Goal: Information Seeking & Learning: Learn about a topic

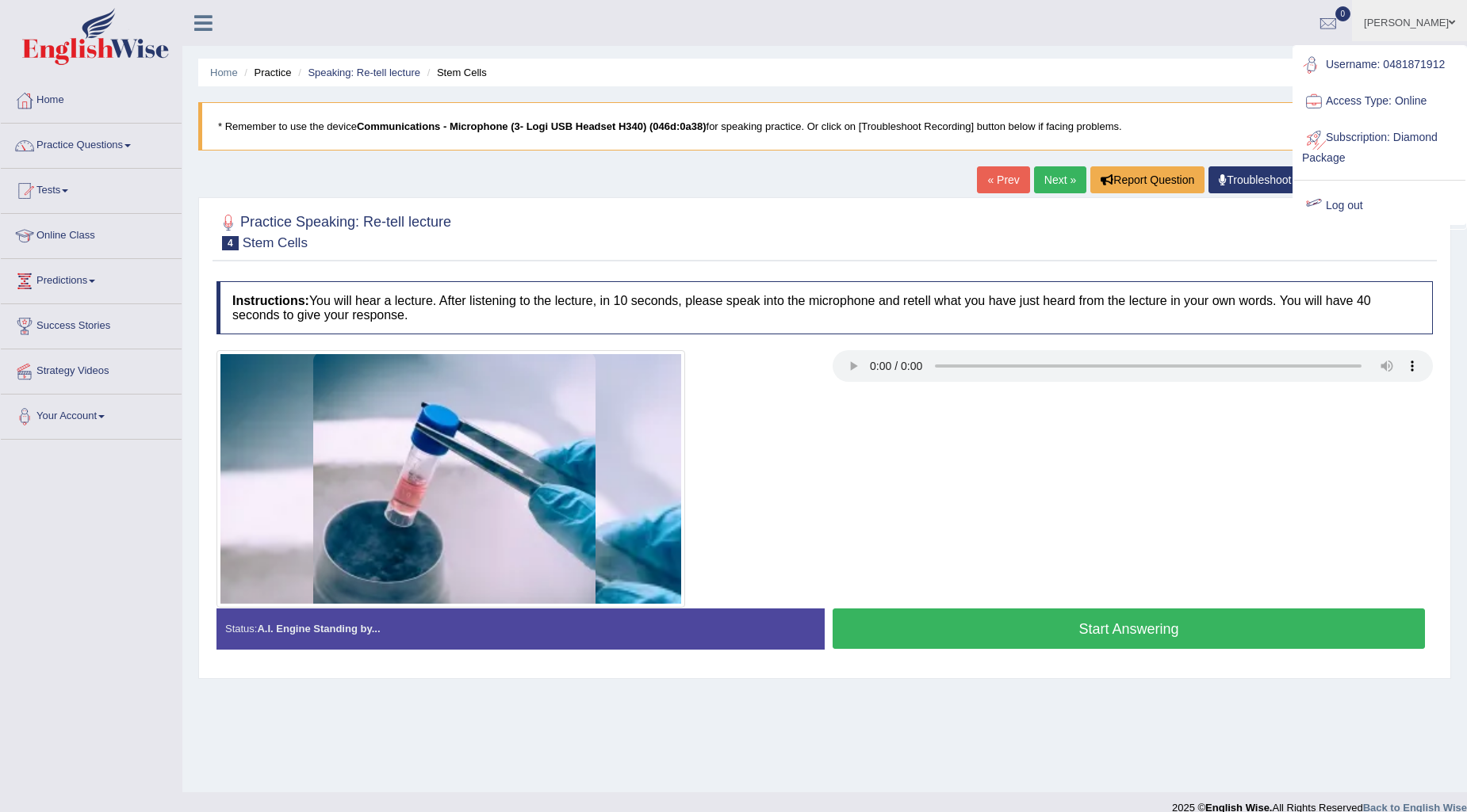
click at [1338, 202] on link "Log out" at bounding box center [1380, 206] width 171 height 36
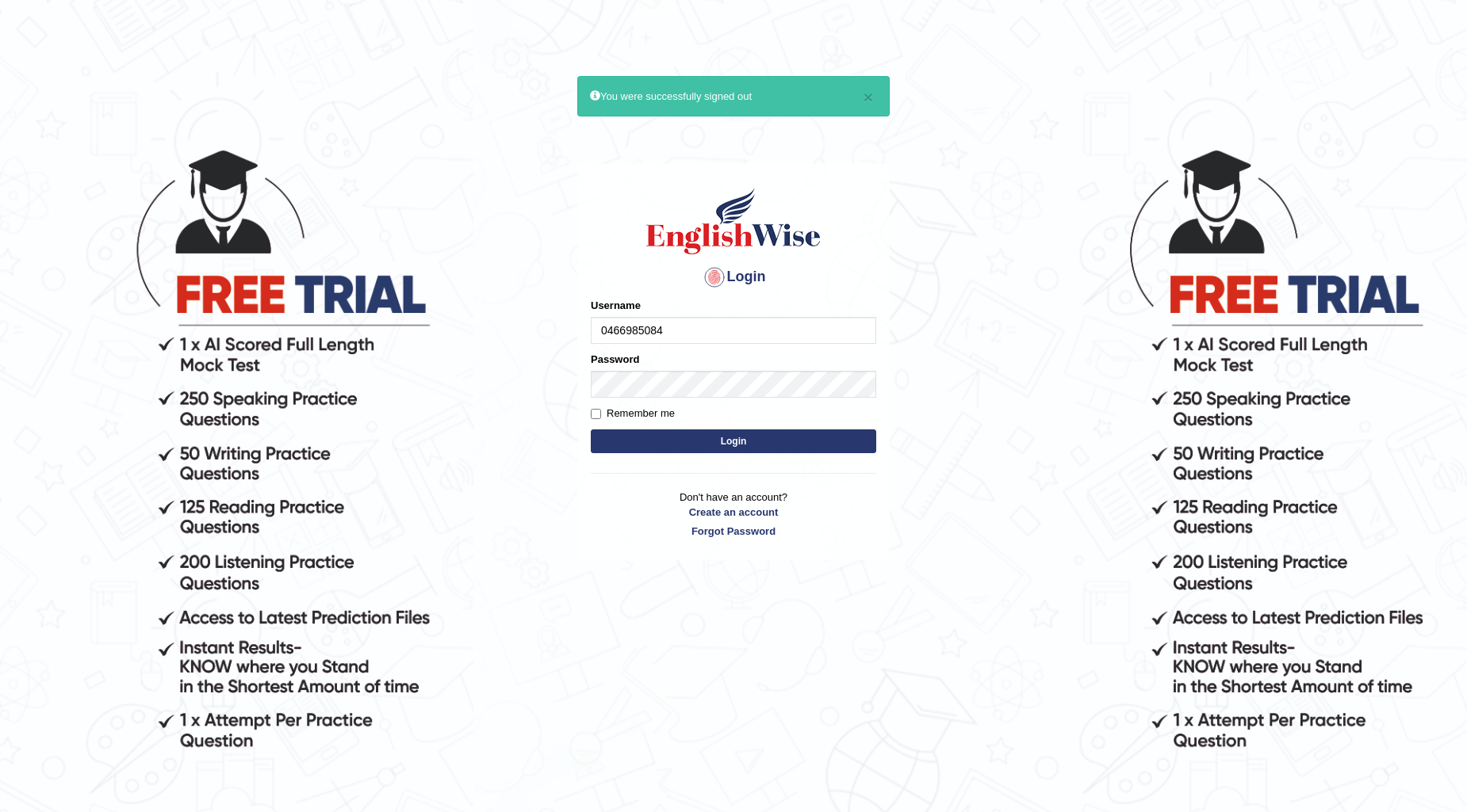
type input "0466985084"
click at [591, 430] on button "Login" at bounding box center [733, 441] width 285 height 23
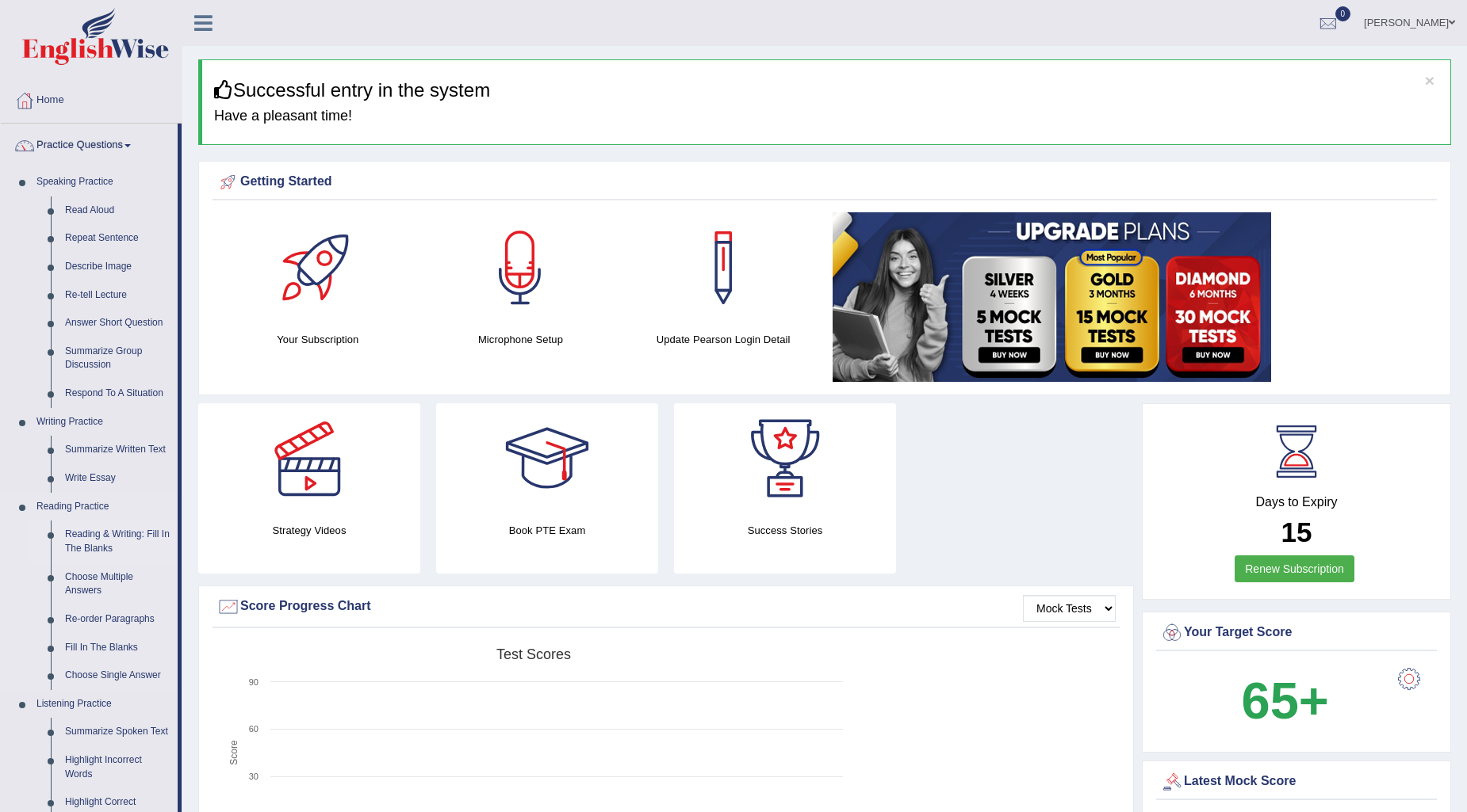
click at [128, 533] on link "Reading & Writing: Fill In The Blanks" at bounding box center [117, 542] width 120 height 42
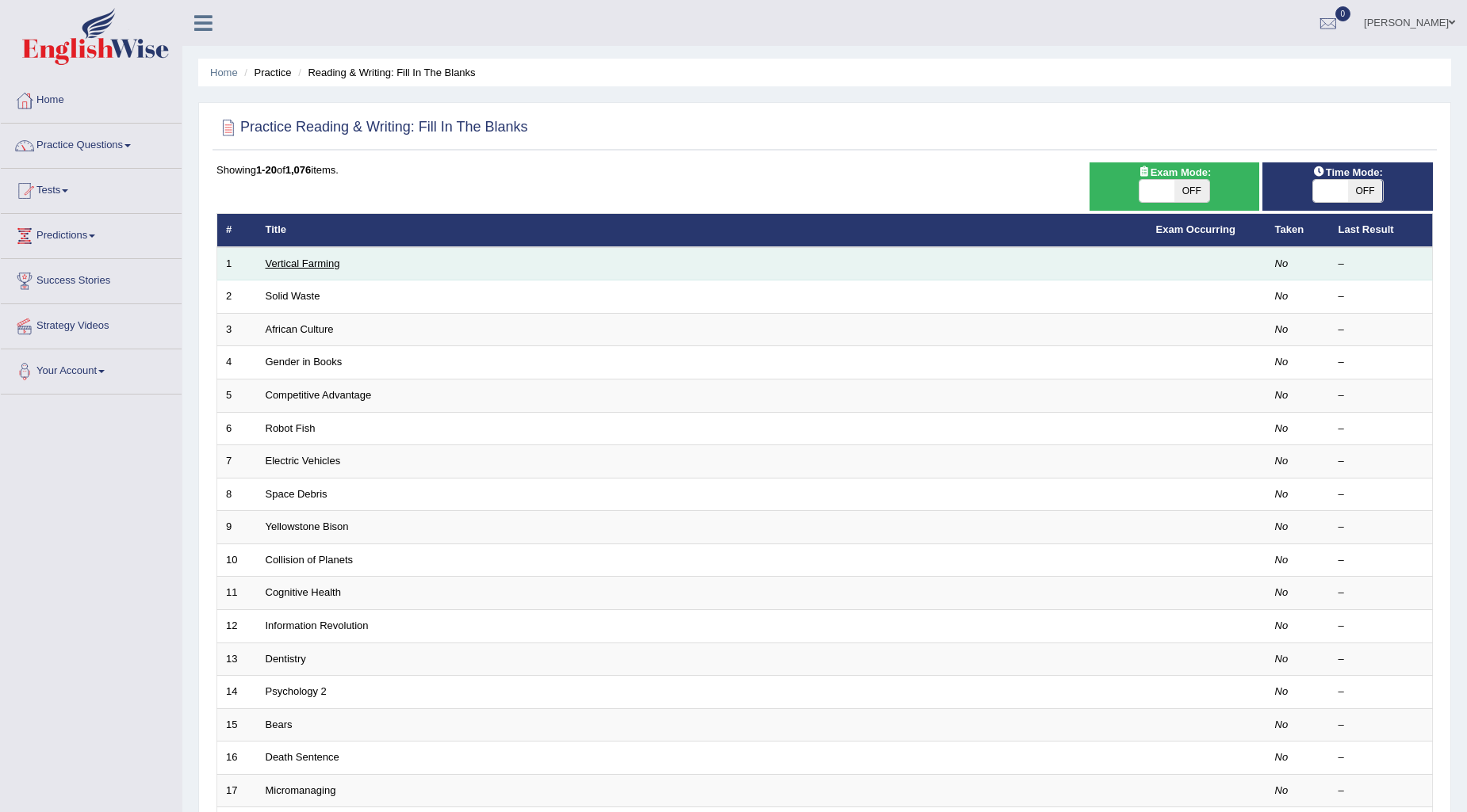
click at [321, 263] on link "Vertical Farming" at bounding box center [303, 263] width 75 height 12
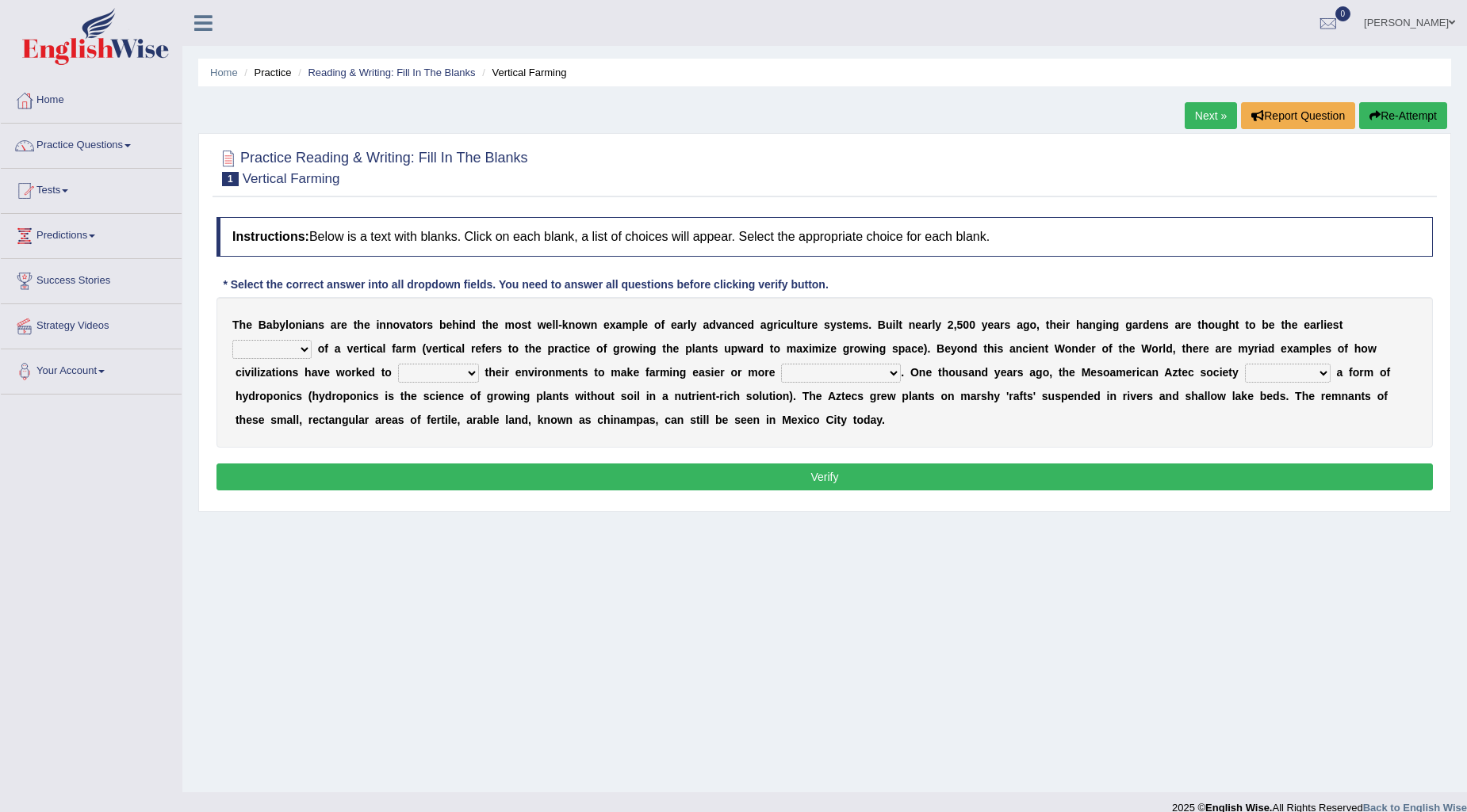
click at [303, 351] on select "prototype failure discredit protocol" at bounding box center [272, 349] width 79 height 19
select select "prototype"
click at [232, 340] on select "prototype failure discredit protocol" at bounding box center [272, 349] width 79 height 19
click at [473, 370] on select "manipulate escape respect disarrange" at bounding box center [438, 372] width 81 height 19
select select "manipulate"
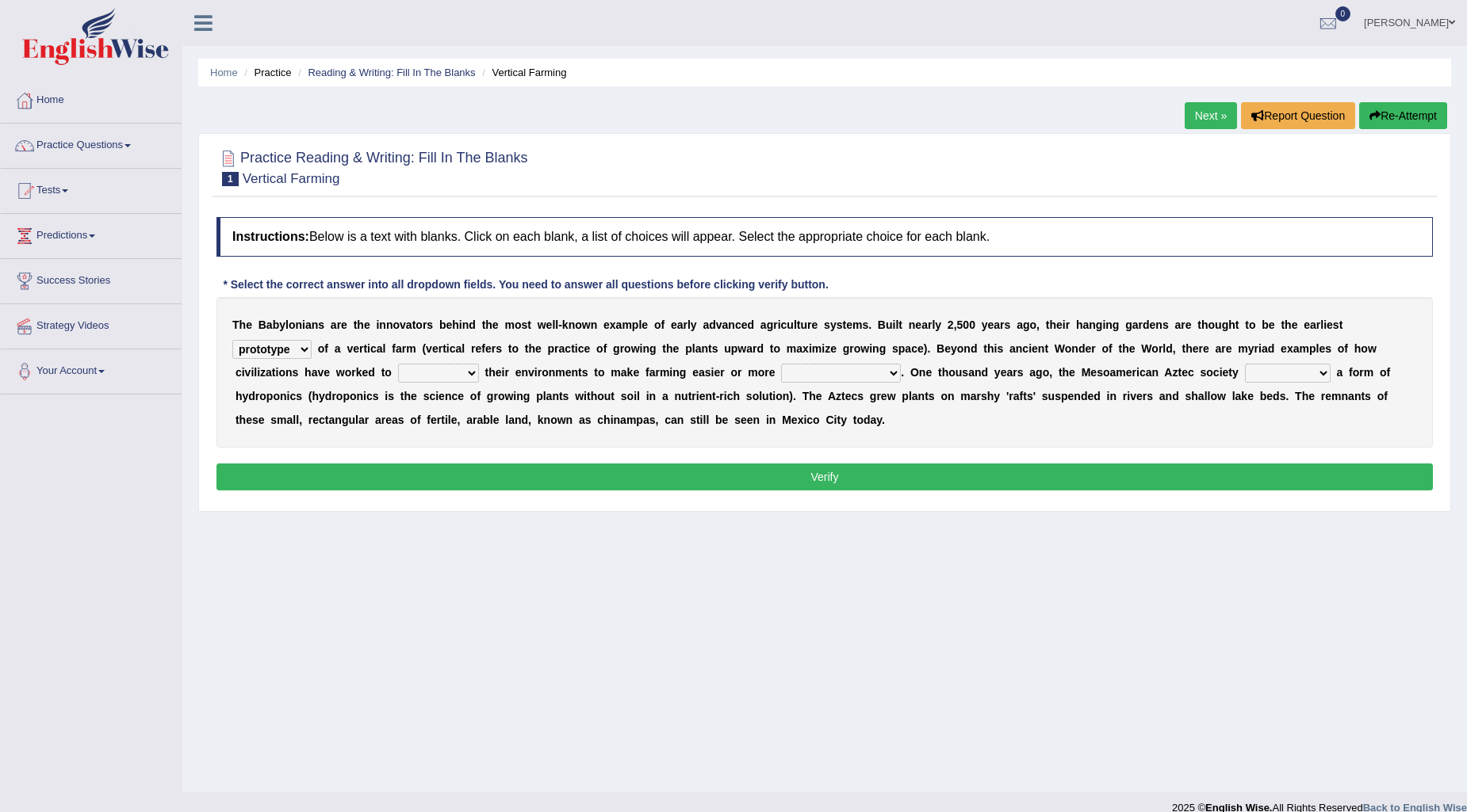
click at [398, 363] on select "manipulate escape respect disarrange" at bounding box center [438, 372] width 81 height 19
click at [893, 369] on select "productive constructive connective counterproductive" at bounding box center [841, 372] width 120 height 19
select select "productive"
click at [782, 363] on select "productive constructive connective counterproductive" at bounding box center [841, 372] width 120 height 19
click at [1325, 372] on select "domineered volunteered pioneered engineered" at bounding box center [1288, 372] width 86 height 19
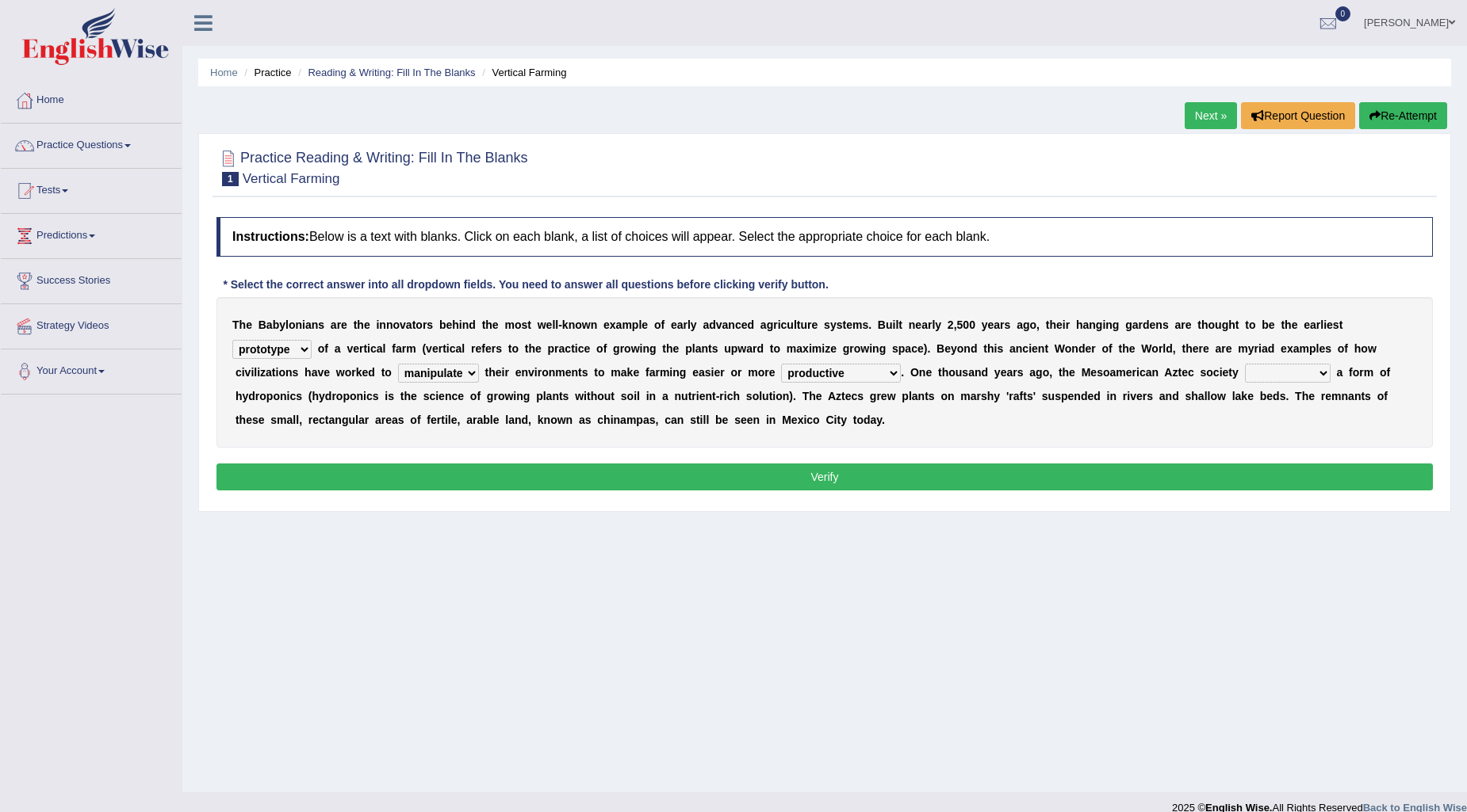
select select "domineered"
click at [1246, 363] on select "domineered volunteered pioneered engineered" at bounding box center [1288, 372] width 86 height 19
click at [813, 470] on button "Verify" at bounding box center [825, 477] width 1217 height 27
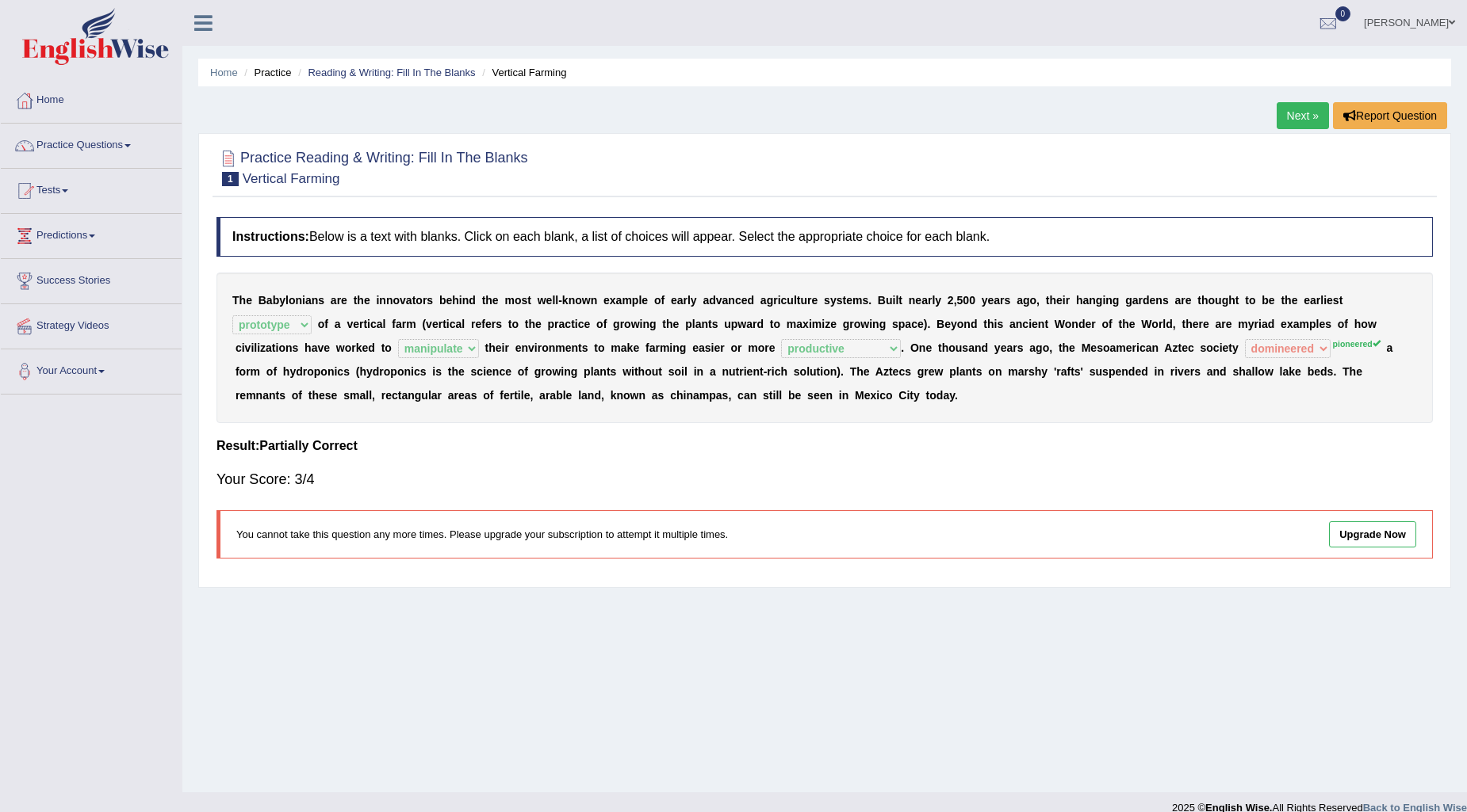
click at [1303, 119] on link "Next »" at bounding box center [1303, 115] width 53 height 27
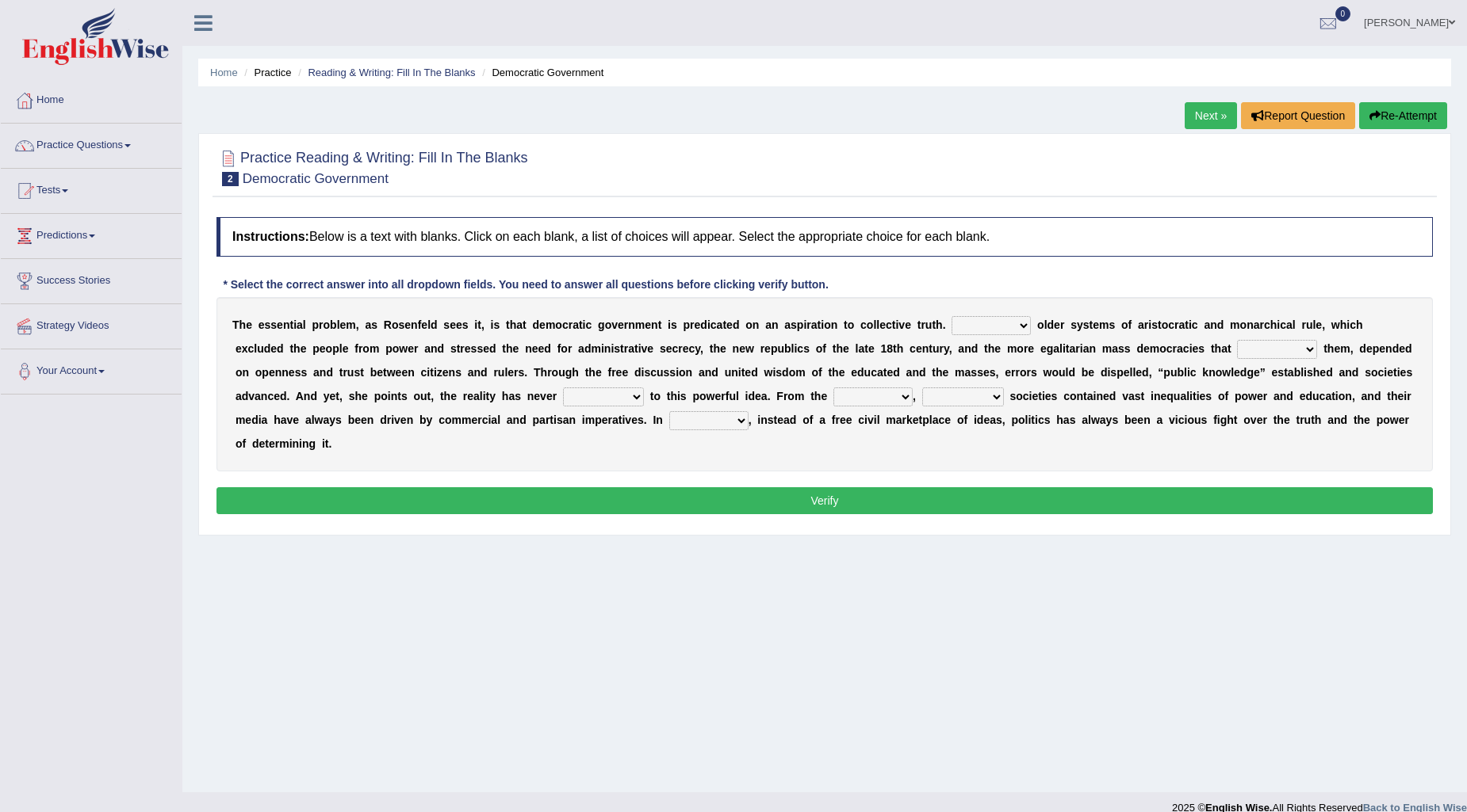
click at [1021, 321] on select "Like Unlike Likely Safely" at bounding box center [992, 325] width 79 height 19
click at [952, 317] on select "Like Unlike Likely Safely" at bounding box center [992, 325] width 79 height 19
click at [1026, 321] on select "Like Unlike Likely Safely" at bounding box center [992, 325] width 79 height 19
select select "Like"
click at [952, 317] on select "Like Unlike Likely Safely" at bounding box center [992, 325] width 79 height 19
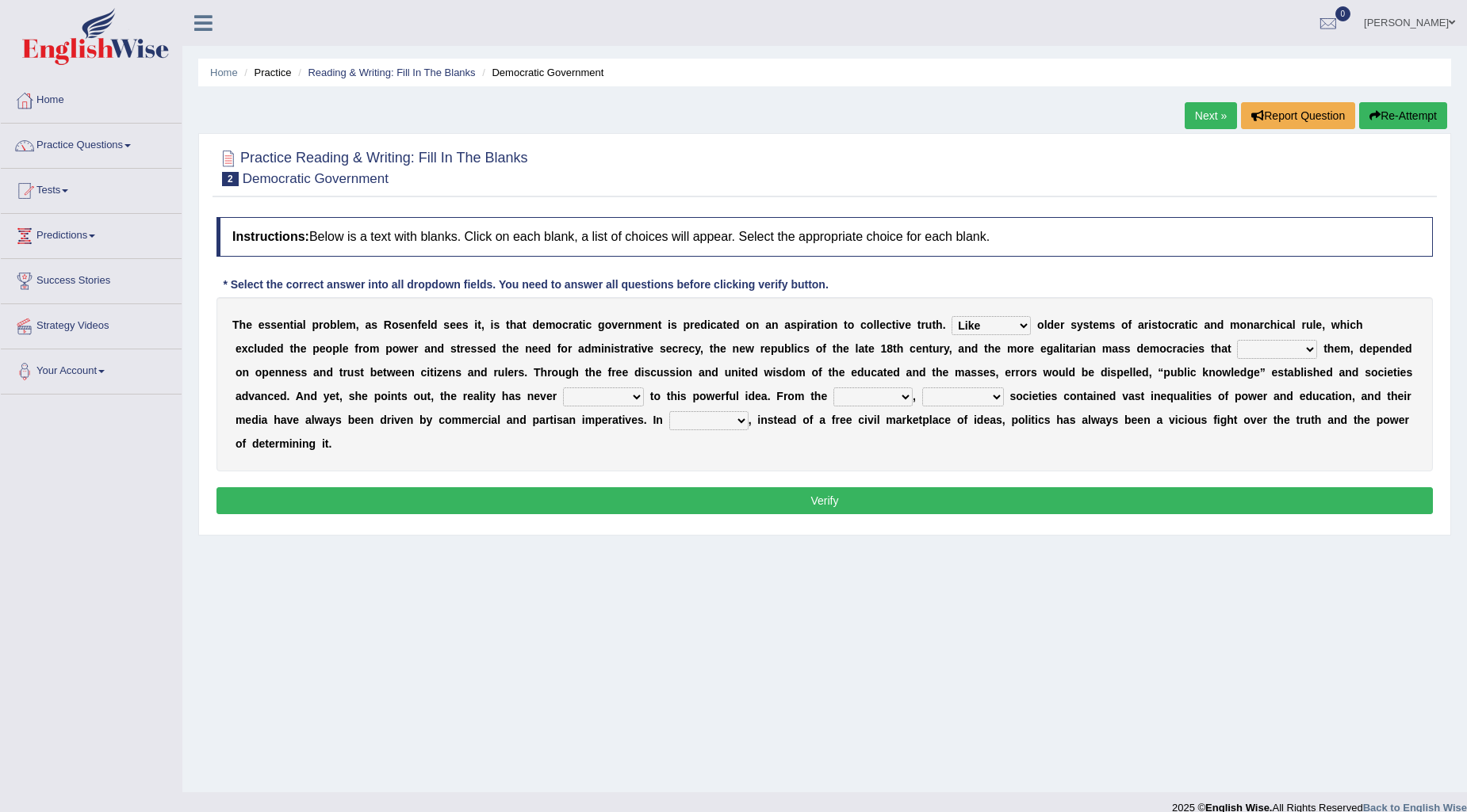
click at [1307, 345] on select "readed grated succeeded printed" at bounding box center [1277, 349] width 80 height 19
select select "succeeded"
click at [1238, 340] on select "readed grated succeeded printed" at bounding box center [1277, 349] width 80 height 19
click at [639, 391] on select "saved up stood up brought up lived up" at bounding box center [603, 397] width 81 height 19
select select "brought up"
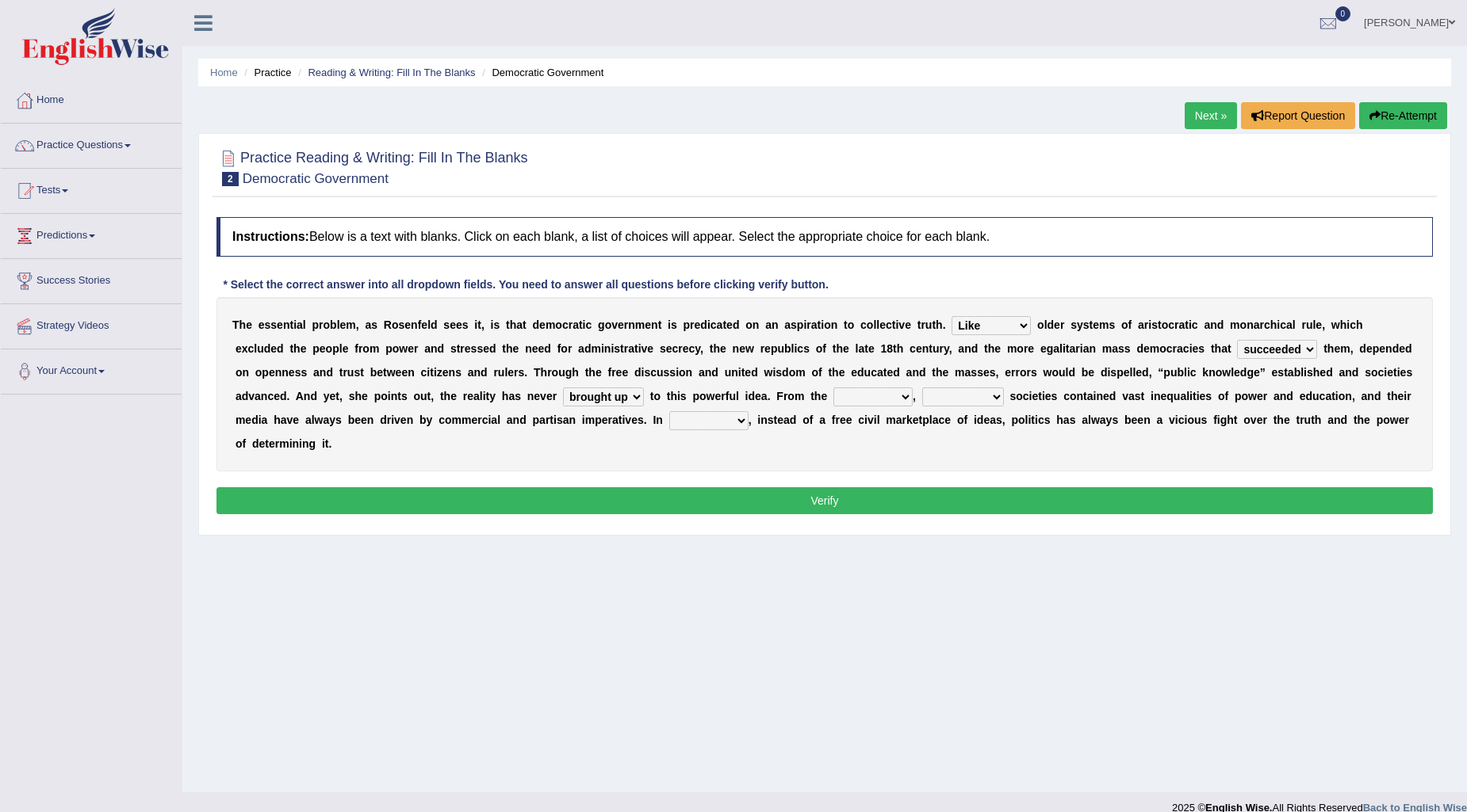
click at [563, 388] on select "saved up stood up brought up lived up" at bounding box center [603, 397] width 81 height 19
click at [905, 394] on select "outset ranged stood caught" at bounding box center [873, 397] width 79 height 19
click at [990, 389] on select "freedom democratic media stilled" at bounding box center [962, 397] width 82 height 19
click at [899, 393] on select "outset ranged stood caught" at bounding box center [873, 397] width 79 height 19
select select "ranged"
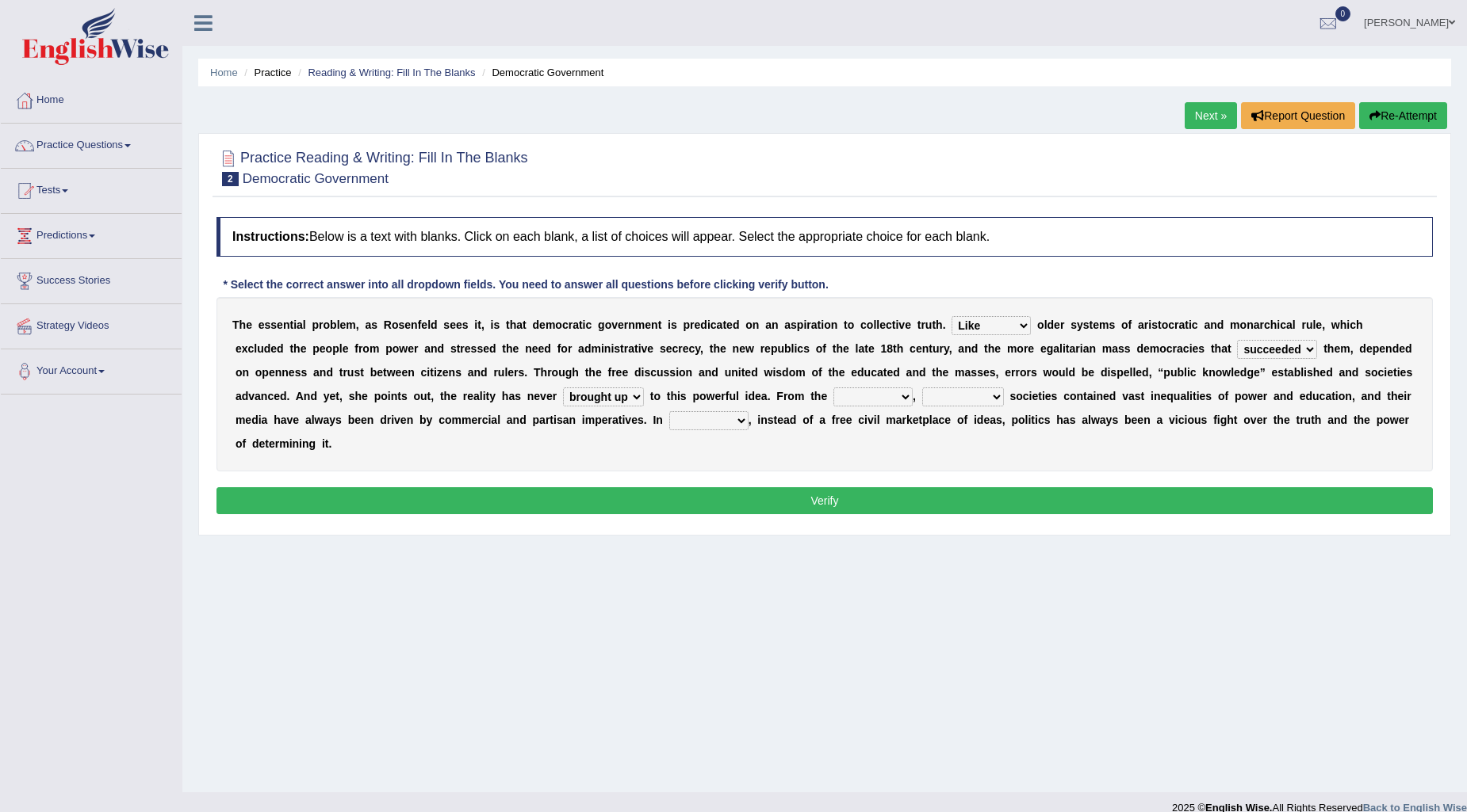
click at [834, 388] on select "outset ranged stood caught" at bounding box center [873, 397] width 79 height 19
click at [990, 391] on select "freedom democratic media stilled" at bounding box center [962, 397] width 82 height 19
select select "stilled"
click at [922, 388] on select "freedom democratic media stilled" at bounding box center [962, 397] width 82 height 19
click at [902, 393] on select "outset ranged stood caught" at bounding box center [873, 397] width 79 height 19
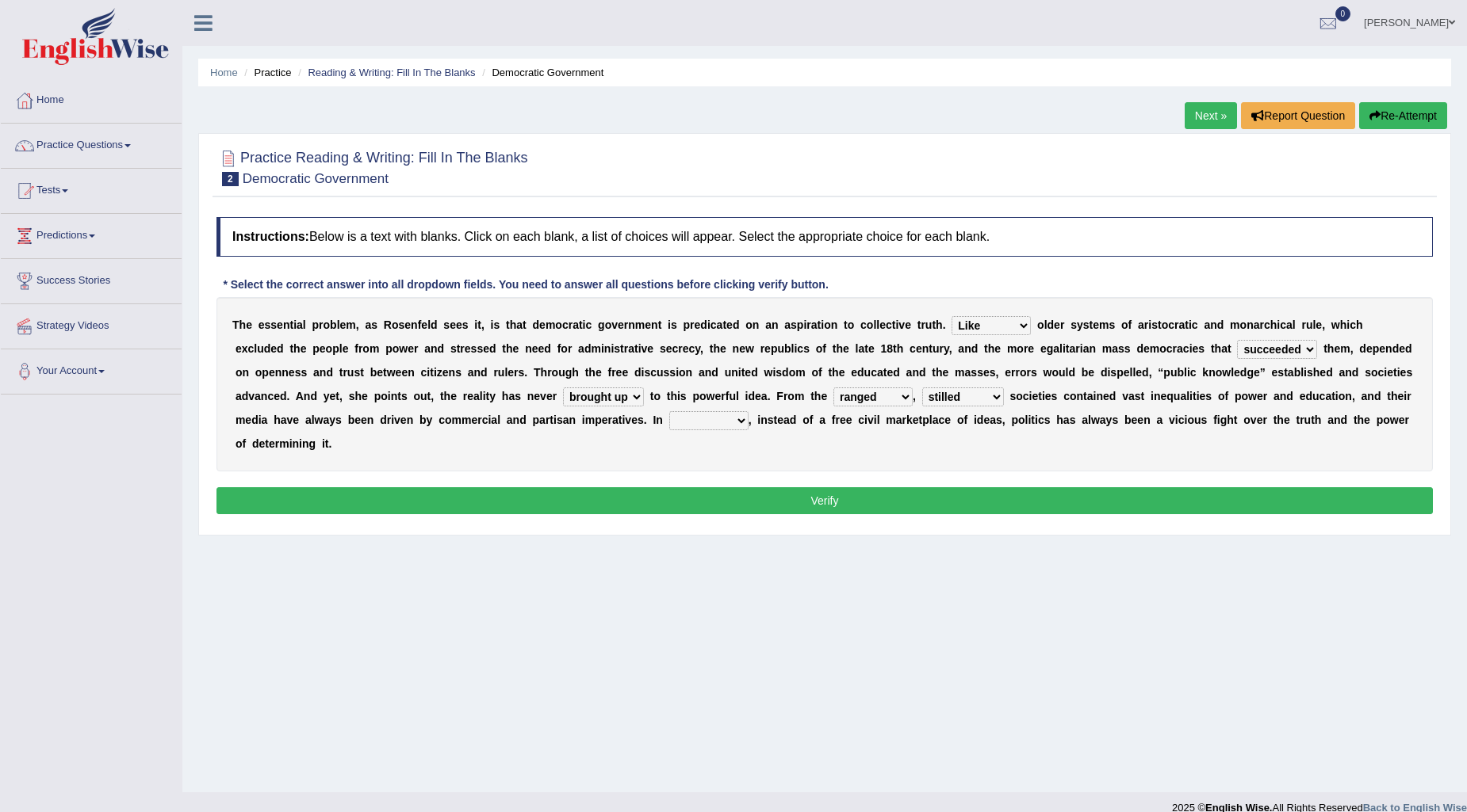
click at [947, 453] on div "T h e e s s e n t i a l p r o b l e m , a s R o s e n f e l d s e e s i t , i s…" at bounding box center [825, 384] width 1217 height 174
click at [738, 415] on select "power practice ideas fought" at bounding box center [709, 420] width 79 height 19
select select "practice"
click at [669, 411] on select "power practice ideas fought" at bounding box center [709, 420] width 79 height 19
click at [1023, 319] on select "Like Unlike Likely Safely" at bounding box center [992, 325] width 79 height 19
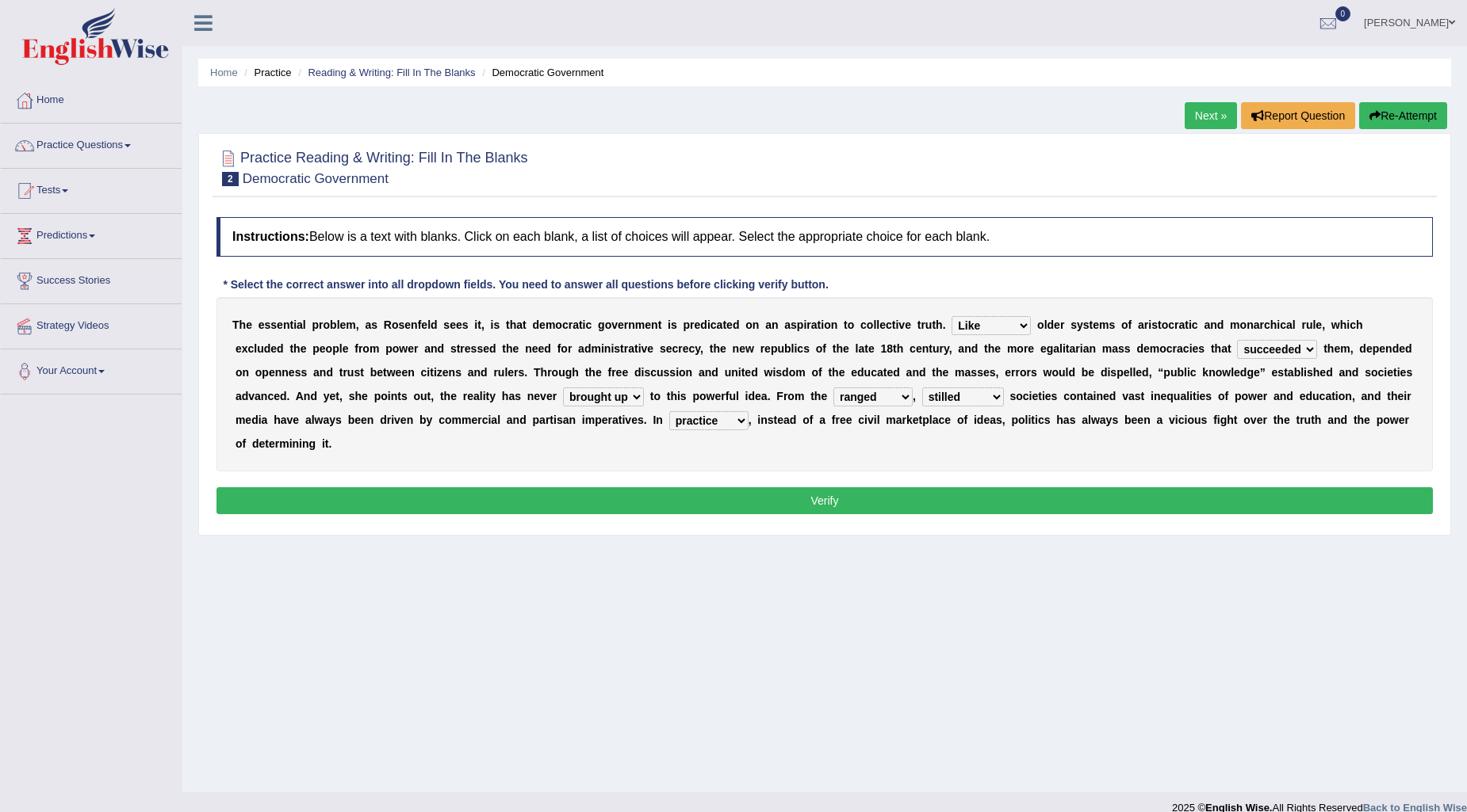
select select "Unlike"
click at [952, 317] on select "Like Unlike Likely Safely" at bounding box center [992, 325] width 79 height 19
click at [1309, 341] on select "readed grated succeeded printed" at bounding box center [1277, 349] width 80 height 19
click at [599, 452] on div "T h e e s s e n t i a l p r o b l e m , a s R o s e n f e l d s e e s i t , i s…" at bounding box center [825, 384] width 1217 height 174
click at [635, 397] on select "saved up stood up brought up lived up" at bounding box center [603, 397] width 81 height 19
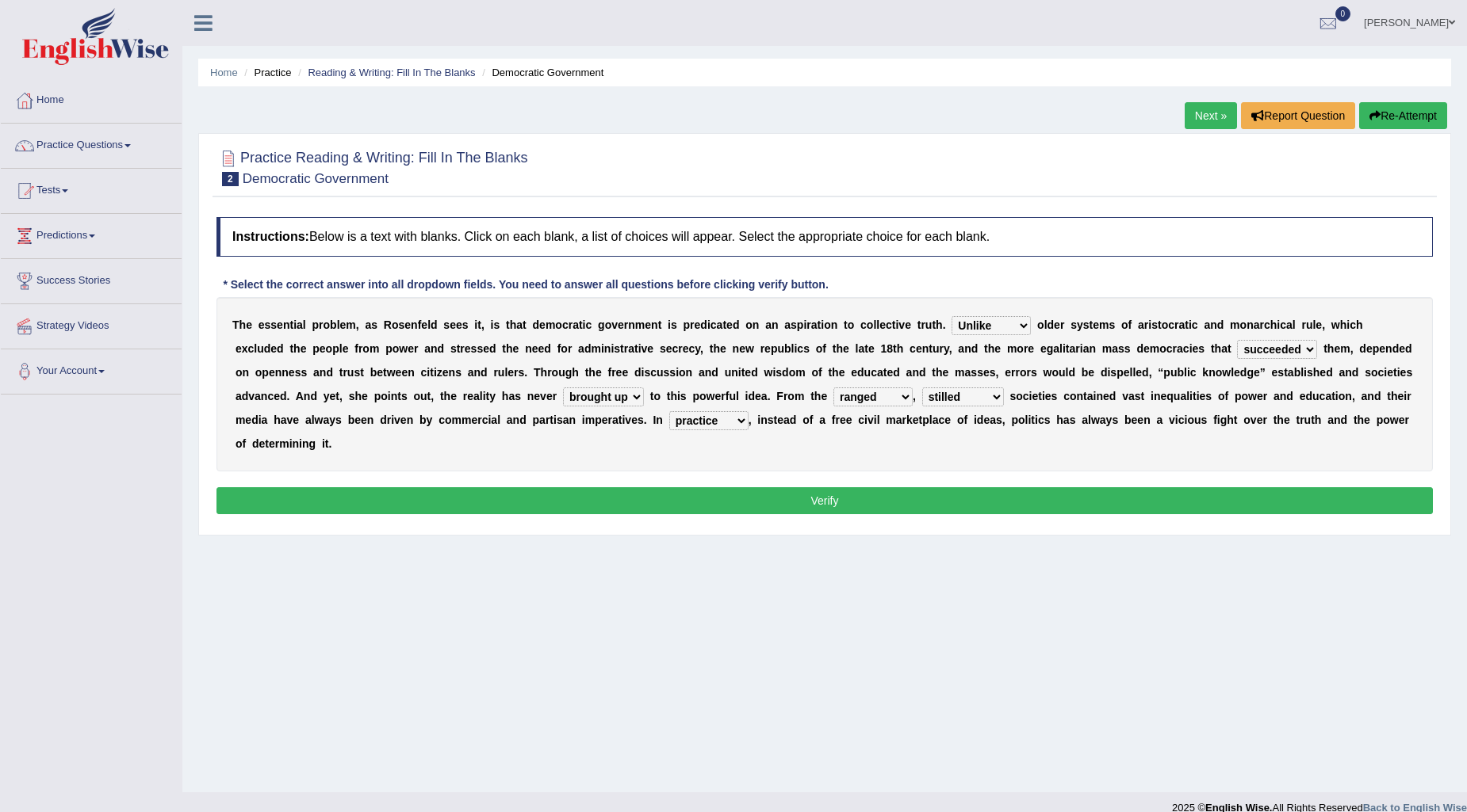
click at [635, 397] on select "saved up stood up brought up lived up" at bounding box center [603, 397] width 81 height 19
click at [898, 396] on select "outset ranged stood caught" at bounding box center [873, 397] width 79 height 19
click at [987, 392] on select "freedom democratic media stilled" at bounding box center [962, 397] width 82 height 19
click at [1044, 453] on div "T h e e s s e n t i a l p r o b l e m , a s R o s e n f e l d s e e s i t , i s…" at bounding box center [825, 384] width 1217 height 174
click at [737, 415] on select "power practice ideas fought" at bounding box center [709, 420] width 79 height 19
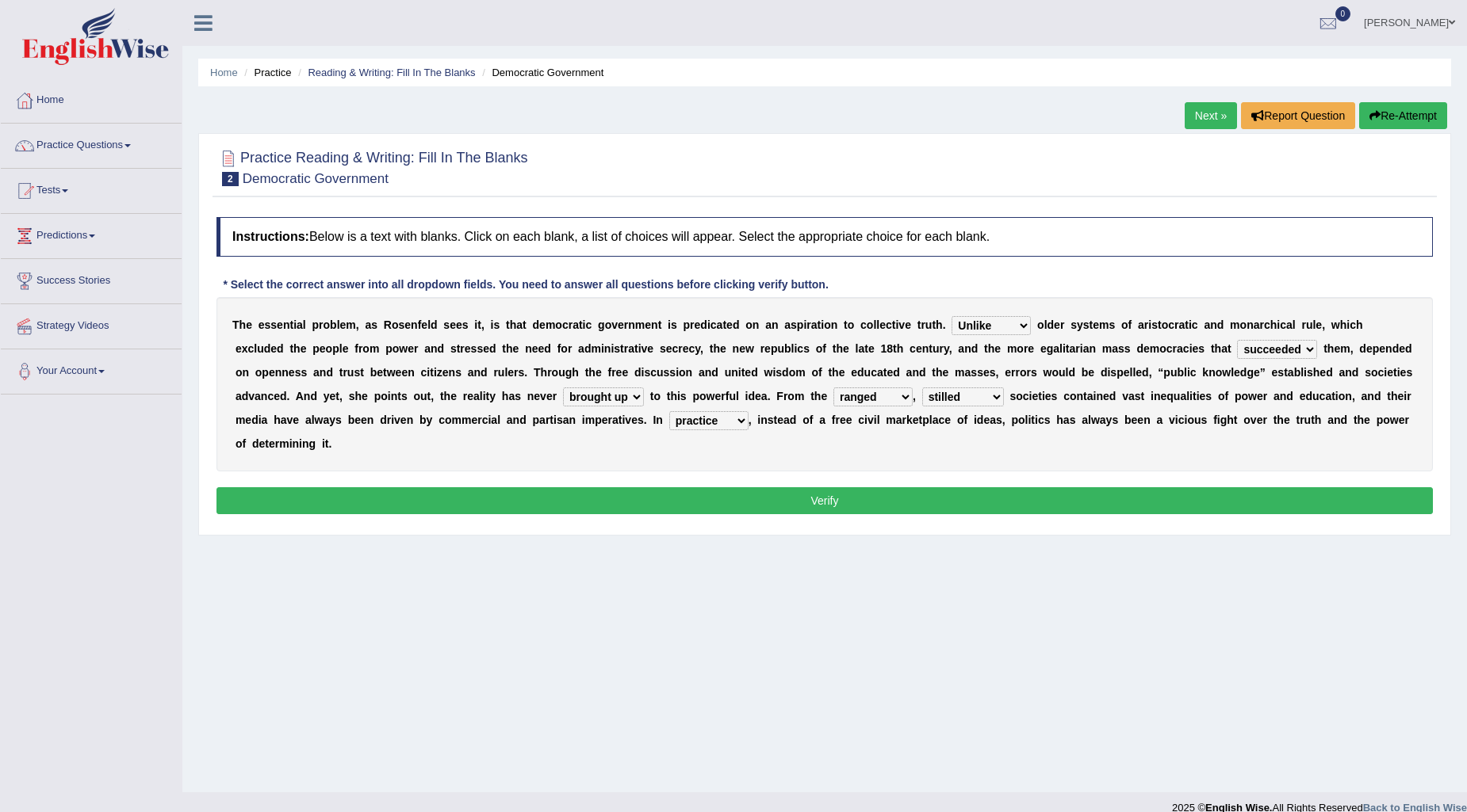
select select "fought"
click at [669, 411] on select "power practice ideas fought" at bounding box center [709, 420] width 79 height 19
click at [770, 500] on button "Verify" at bounding box center [825, 500] width 1217 height 27
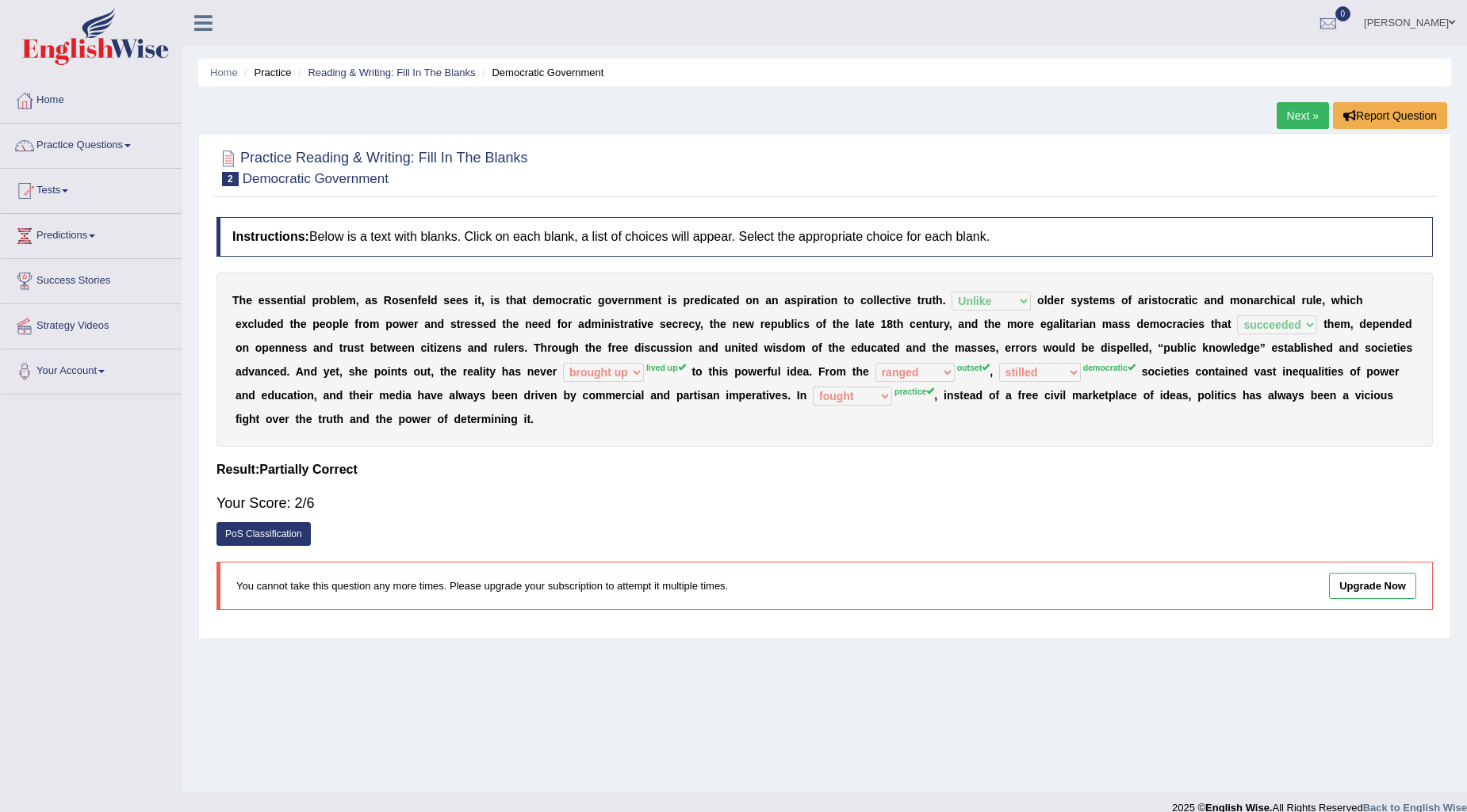
click at [1374, 580] on link "Upgrade Now" at bounding box center [1373, 586] width 87 height 26
click at [1285, 109] on link "Next »" at bounding box center [1303, 115] width 53 height 27
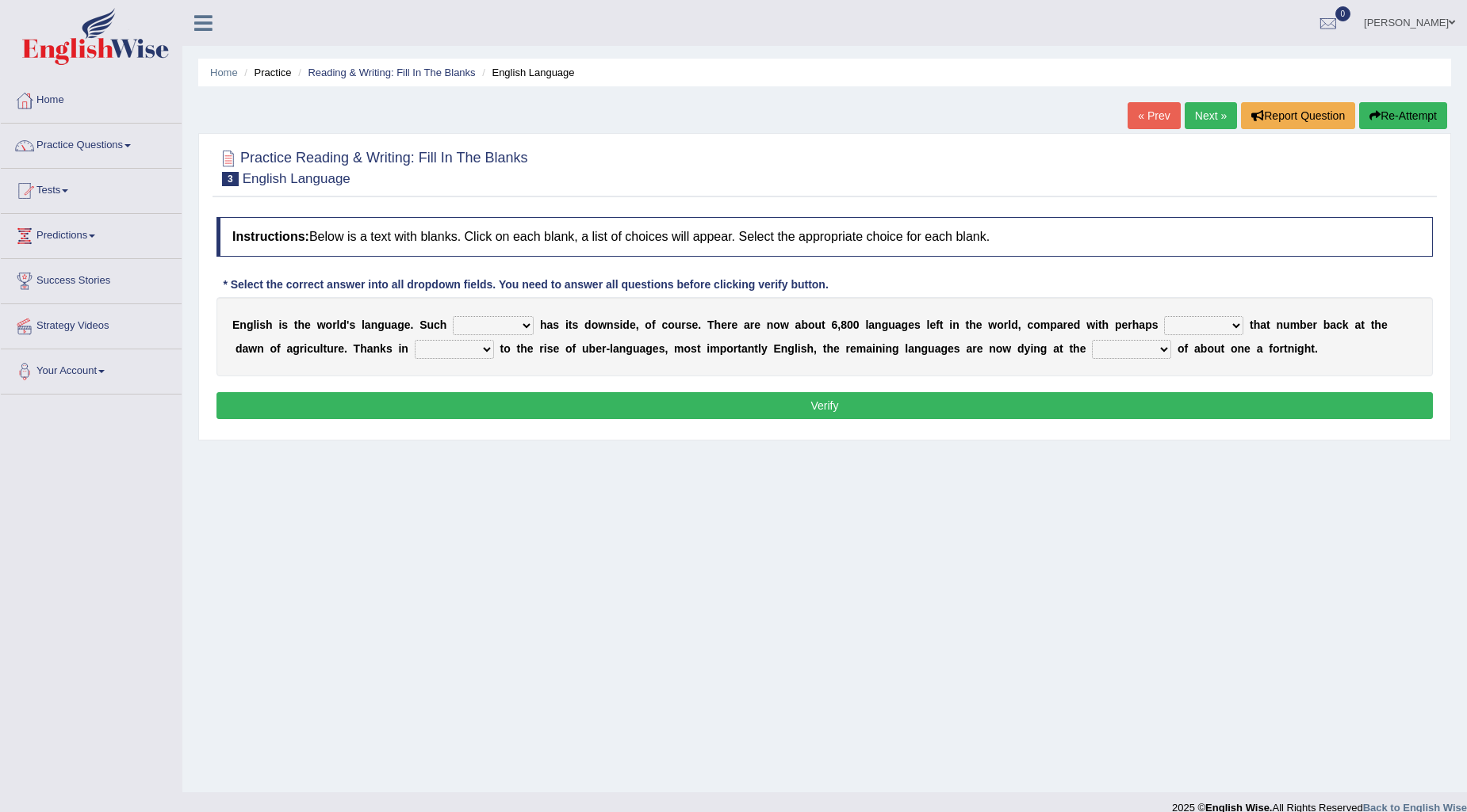
click at [527, 322] on select "power idea subject dominance" at bounding box center [493, 325] width 81 height 19
select select "dominance"
click at [453, 317] on select "power idea subject dominance" at bounding box center [493, 325] width 81 height 19
click at [1234, 320] on select "rise twice firstly never" at bounding box center [1204, 325] width 79 height 19
select select "rise"
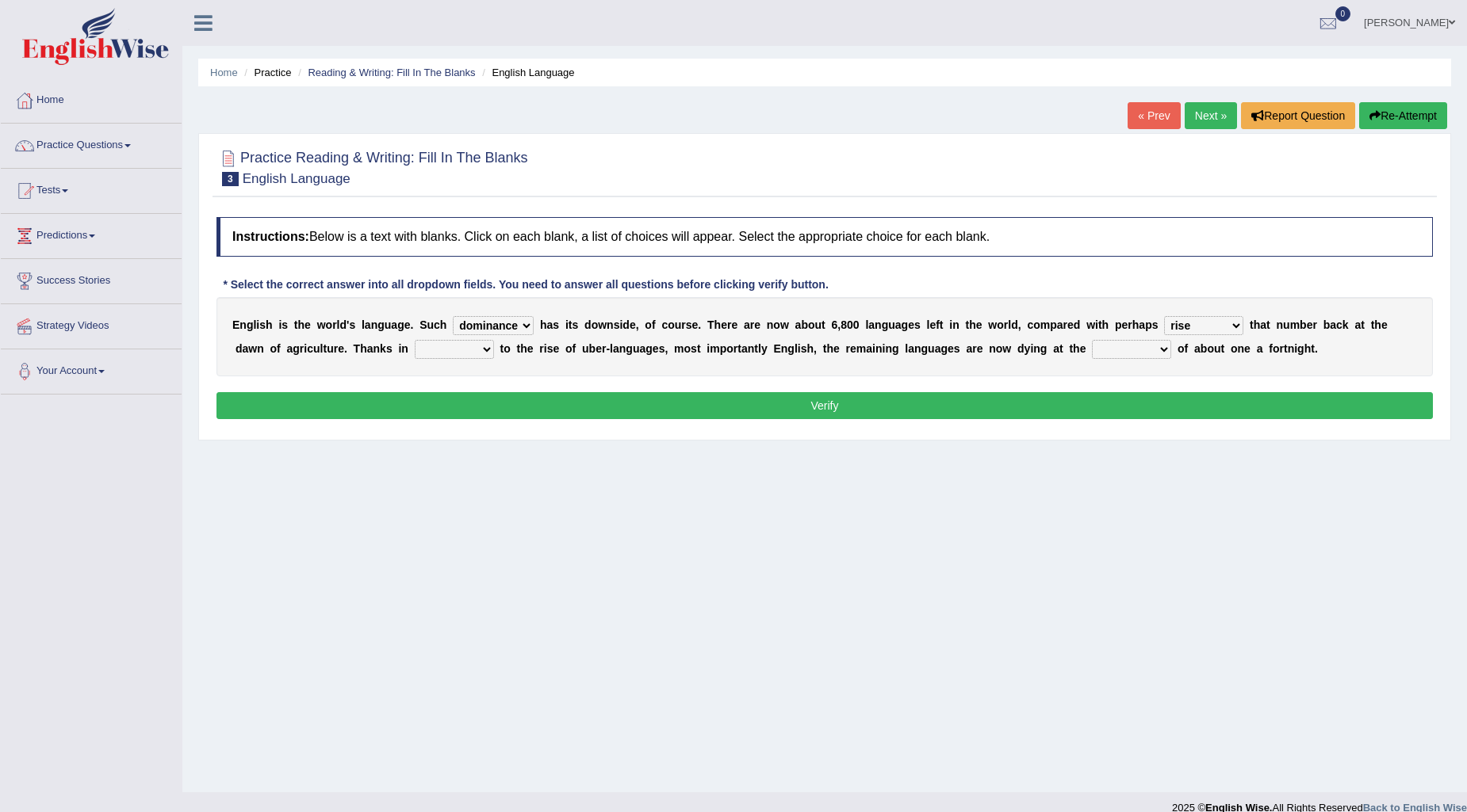
click at [1165, 317] on select "rise twice firstly never" at bounding box center [1204, 325] width 79 height 19
click at [481, 350] on select "rare start part bother" at bounding box center [454, 349] width 79 height 19
select select "rare"
click at [415, 340] on select "rare start part bother" at bounding box center [454, 349] width 79 height 19
click at [1162, 350] on select "state rate wait great" at bounding box center [1132, 349] width 79 height 19
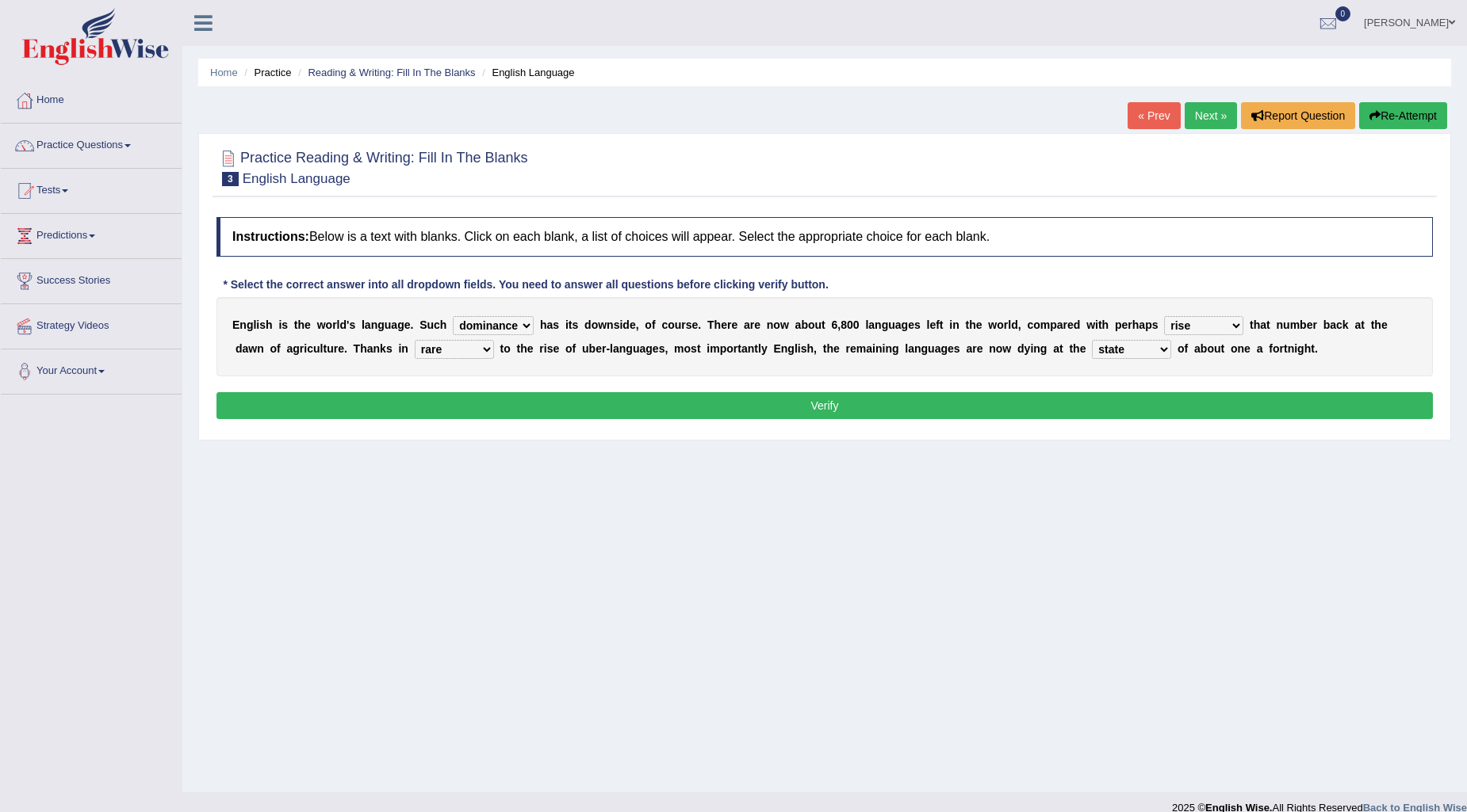
click at [1092, 340] on select "state rate wait great" at bounding box center [1132, 349] width 79 height 19
click at [526, 320] on select "power idea subject dominance" at bounding box center [493, 325] width 81 height 19
click at [581, 486] on div "Home Practice Reading & Writing: Fill In The Blanks English Language « Prev Nex…" at bounding box center [825, 396] width 1285 height 793
click at [1234, 319] on select "rise twice firstly never" at bounding box center [1204, 325] width 79 height 19
click at [365, 473] on div "Home Practice Reading & Writing: Fill In The Blanks English Language « Prev Nex…" at bounding box center [825, 396] width 1285 height 793
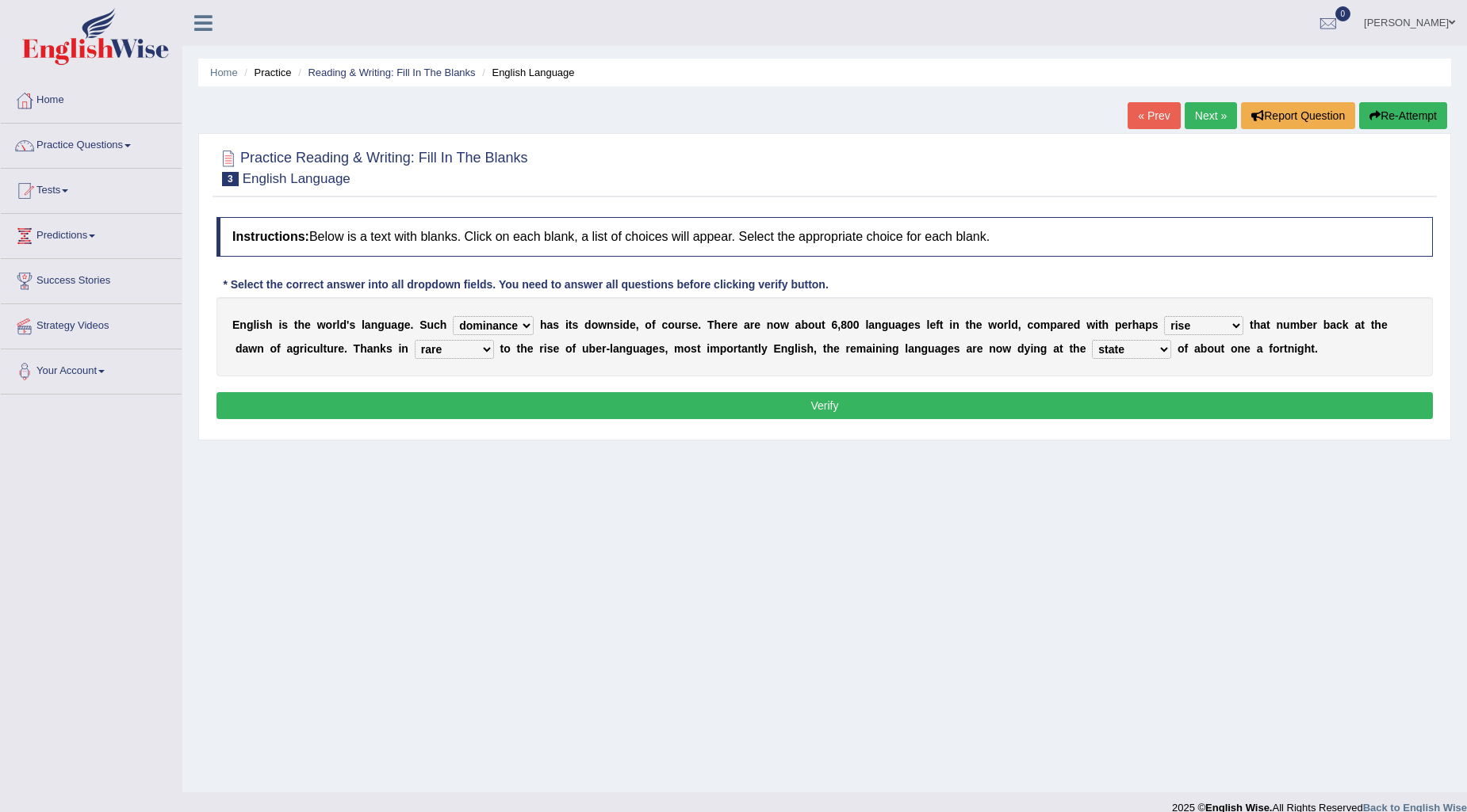
click at [484, 349] on select "rare start part bother" at bounding box center [454, 349] width 79 height 19
click at [611, 473] on div "Home Practice Reading & Writing: Fill In The Blanks English Language « Prev Nex…" at bounding box center [825, 396] width 1285 height 793
click at [1160, 350] on select "state rate wait great" at bounding box center [1132, 349] width 79 height 19
select select "rate"
click at [1092, 340] on select "state rate wait great" at bounding box center [1132, 349] width 79 height 19
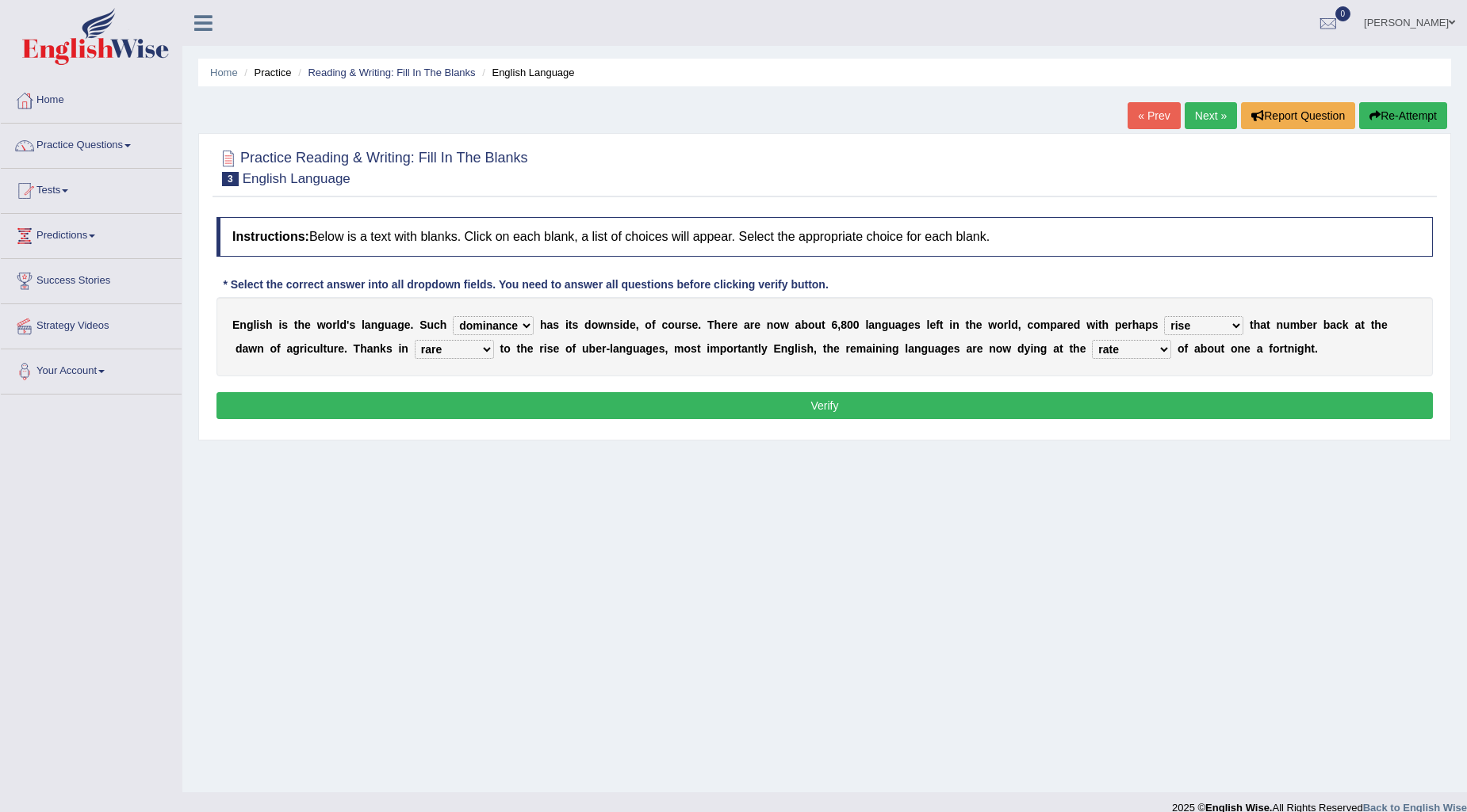
click at [852, 399] on button "Verify" at bounding box center [825, 406] width 1217 height 27
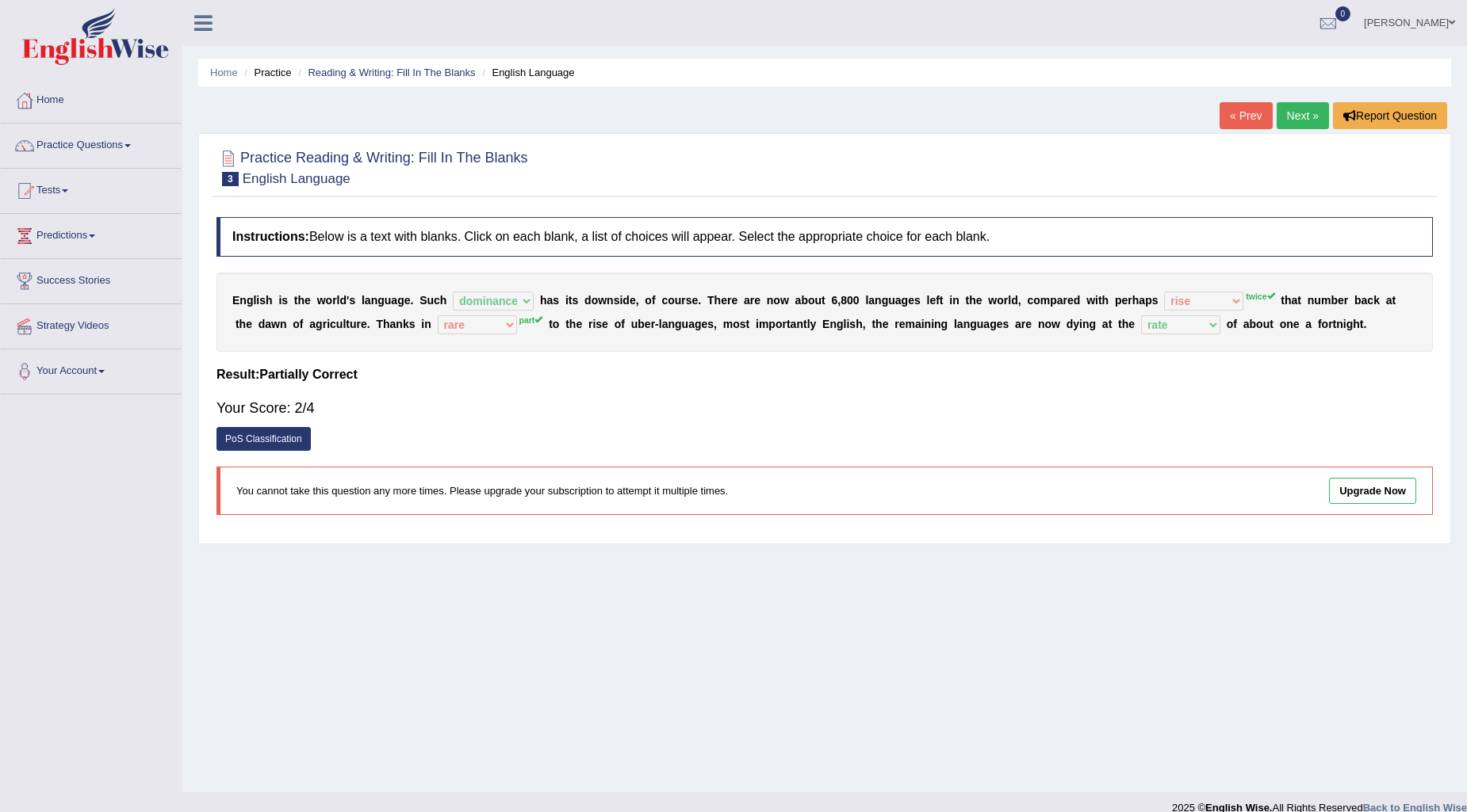
click at [1303, 108] on link "Next »" at bounding box center [1303, 115] width 53 height 27
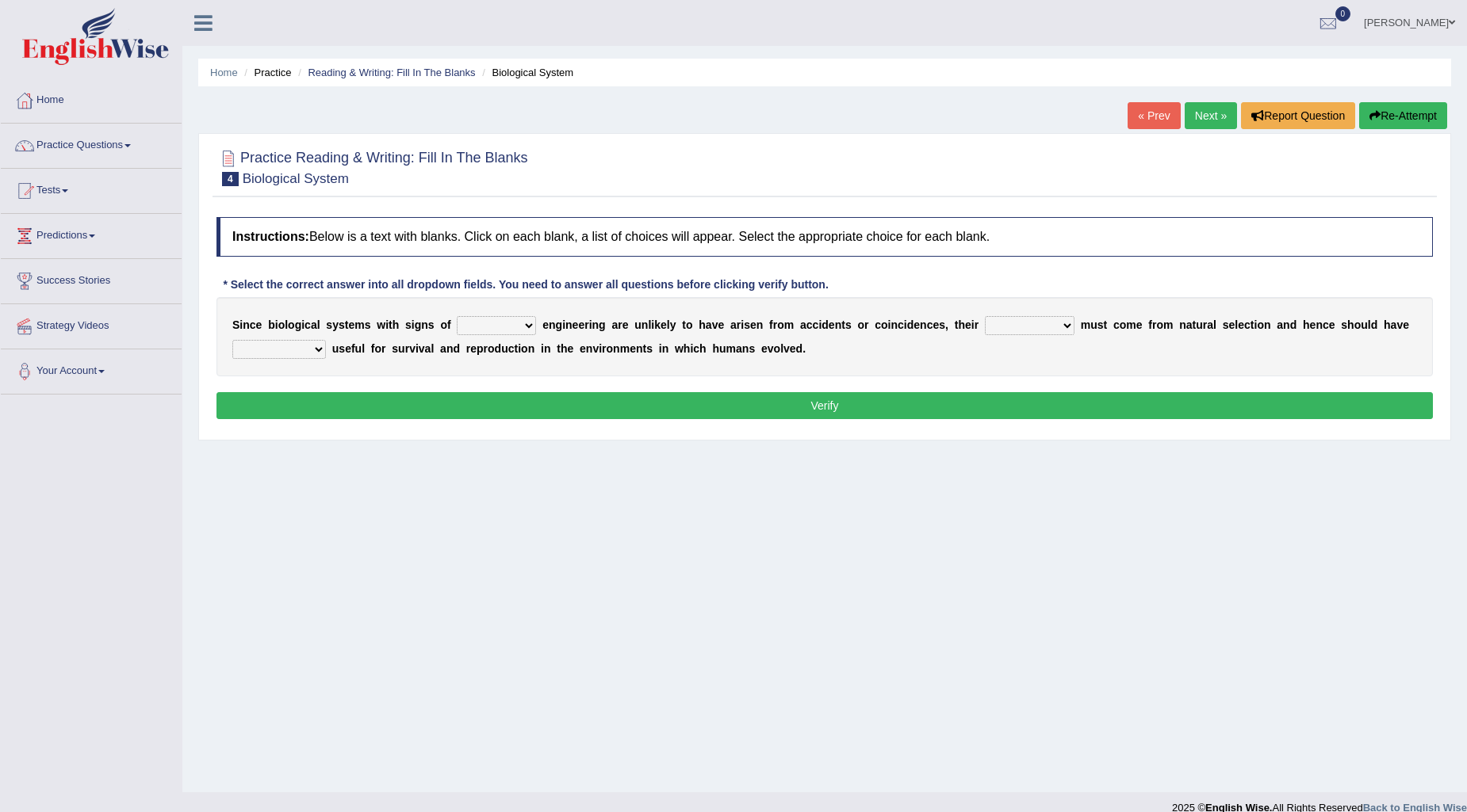
click at [528, 322] on select "system national extra complex" at bounding box center [497, 325] width 79 height 19
select select "complex"
click at [457, 317] on select "system national extra complex" at bounding box center [497, 325] width 79 height 19
click at [1063, 321] on select "presence organisation registration structures" at bounding box center [1030, 325] width 90 height 19
select select "structures"
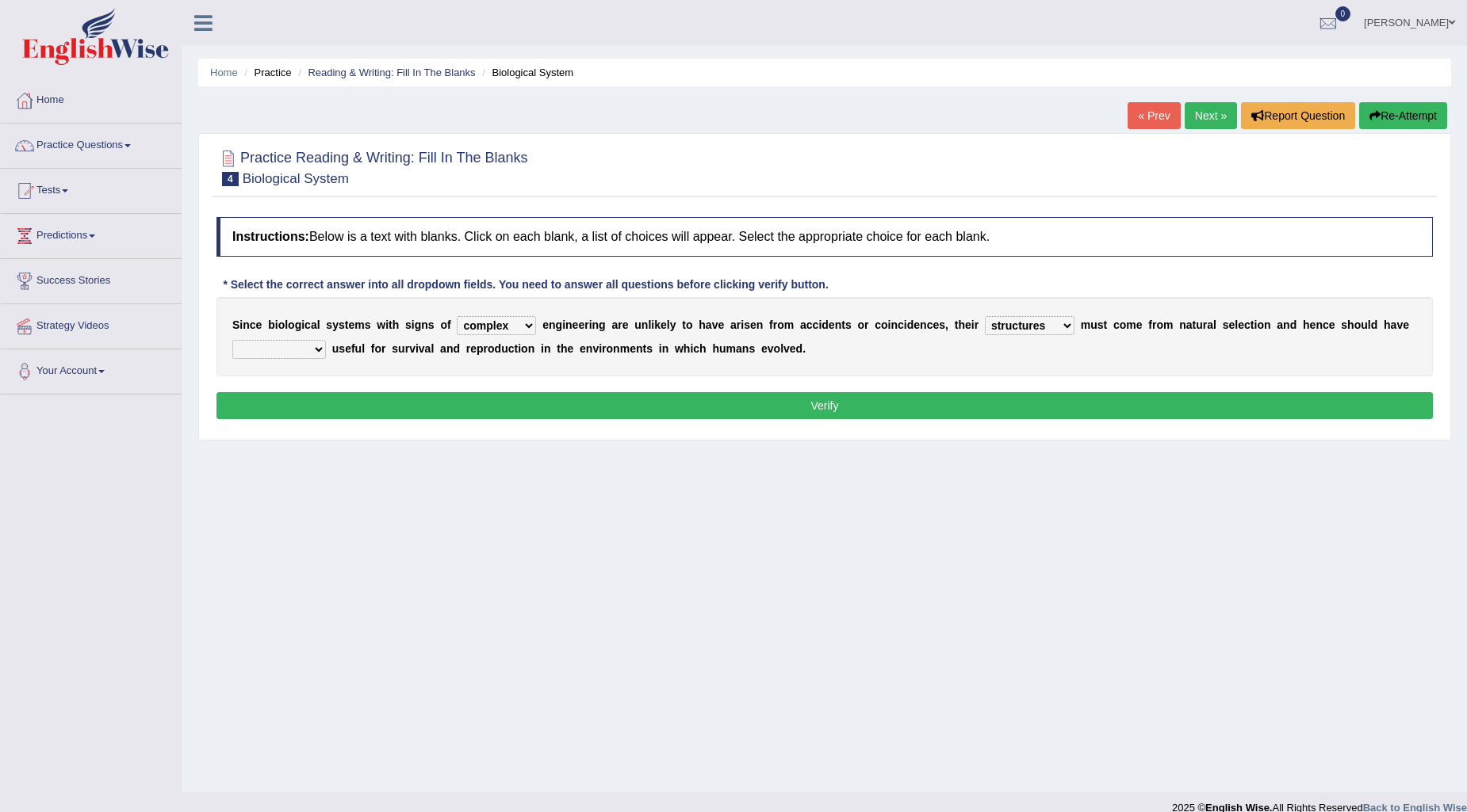
click at [985, 317] on select "presence organisation registration structures" at bounding box center [1030, 325] width 90 height 19
click at [316, 350] on select "functions cultures samples introductions" at bounding box center [279, 349] width 94 height 19
select select "samples"
click at [232, 340] on select "functions cultures samples introductions" at bounding box center [279, 349] width 94 height 19
click at [321, 345] on select "functions cultures samples introductions" at bounding box center [279, 349] width 94 height 19
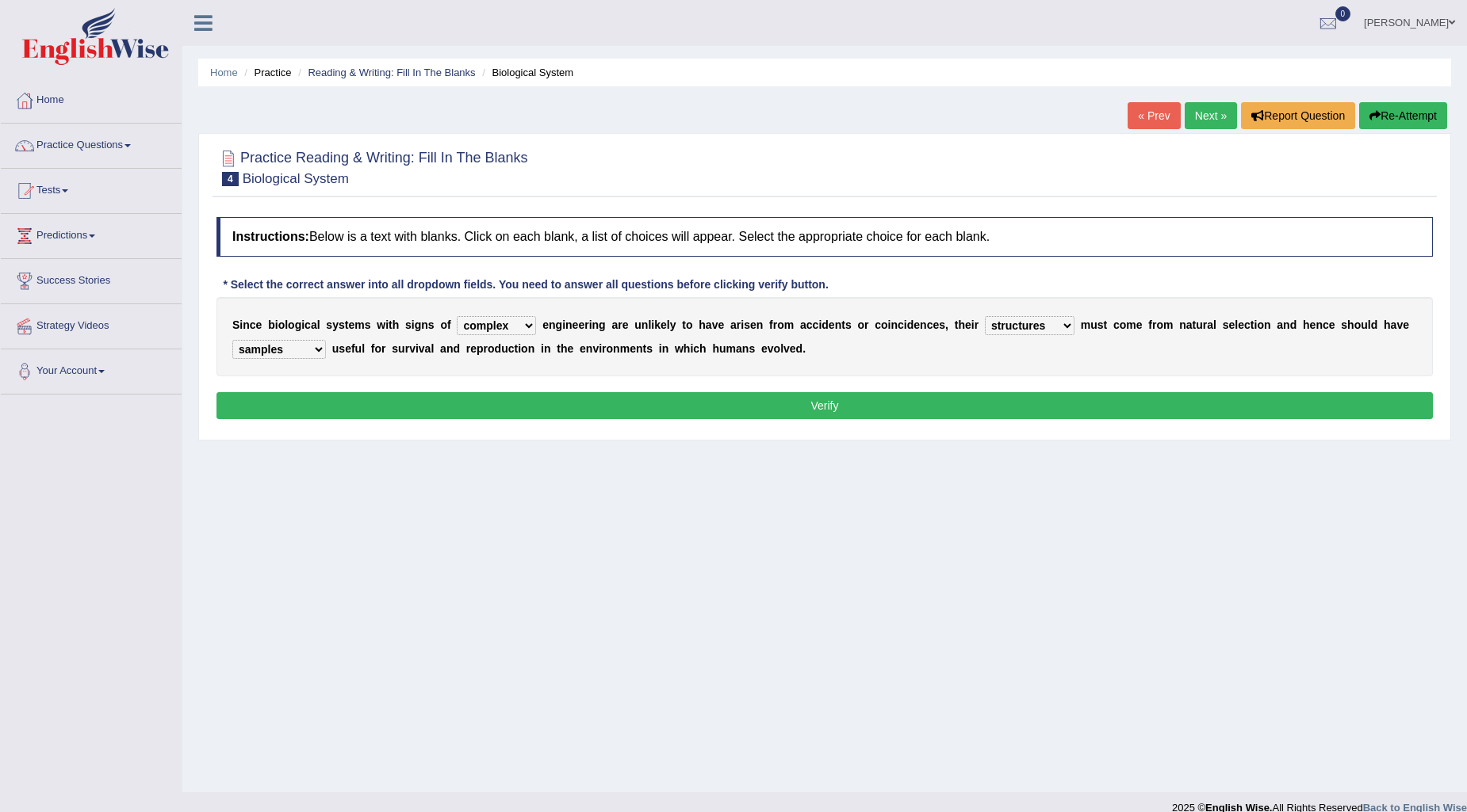
click at [312, 505] on div "Home Practice Reading & Writing: Fill In The Blanks Biological System « Prev Ne…" at bounding box center [825, 396] width 1285 height 793
click at [532, 320] on select "system national extra complex" at bounding box center [497, 325] width 79 height 19
click at [787, 466] on div "Home Practice Reading & Writing: Fill In The Blanks Biological System « Prev Ne…" at bounding box center [825, 396] width 1285 height 793
click at [1060, 325] on select "presence organisation registration structures" at bounding box center [1030, 325] width 90 height 19
click at [315, 350] on select "functions cultures samples introductions" at bounding box center [279, 349] width 94 height 19
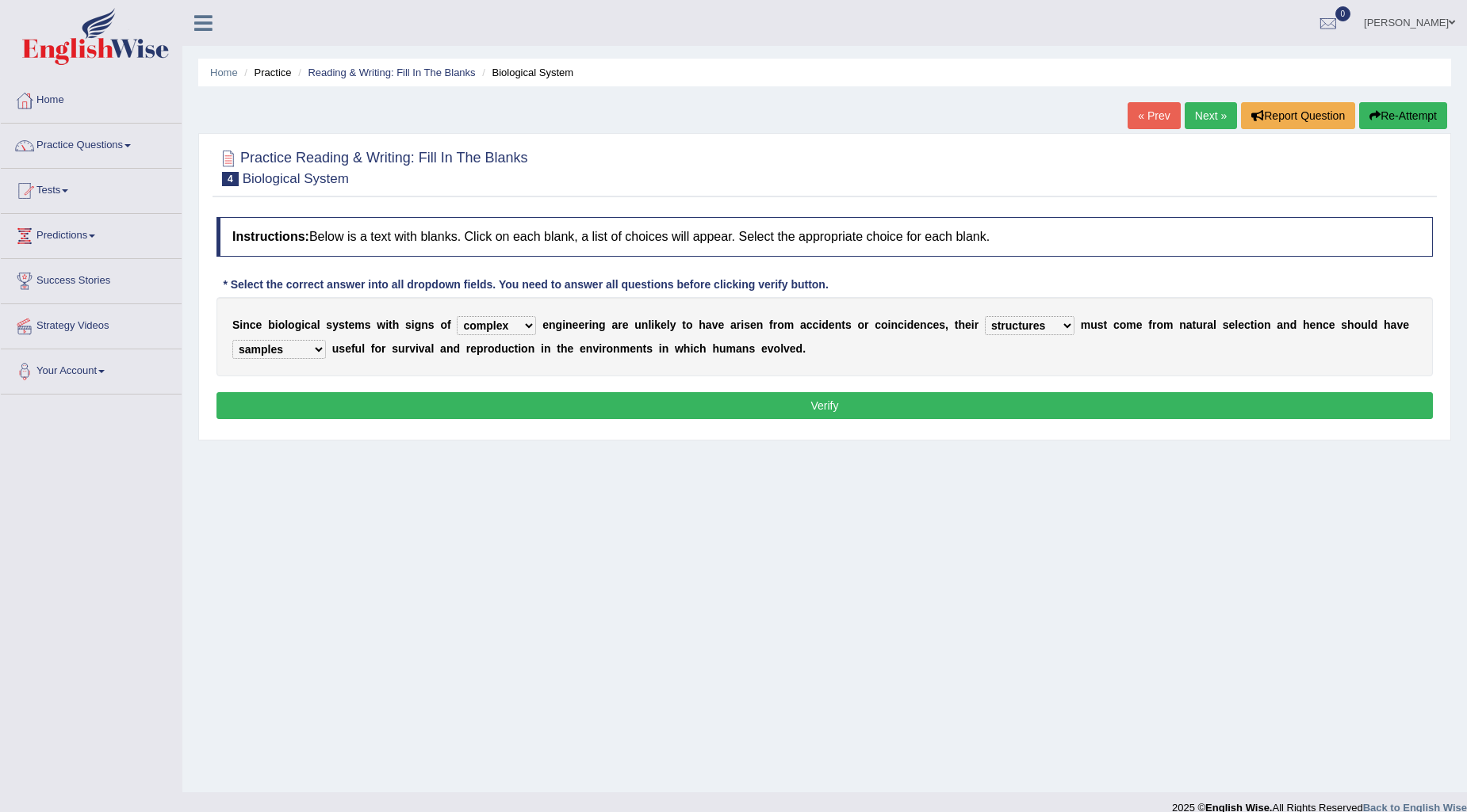
click at [427, 592] on div "Home Practice Reading & Writing: Fill In The Blanks Biological System « Prev Ne…" at bounding box center [825, 396] width 1285 height 793
click at [870, 397] on button "Verify" at bounding box center [825, 406] width 1217 height 27
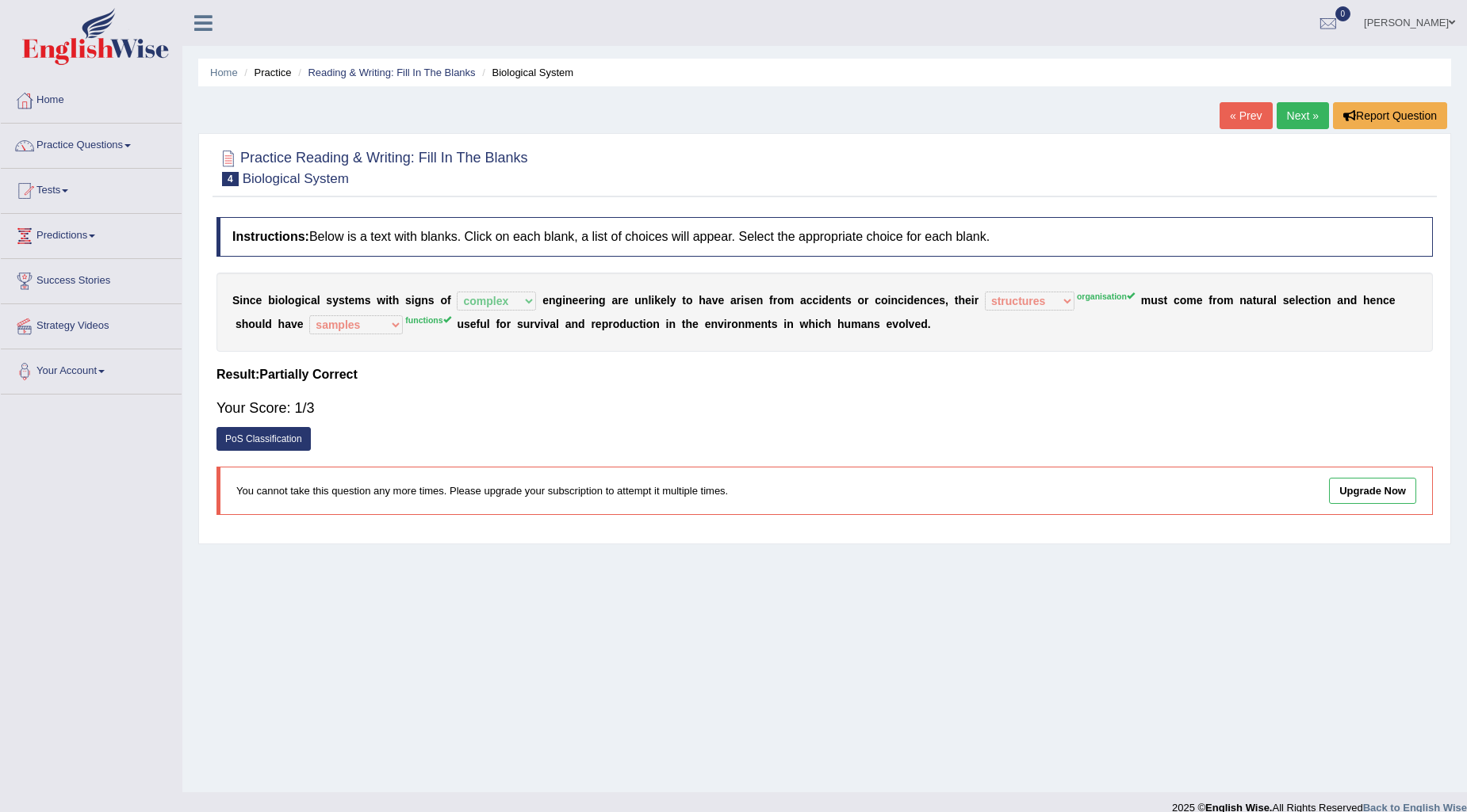
click at [1288, 108] on link "Next »" at bounding box center [1303, 115] width 53 height 27
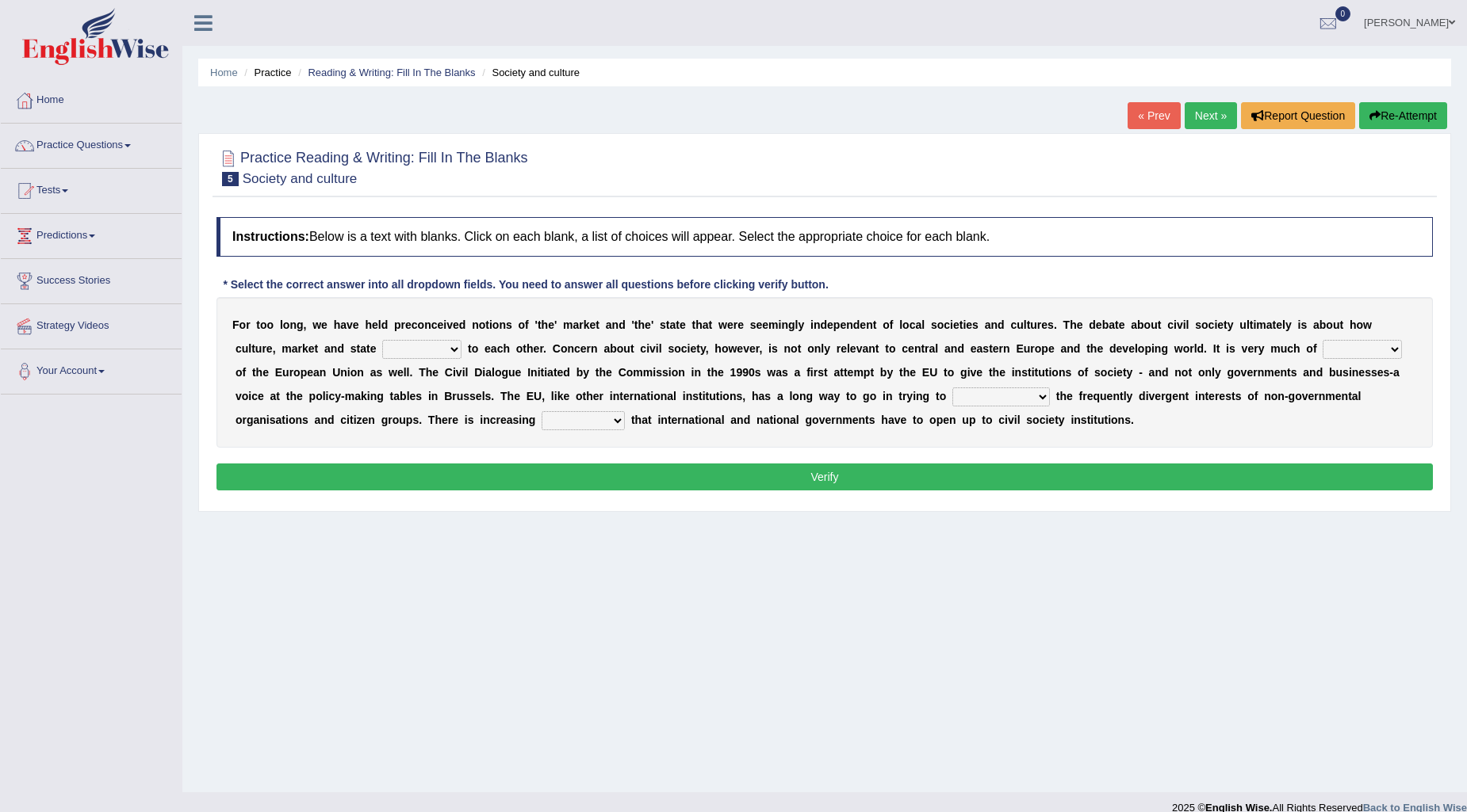
click at [128, 144] on link "Practice Questions" at bounding box center [91, 143] width 181 height 40
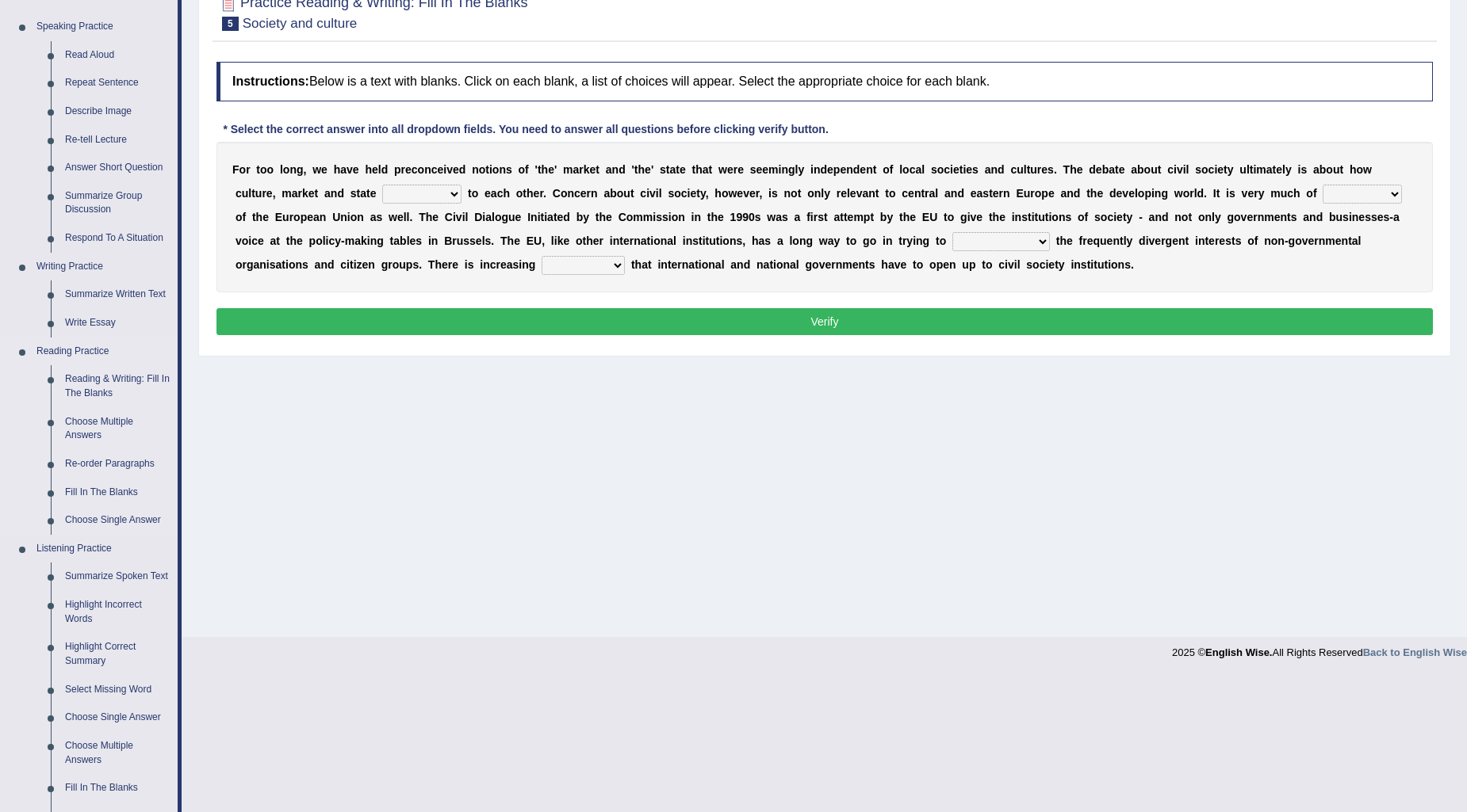
scroll to position [176, 0]
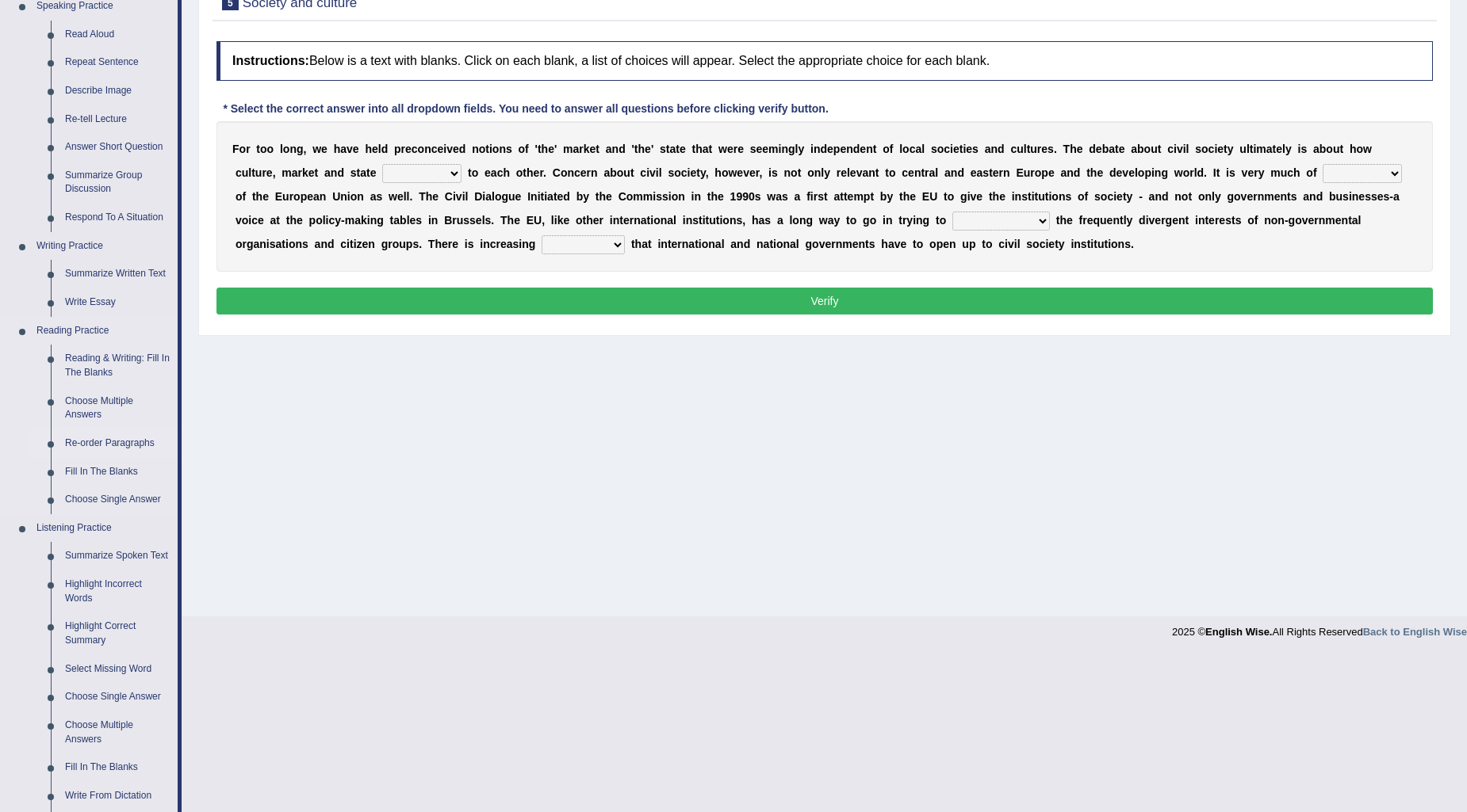
click at [143, 436] on link "Re-order Paragraphs" at bounding box center [117, 444] width 120 height 28
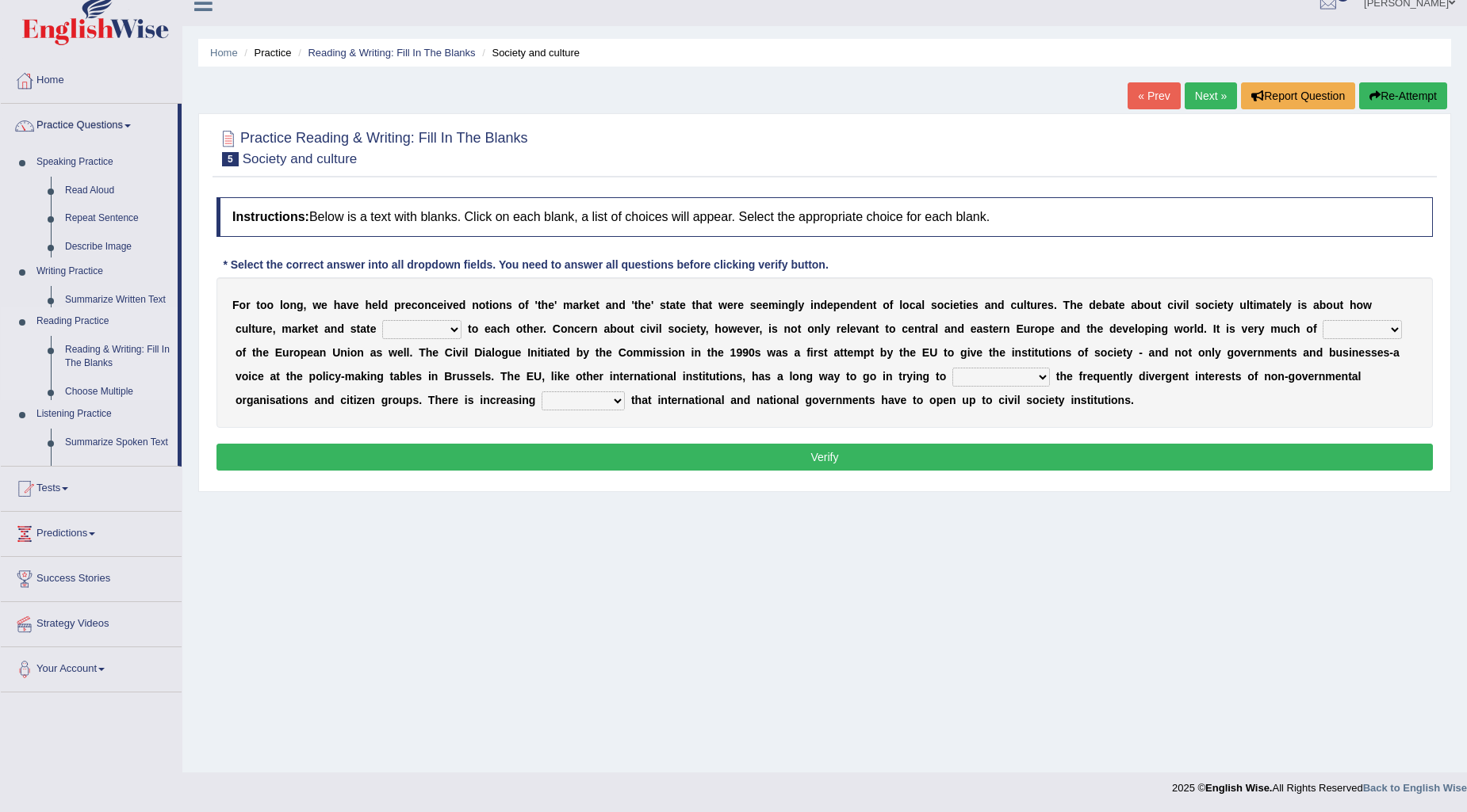
scroll to position [19, 0]
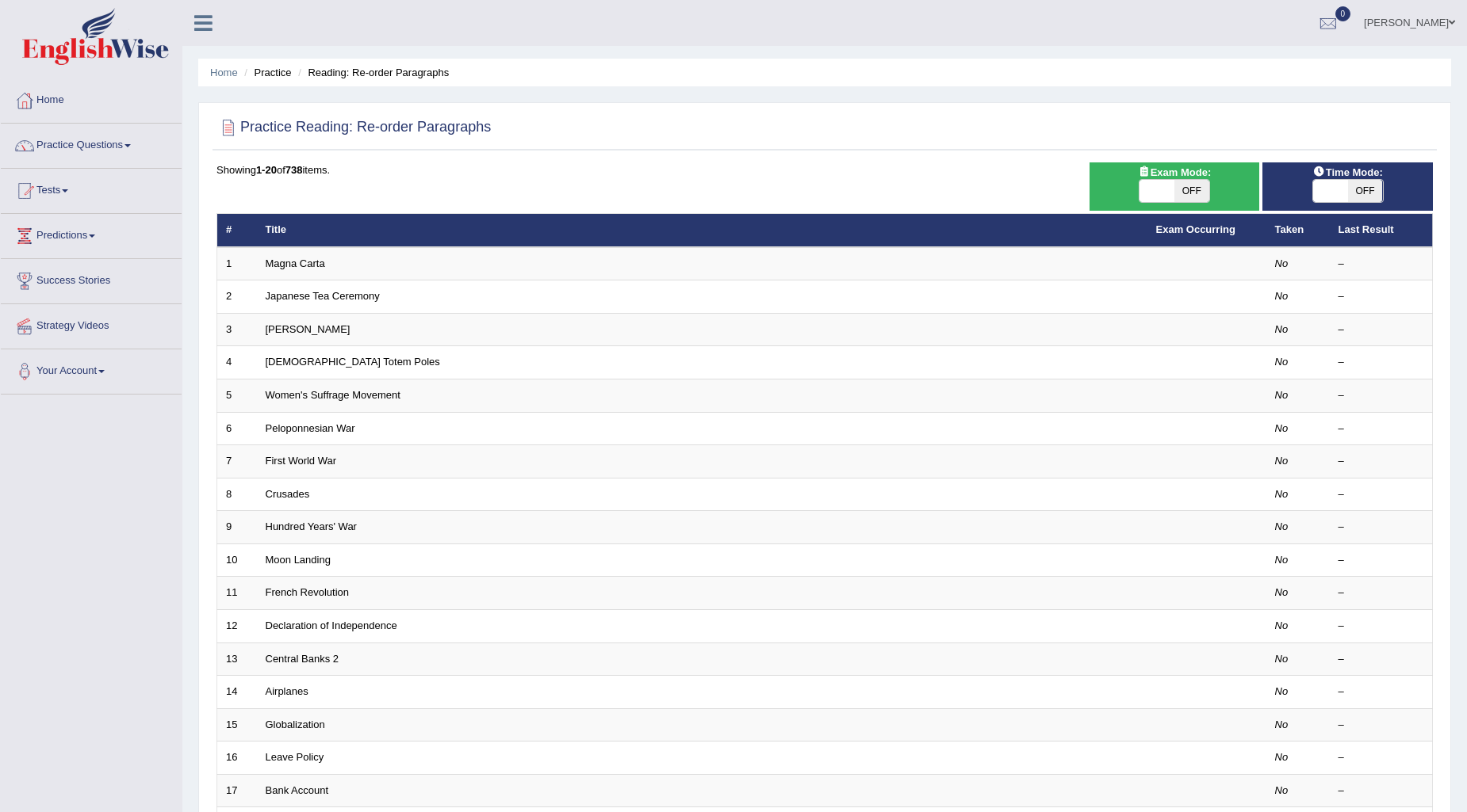
click at [319, 260] on link "Magna Carta" at bounding box center [295, 263] width 59 height 12
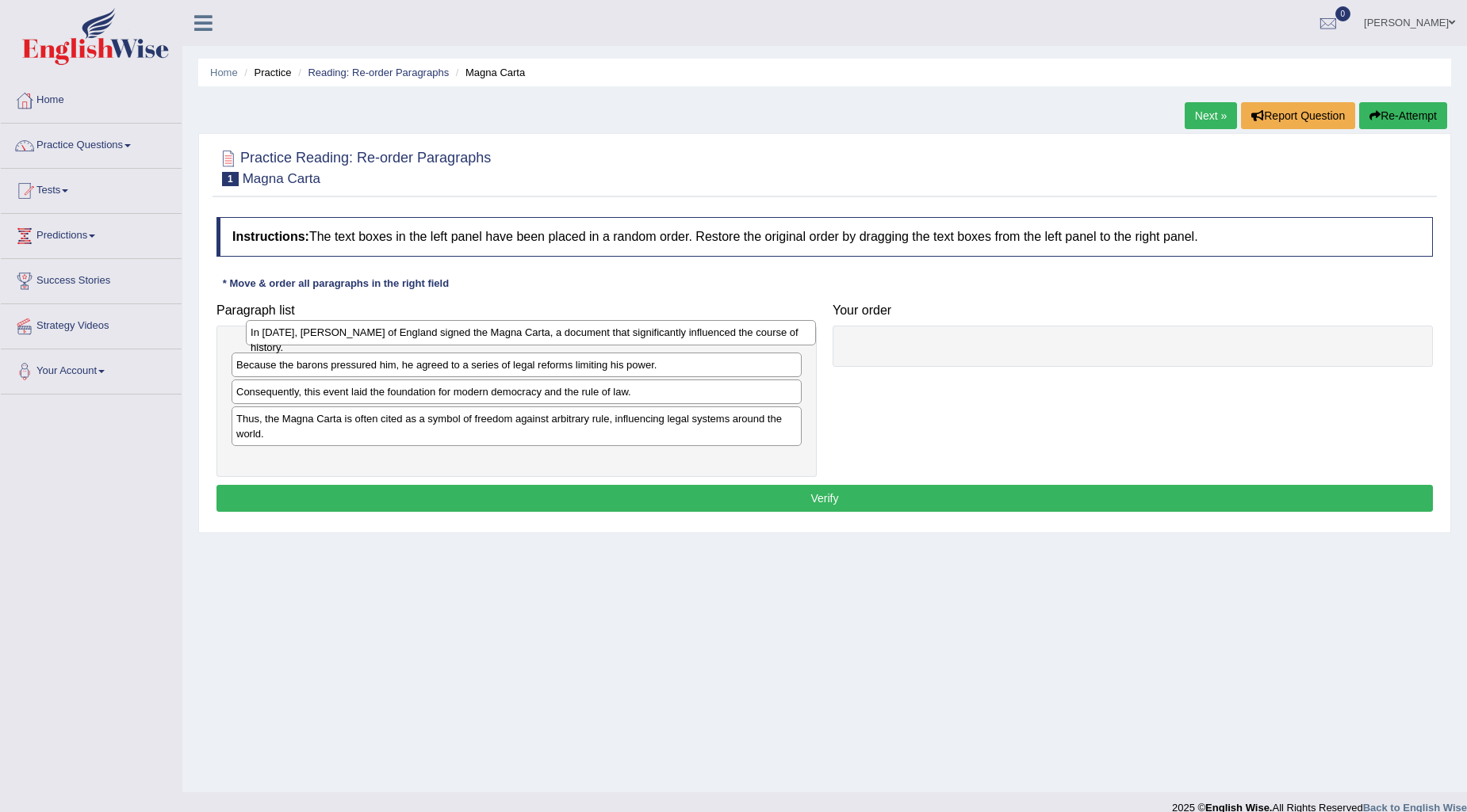
drag, startPoint x: 354, startPoint y: 381, endPoint x: 368, endPoint y: 334, distance: 49.0
click at [368, 334] on div "In 1215, King John of England signed the Magna Carta, a document that significa…" at bounding box center [531, 332] width 570 height 24
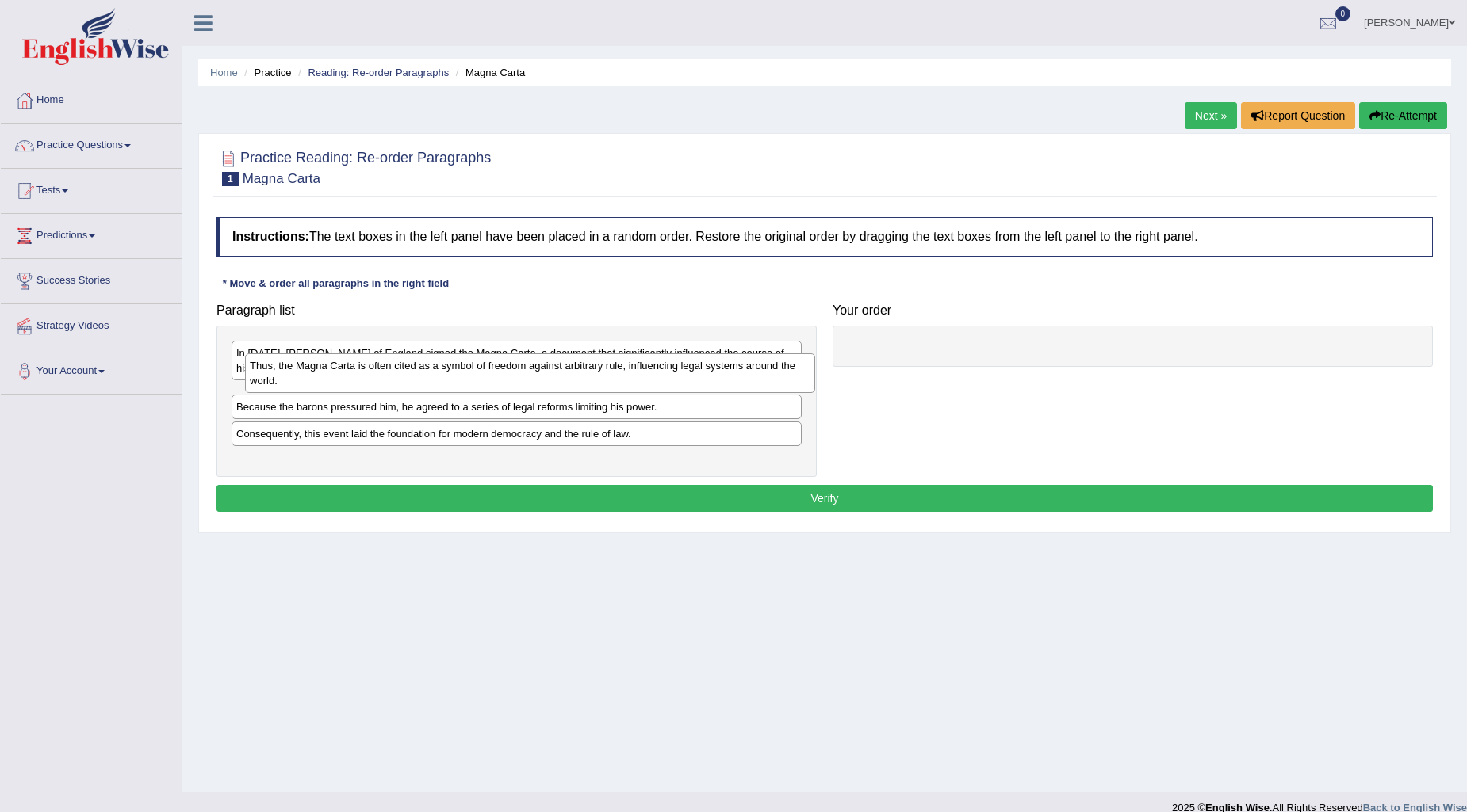
drag, startPoint x: 360, startPoint y: 442, endPoint x: 373, endPoint y: 373, distance: 70.2
click at [373, 373] on div "Thus, the Magna Carta is often cited as a symbol of freedom against arbitrary r…" at bounding box center [530, 373] width 570 height 40
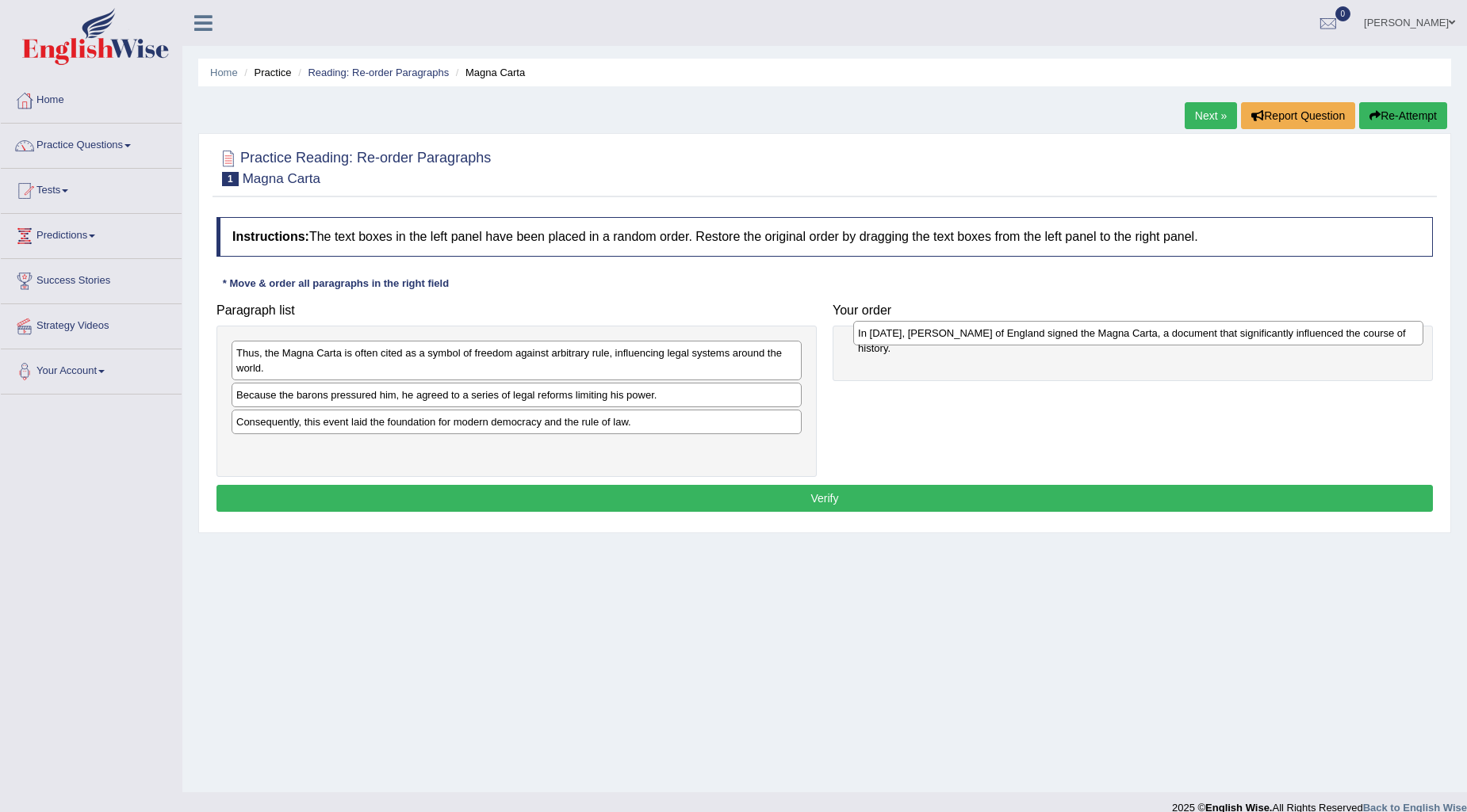
drag, startPoint x: 590, startPoint y: 349, endPoint x: 1212, endPoint y: 329, distance: 622.3
click at [1212, 329] on div "In 1215, King John of England signed the Magna Carta, a document that significa…" at bounding box center [1138, 333] width 570 height 24
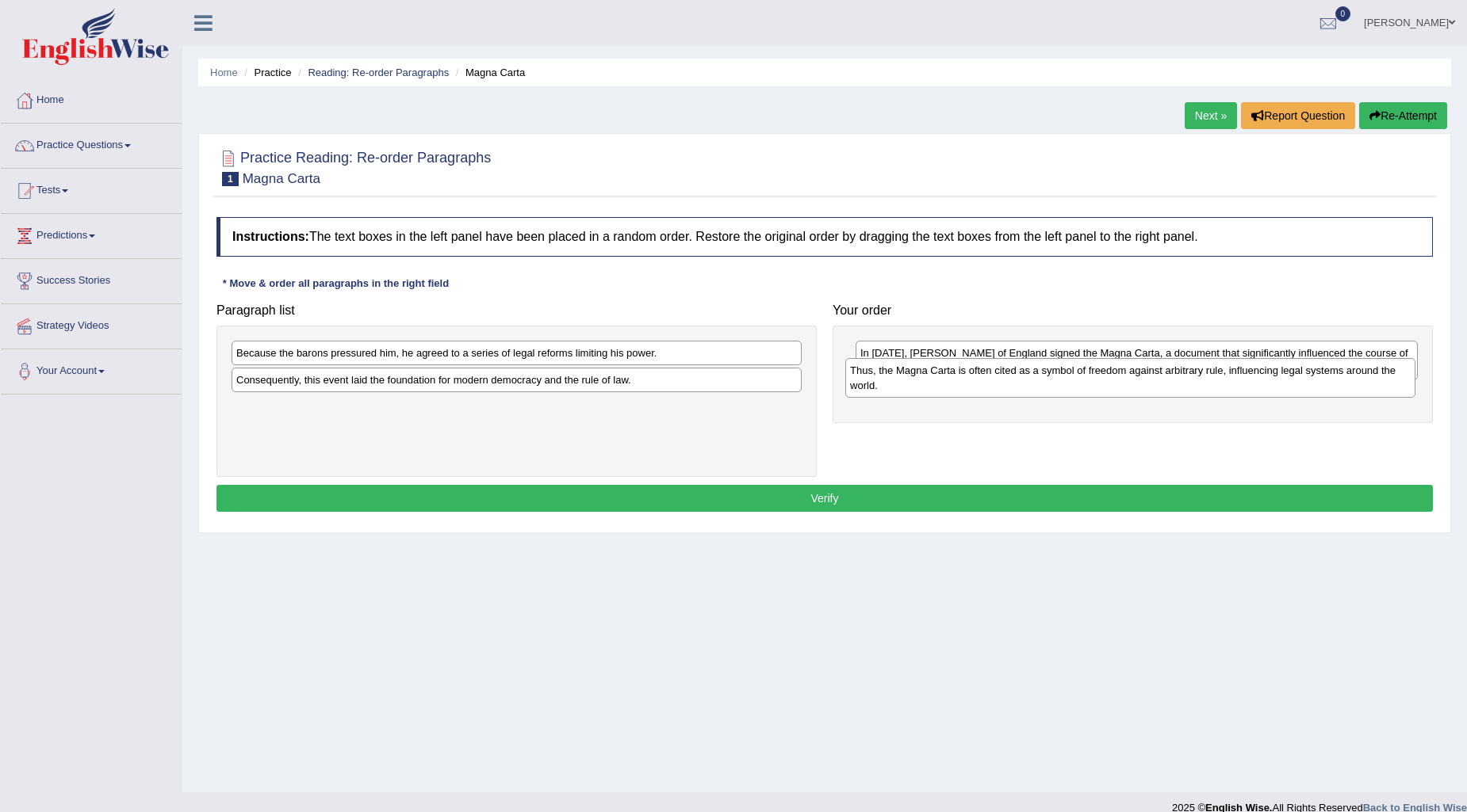
drag, startPoint x: 679, startPoint y: 357, endPoint x: 1293, endPoint y: 375, distance: 614.3
click at [1293, 375] on div "Thus, the Magna Carta is often cited as a symbol of freedom against arbitrary r…" at bounding box center [1130, 377] width 570 height 40
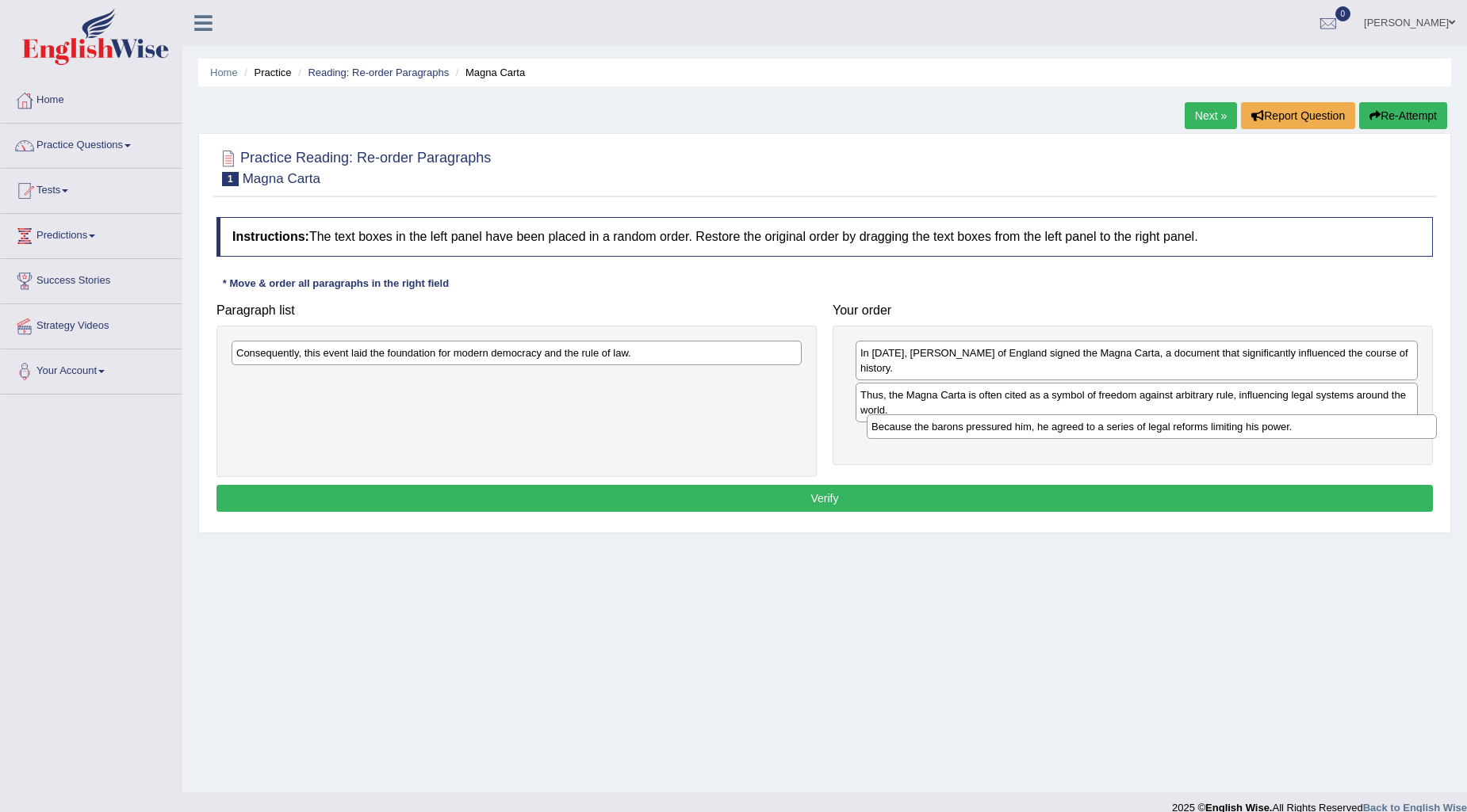
drag, startPoint x: 680, startPoint y: 356, endPoint x: 1315, endPoint y: 431, distance: 639.4
click at [1315, 431] on div "Because the barons pressured him, he agreed to a series of legal reforms limiti…" at bounding box center [1152, 427] width 570 height 24
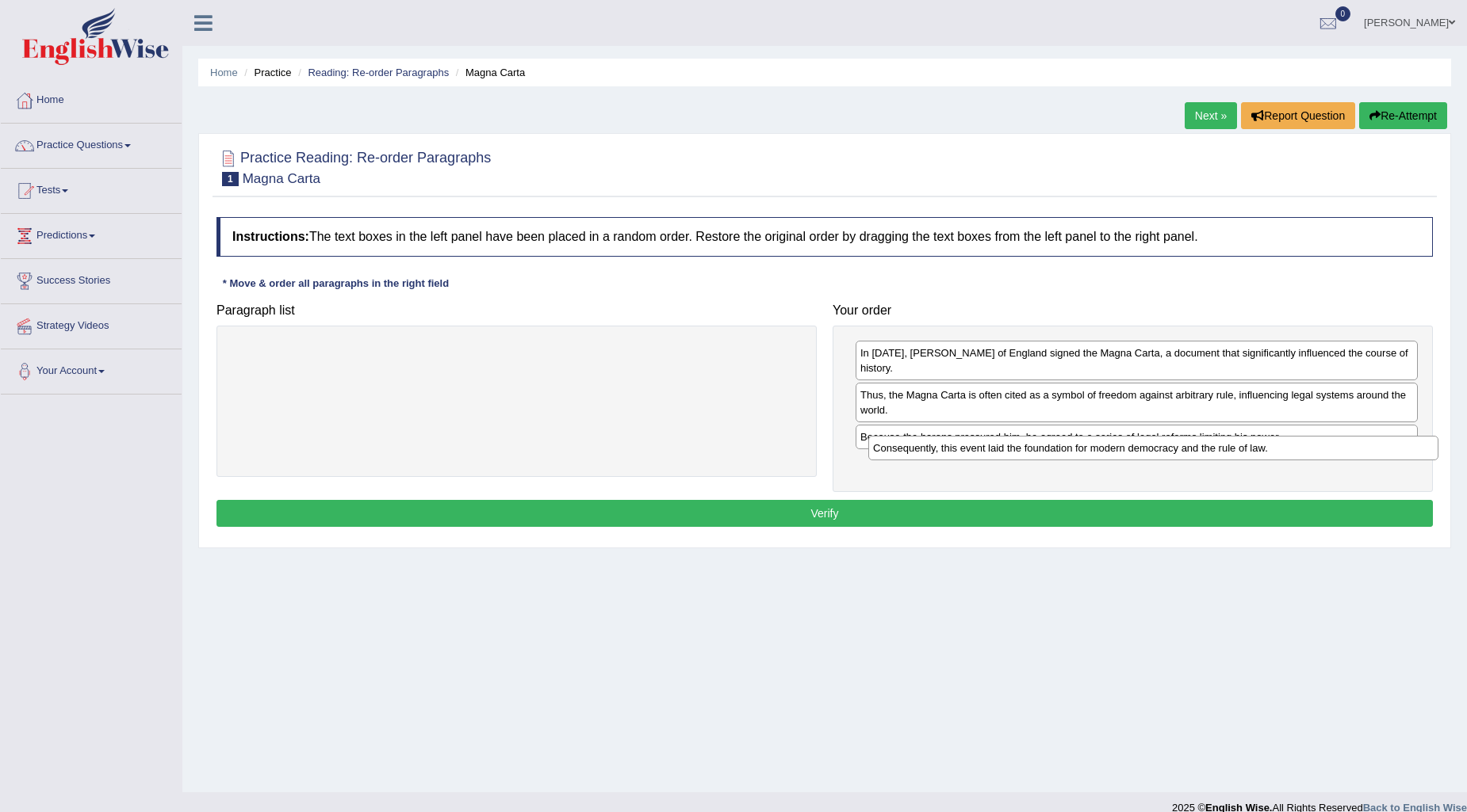
drag, startPoint x: 674, startPoint y: 357, endPoint x: 1311, endPoint y: 453, distance: 644.2
click at [1311, 453] on div "Consequently, this event laid the foundation for modern democracy and the rule …" at bounding box center [1154, 448] width 570 height 24
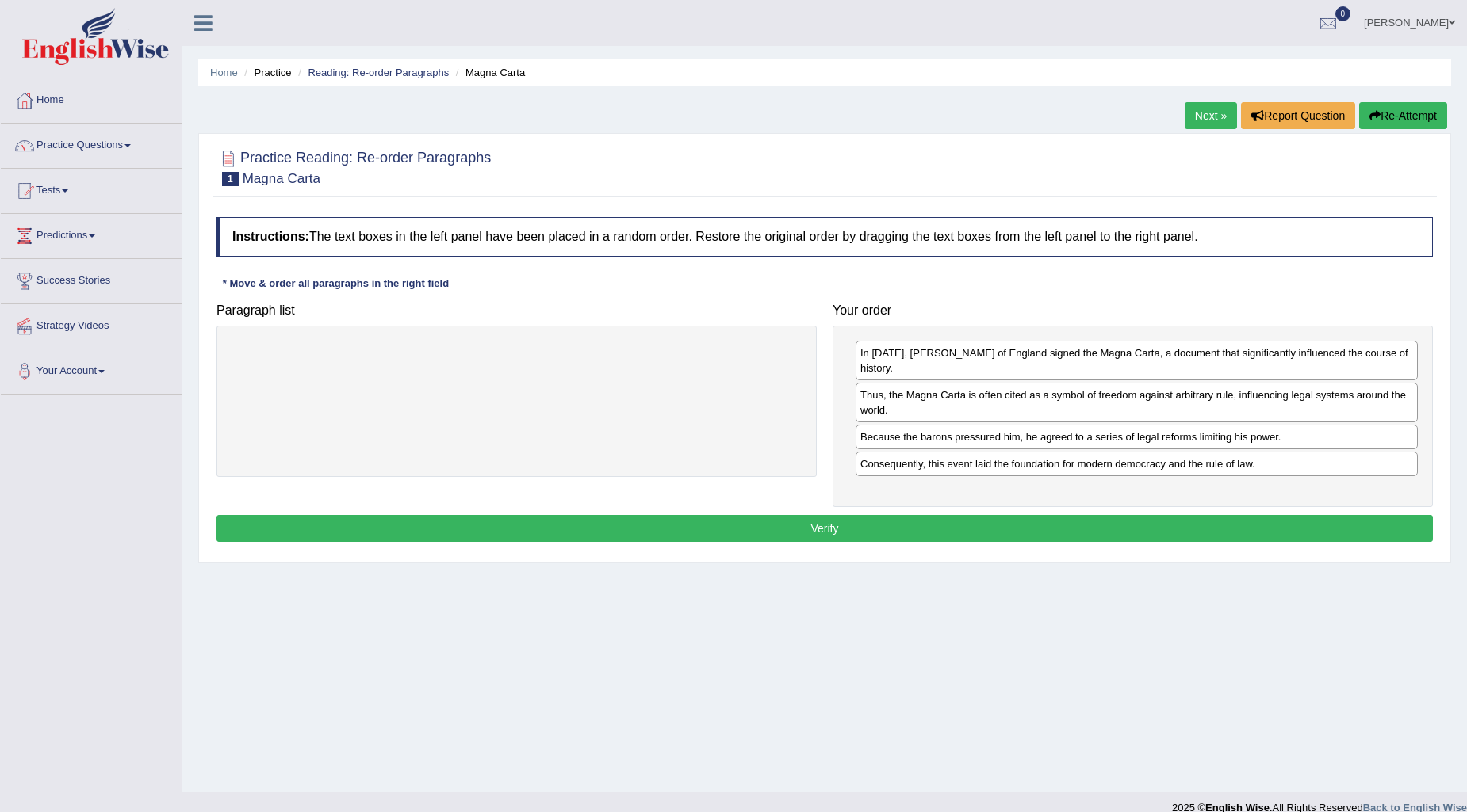
click at [859, 515] on button "Verify" at bounding box center [825, 528] width 1217 height 27
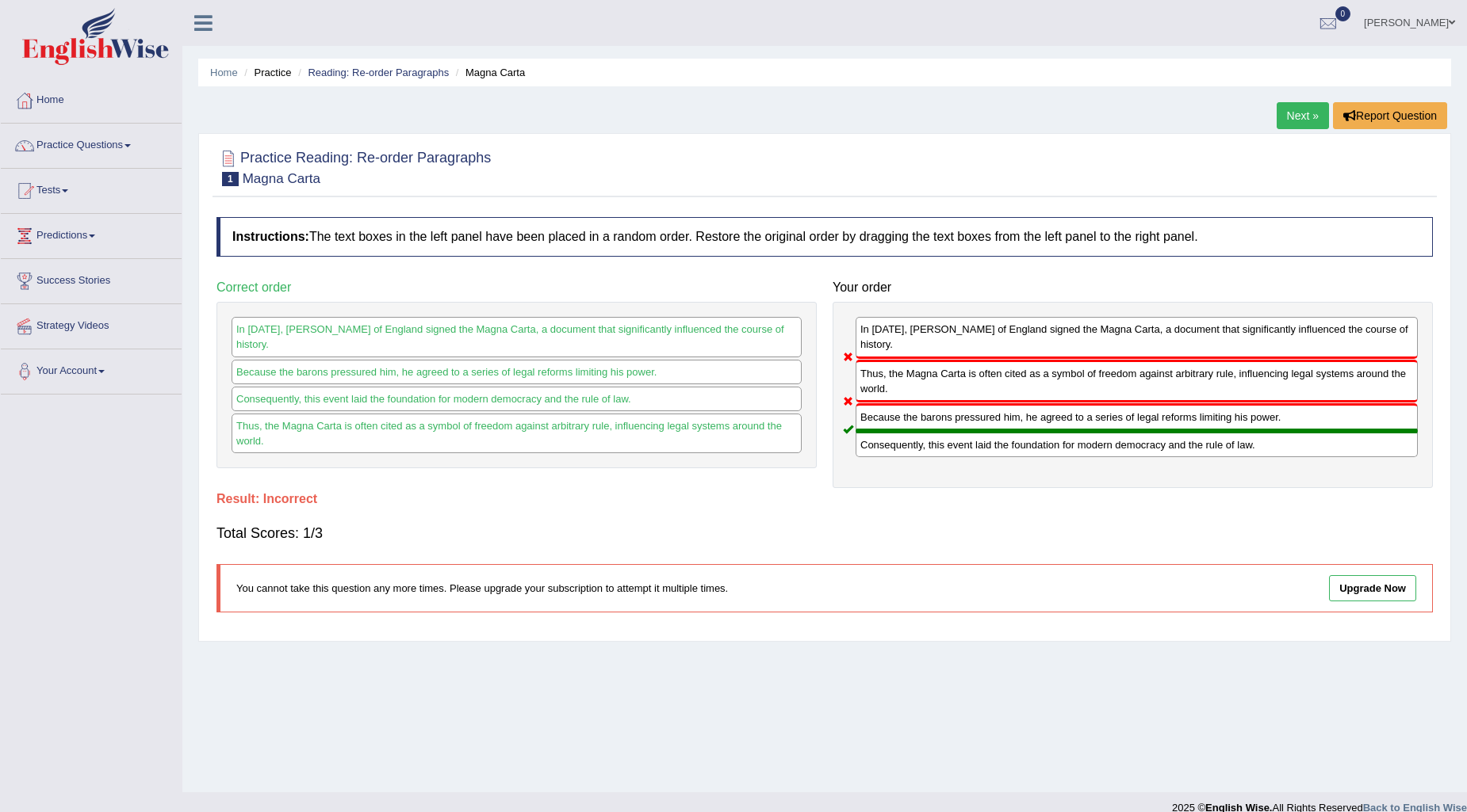
click at [1303, 104] on link "Next »" at bounding box center [1303, 115] width 53 height 27
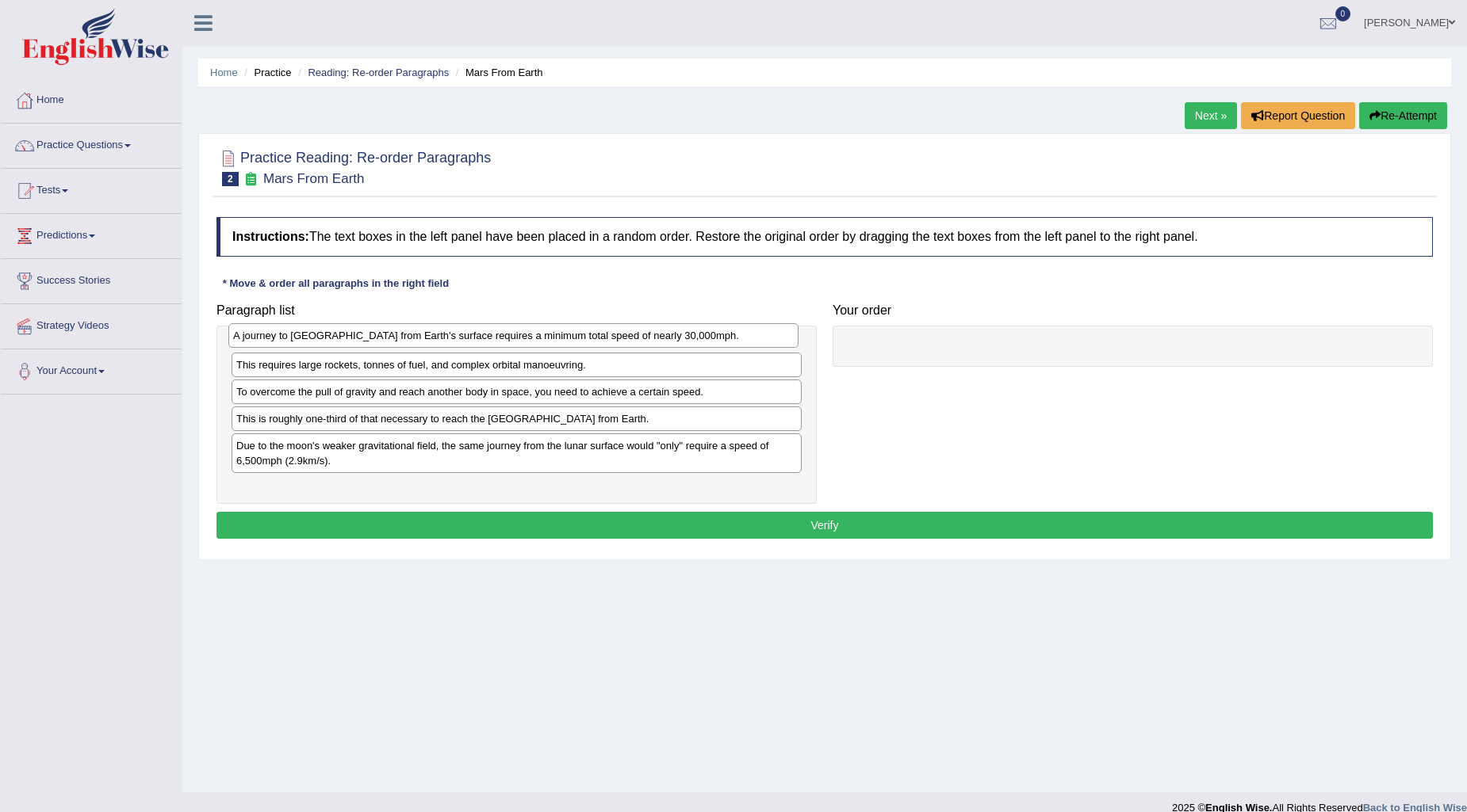
drag, startPoint x: 638, startPoint y: 437, endPoint x: 634, endPoint y: 338, distance: 99.1
click at [634, 338] on div "A journey to Mars from Earth's surface requires a minimum total speed of nearly…" at bounding box center [514, 335] width 570 height 24
drag, startPoint x: 460, startPoint y: 407, endPoint x: 461, endPoint y: 368, distance: 39.0
click at [461, 368] on div "To overcome the pull of gravity and reach another body in space, you need to ac…" at bounding box center [518, 368] width 570 height 24
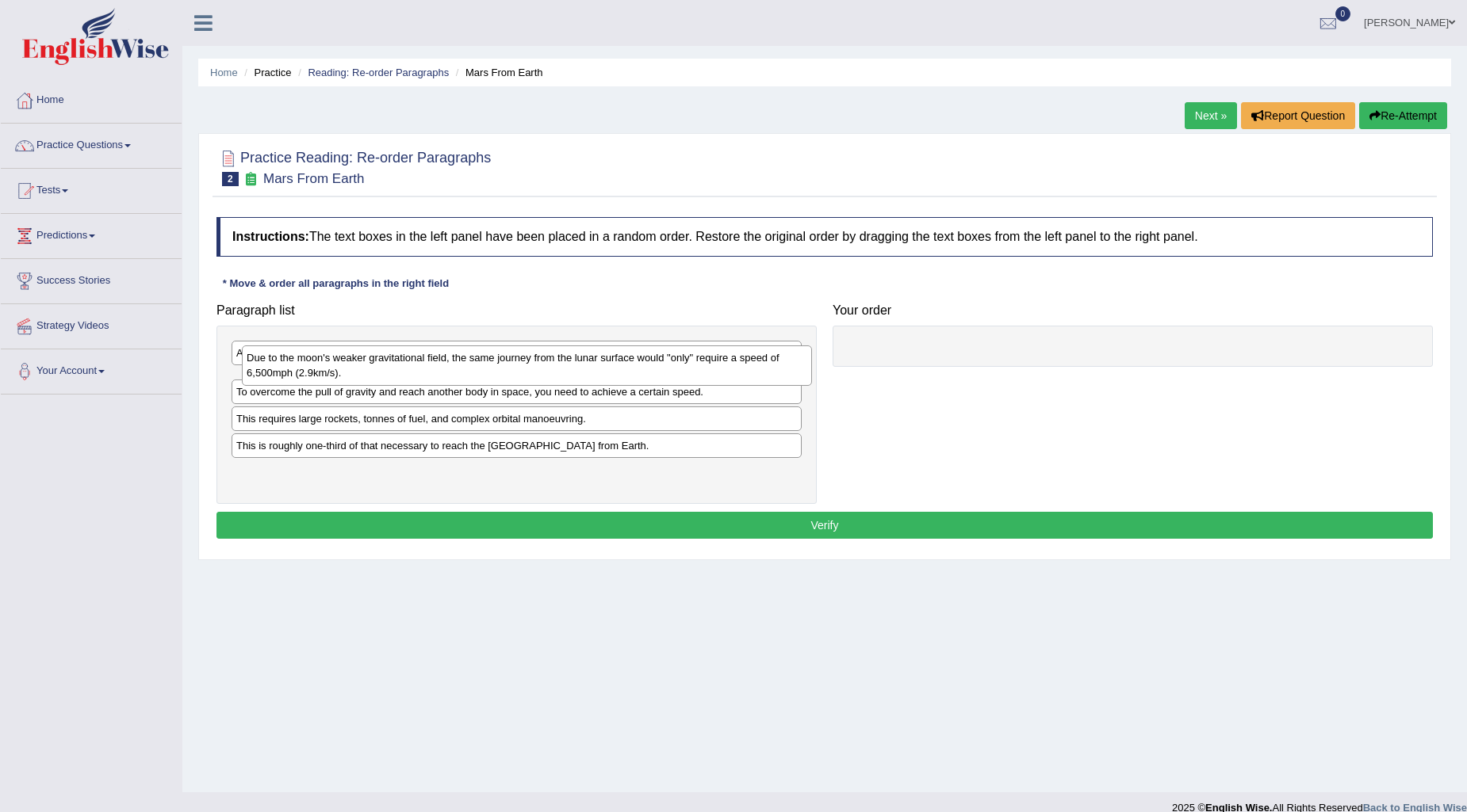
drag, startPoint x: 432, startPoint y: 478, endPoint x: 441, endPoint y: 374, distance: 104.4
click at [441, 374] on div "Due to the moon's weaker gravitational field, the same journey from the lunar s…" at bounding box center [527, 365] width 570 height 40
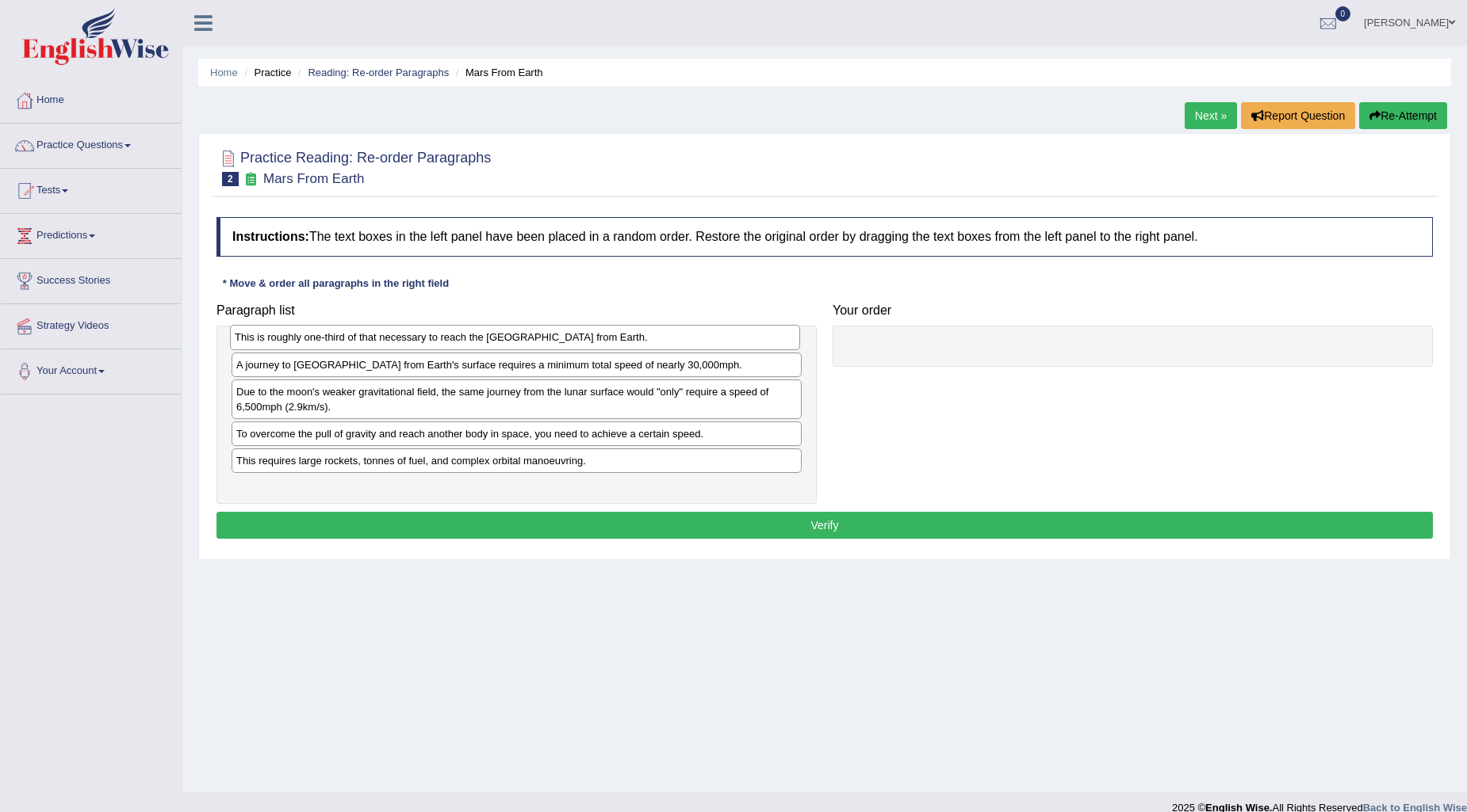
drag, startPoint x: 430, startPoint y: 478, endPoint x: 429, endPoint y: 339, distance: 139.0
click at [429, 339] on div "This is roughly one-third of that necessary to reach the International Space St…" at bounding box center [515, 337] width 570 height 24
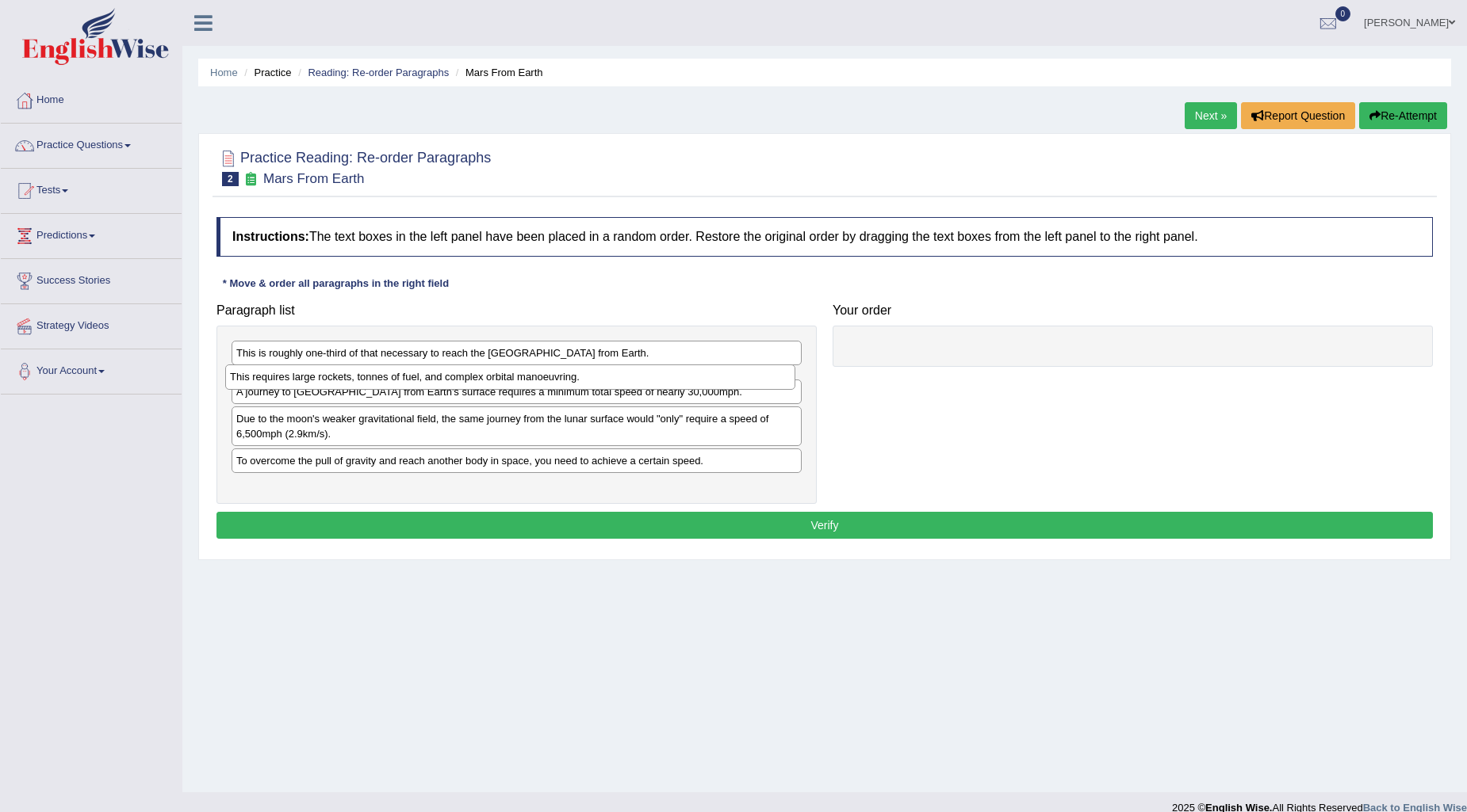
drag, startPoint x: 534, startPoint y: 478, endPoint x: 527, endPoint y: 378, distance: 100.2
click at [527, 378] on div "This requires large rockets, tonnes of fuel, and complex orbital manoeuvring." at bounding box center [510, 376] width 570 height 24
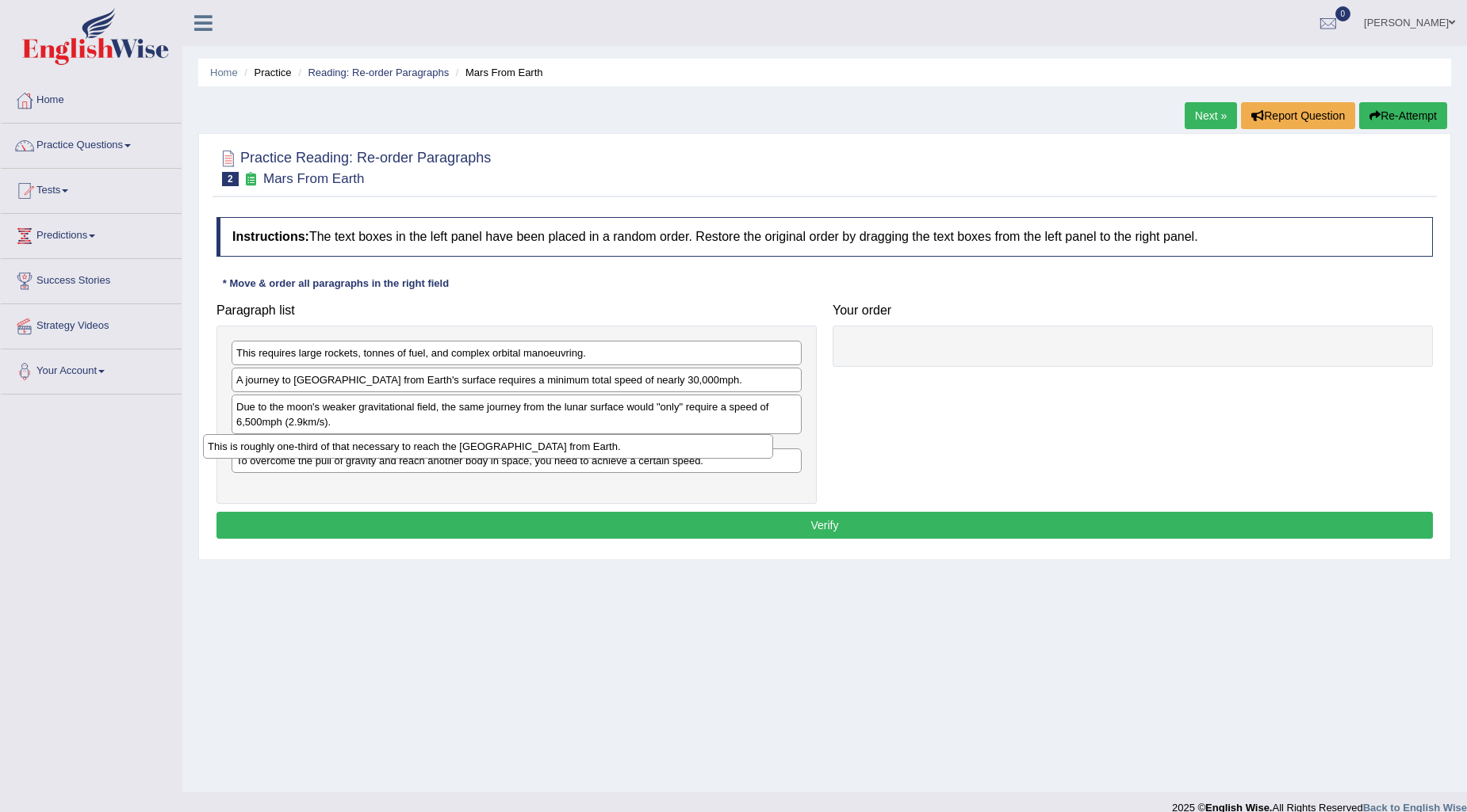
drag, startPoint x: 465, startPoint y: 351, endPoint x: 436, endPoint y: 444, distance: 97.4
click at [436, 444] on div "This is roughly one-third of that necessary to reach the International Space St…" at bounding box center [488, 446] width 570 height 24
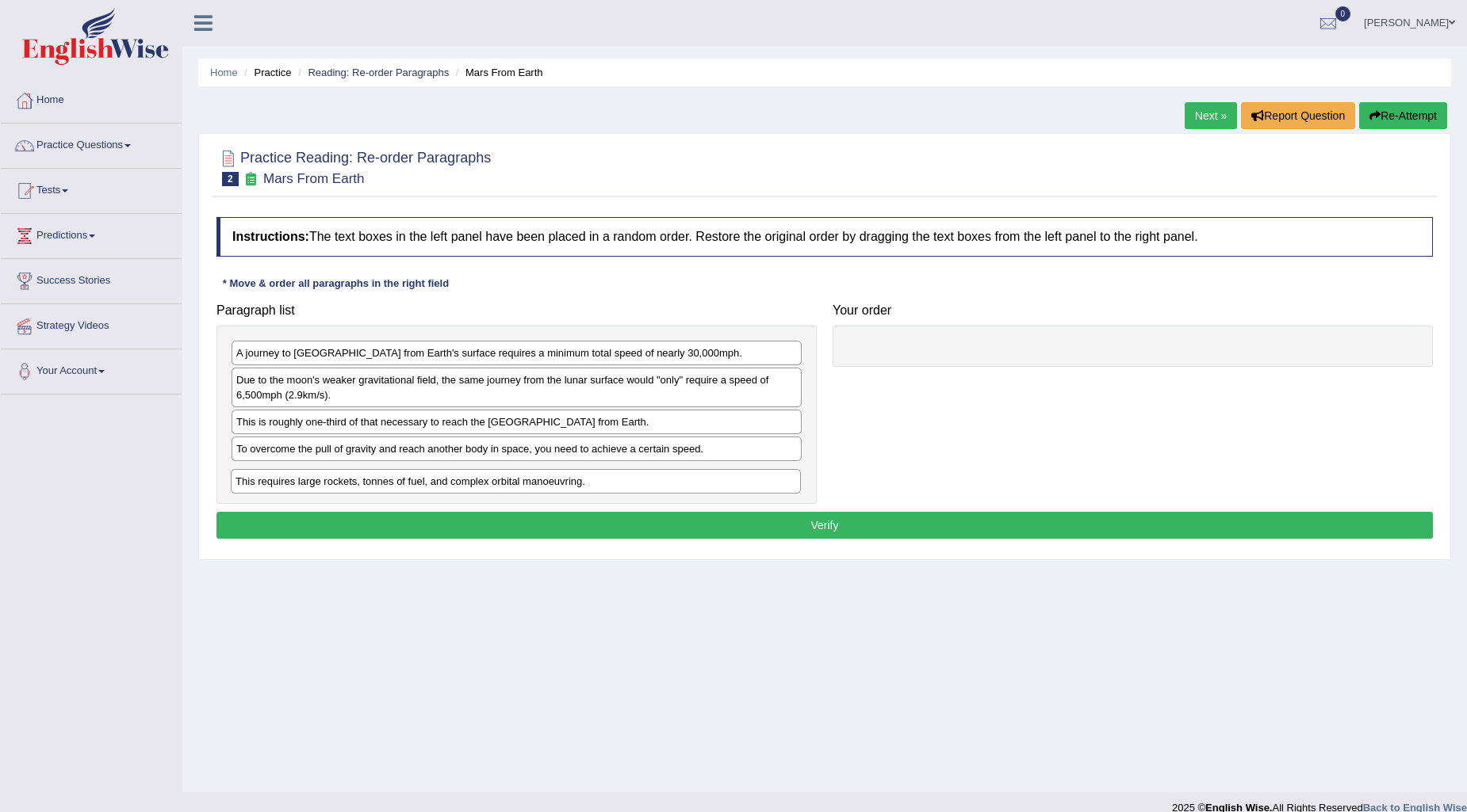
drag, startPoint x: 394, startPoint y: 350, endPoint x: 394, endPoint y: 478, distance: 128.0
click at [394, 478] on div "This requires large rockets, tonnes of fuel, and complex orbital manoeuvring." at bounding box center [516, 481] width 570 height 24
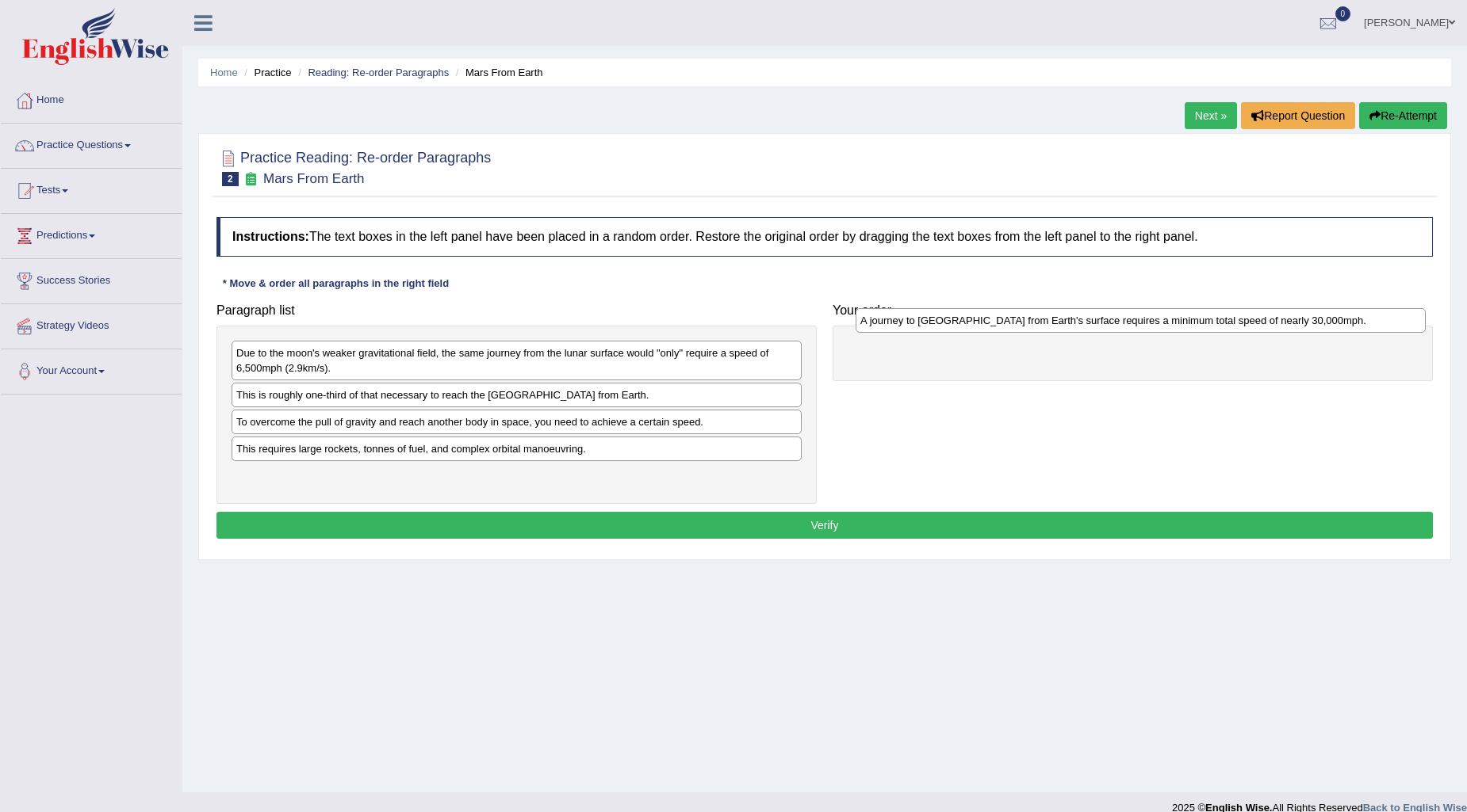
drag, startPoint x: 356, startPoint y: 351, endPoint x: 979, endPoint y: 319, distance: 623.8
click at [979, 319] on div "A journey to Mars from Earth's surface requires a minimum total speed of nearly…" at bounding box center [1141, 321] width 570 height 24
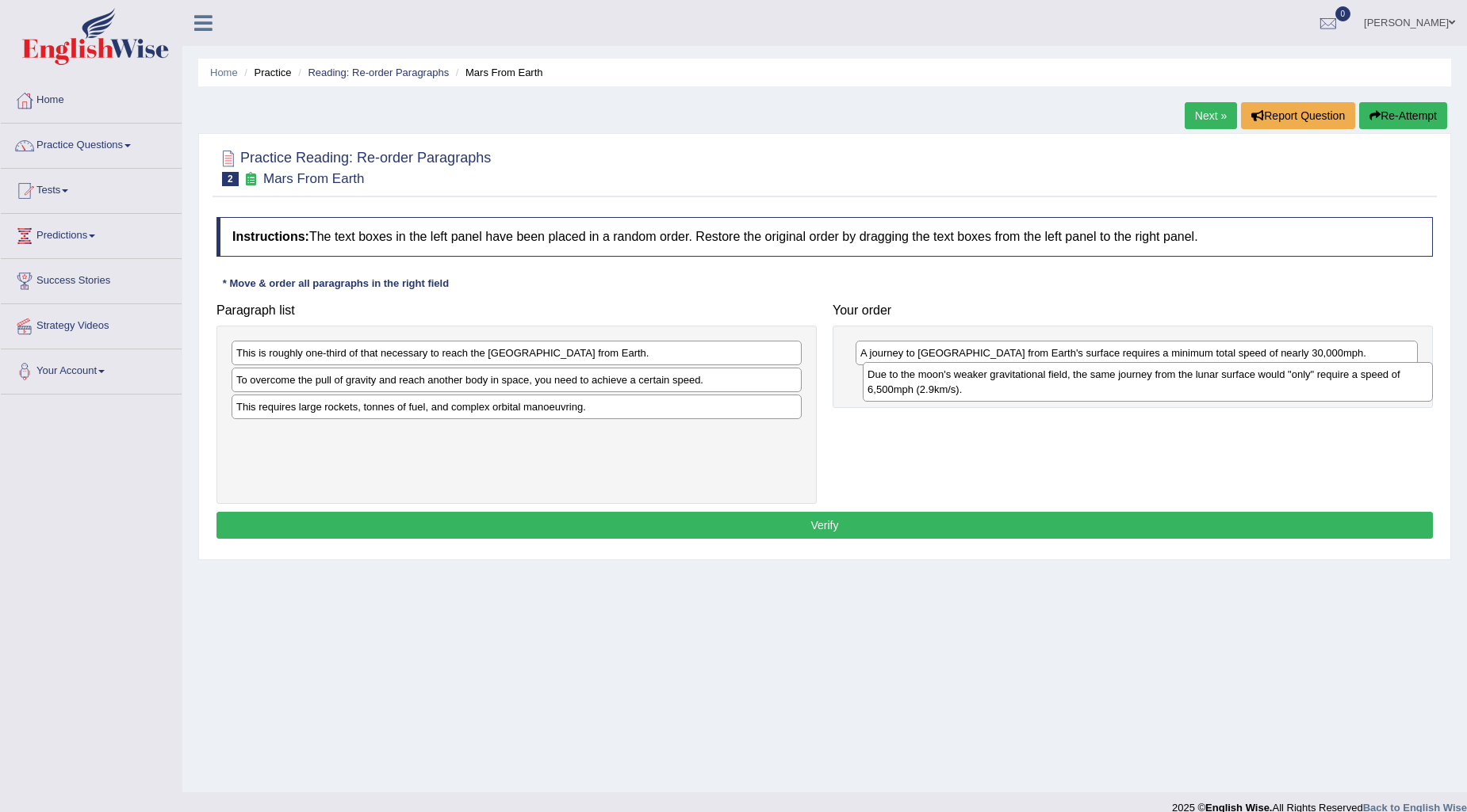
drag, startPoint x: 474, startPoint y: 364, endPoint x: 1106, endPoint y: 386, distance: 632.4
click at [1106, 386] on div "Due to the moon's weaker gravitational field, the same journey from the lunar s…" at bounding box center [1148, 381] width 570 height 40
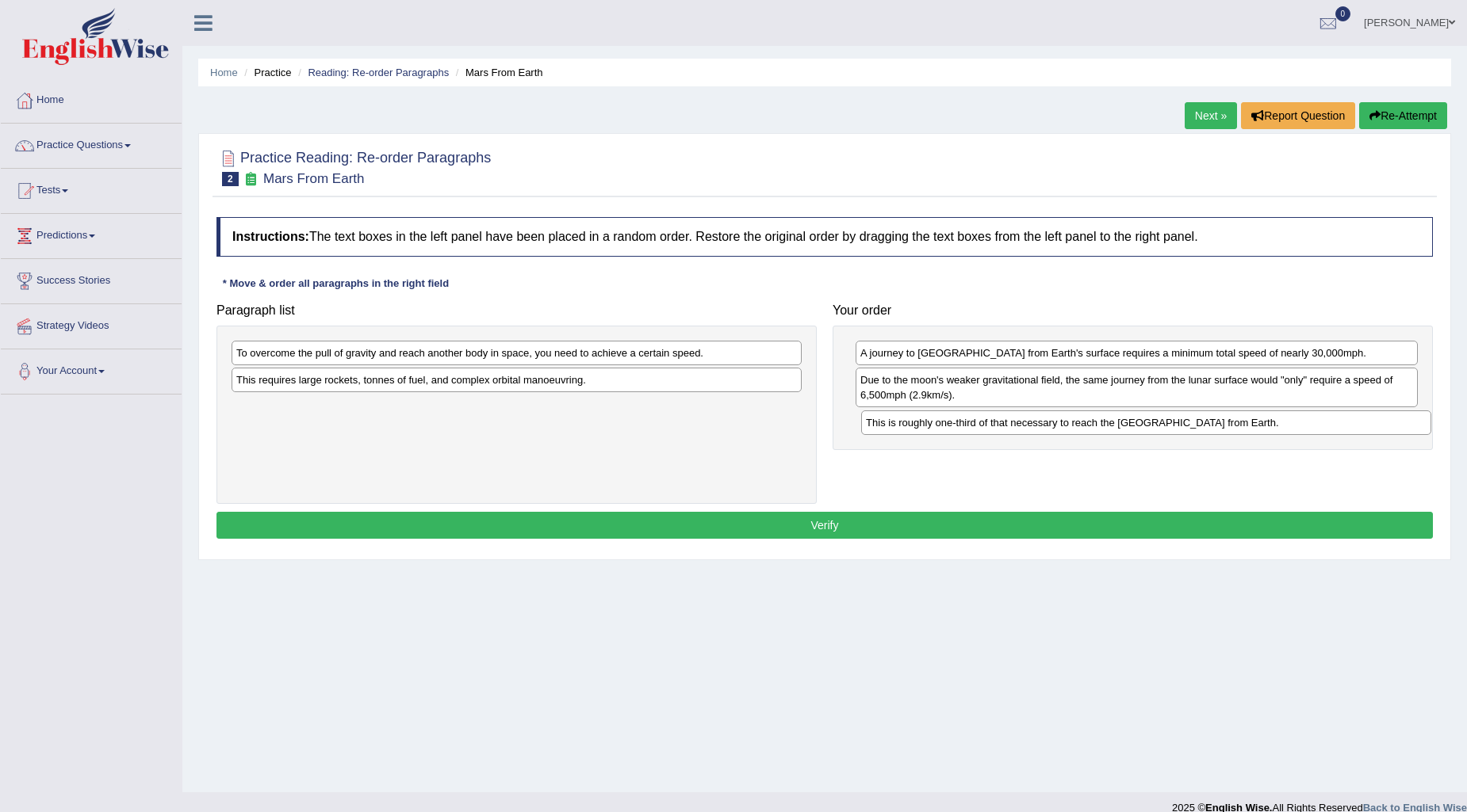
drag, startPoint x: 438, startPoint y: 355, endPoint x: 1068, endPoint y: 424, distance: 633.8
click at [1068, 424] on div "This is roughly one-third of that necessary to reach the International Space St…" at bounding box center [1146, 423] width 570 height 24
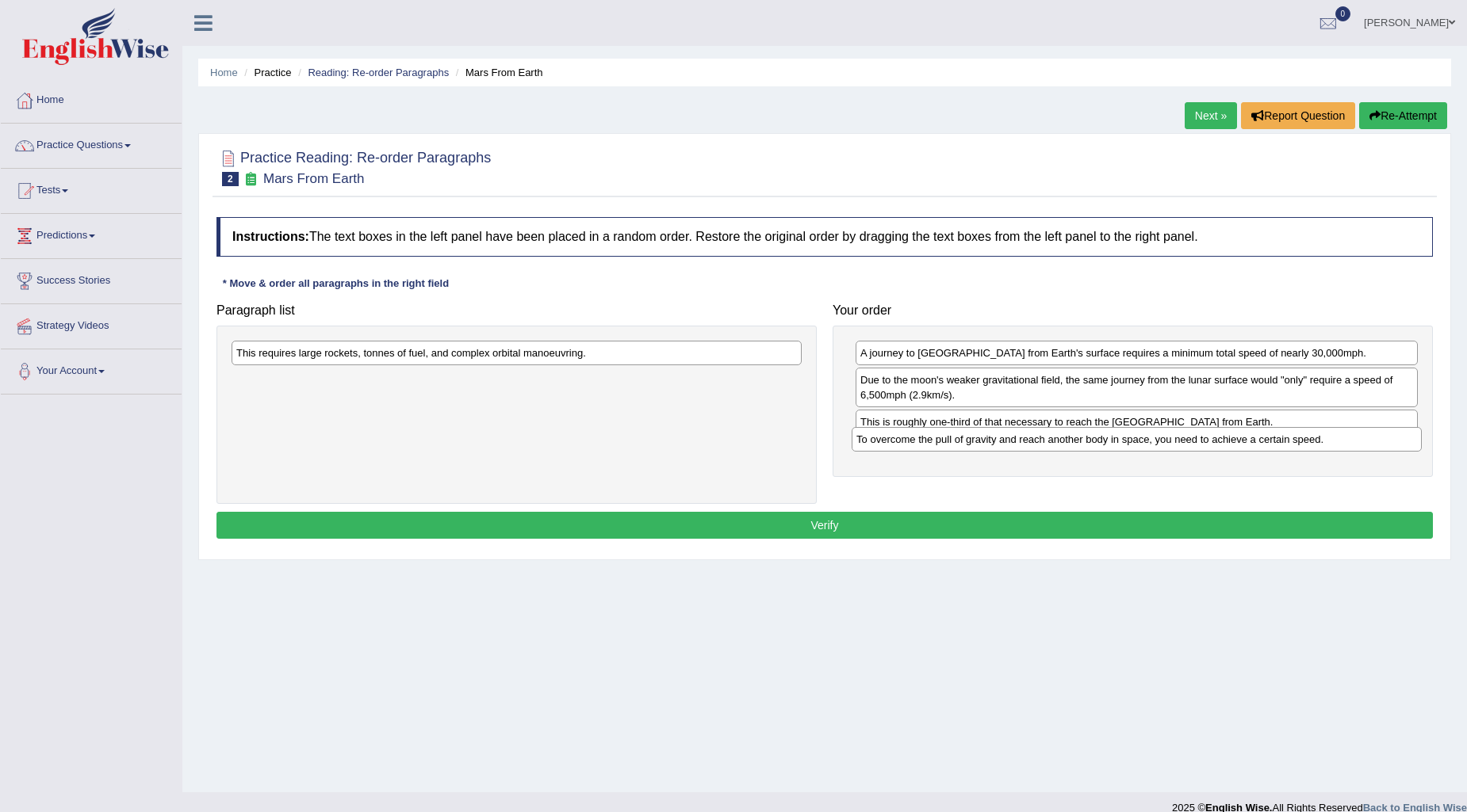
drag, startPoint x: 476, startPoint y: 346, endPoint x: 1097, endPoint y: 432, distance: 626.9
click at [1097, 432] on div "To overcome the pull of gravity and reach another body in space, you need to ac…" at bounding box center [1136, 440] width 570 height 24
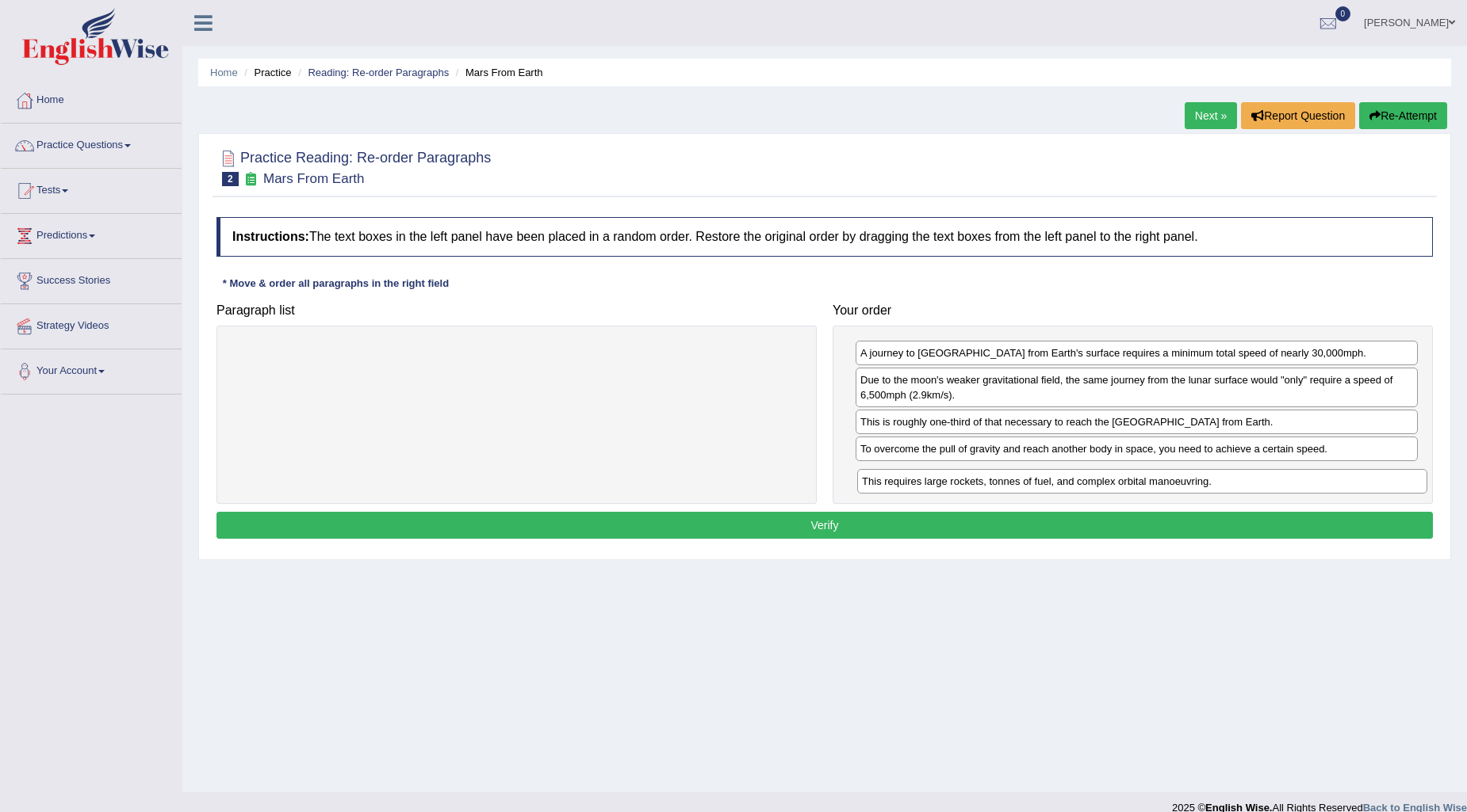
drag, startPoint x: 458, startPoint y: 351, endPoint x: 1083, endPoint y: 479, distance: 638.0
click at [1083, 479] on div "This requires large rockets, tonnes of fuel, and complex orbital manoeuvring." at bounding box center [1142, 481] width 570 height 24
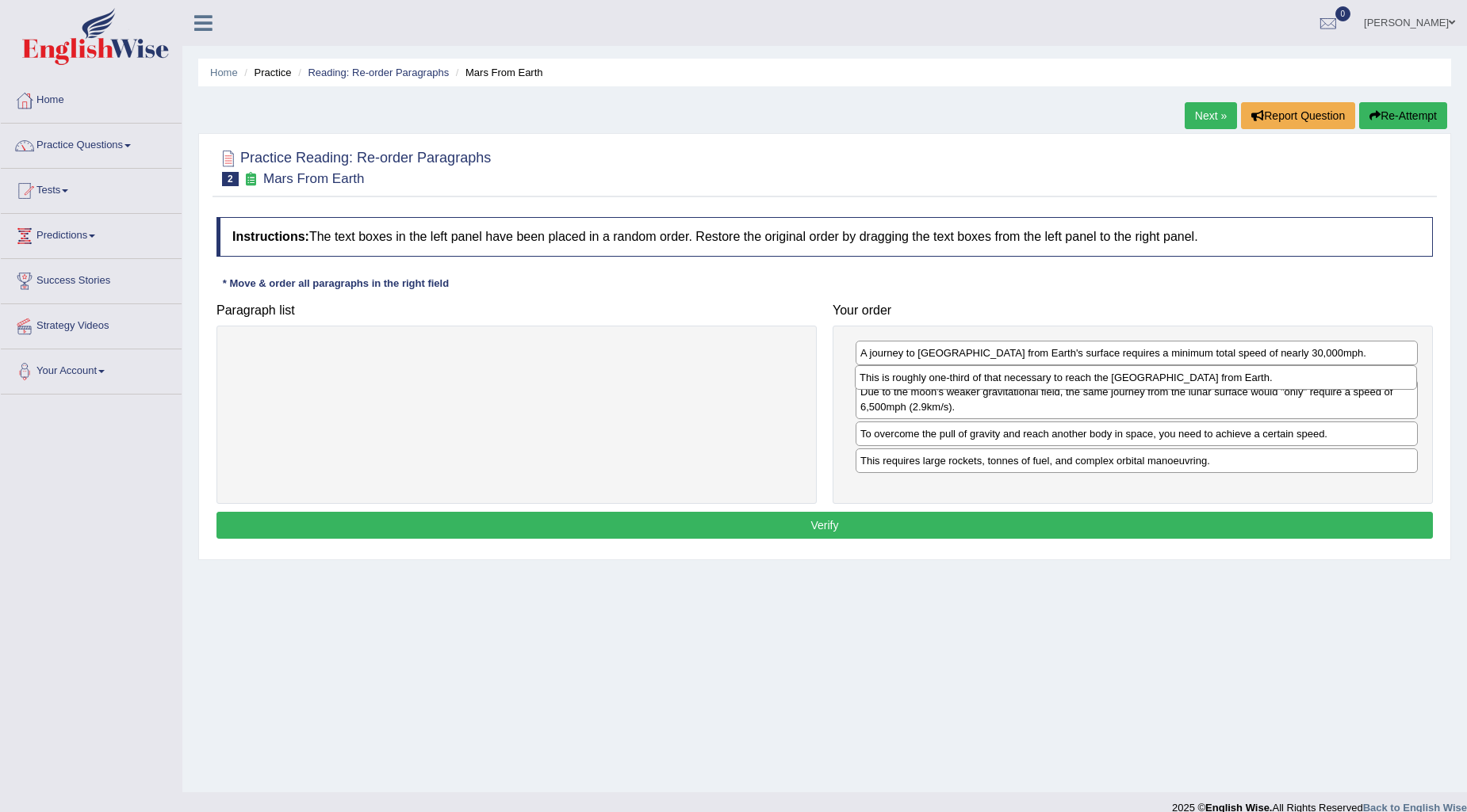
drag, startPoint x: 1208, startPoint y: 427, endPoint x: 1207, endPoint y: 381, distance: 46.0
click at [1207, 381] on div "This is roughly one-third of that necessary to reach the International Space St…" at bounding box center [1136, 377] width 562 height 24
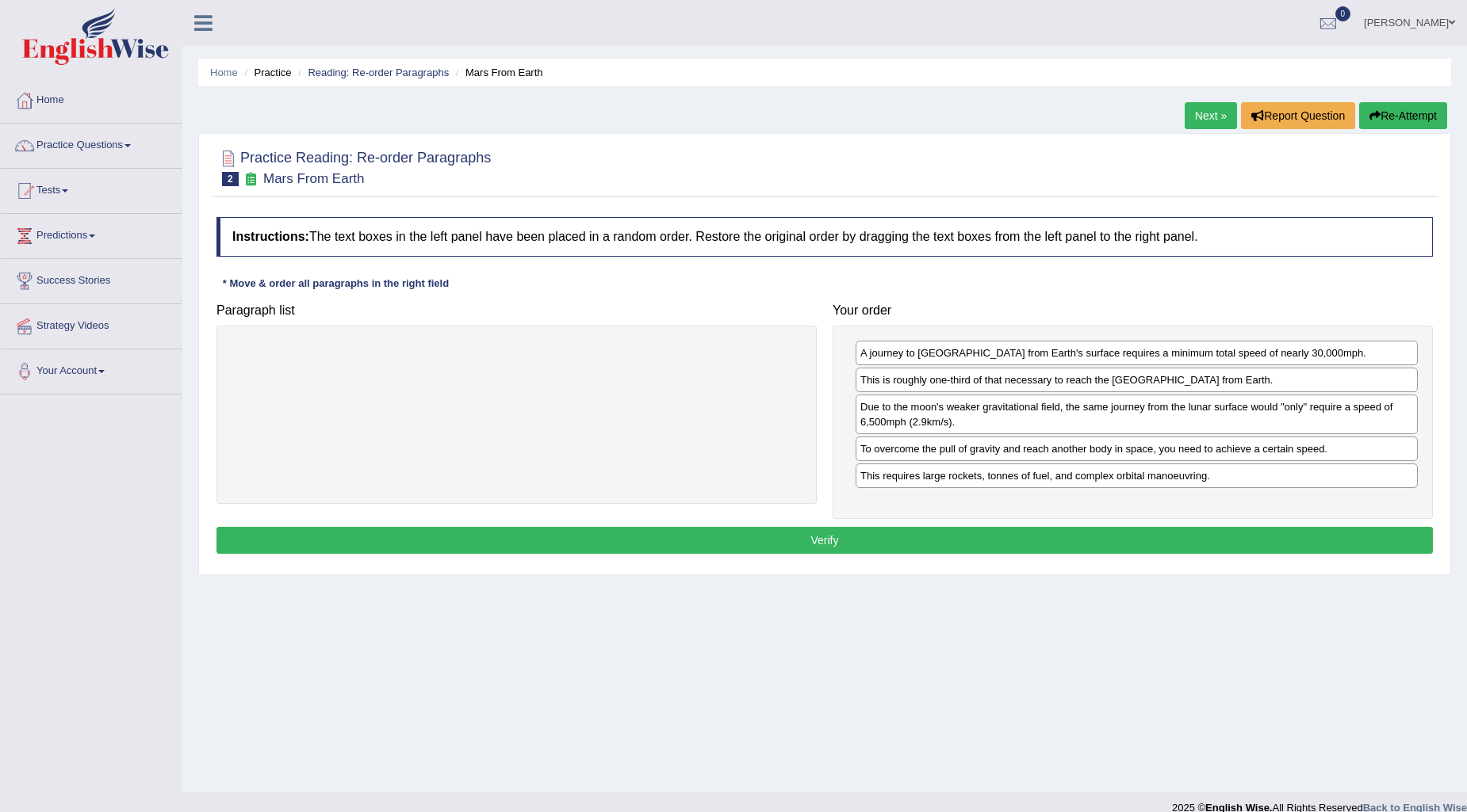
click at [1043, 540] on button "Verify" at bounding box center [825, 540] width 1217 height 27
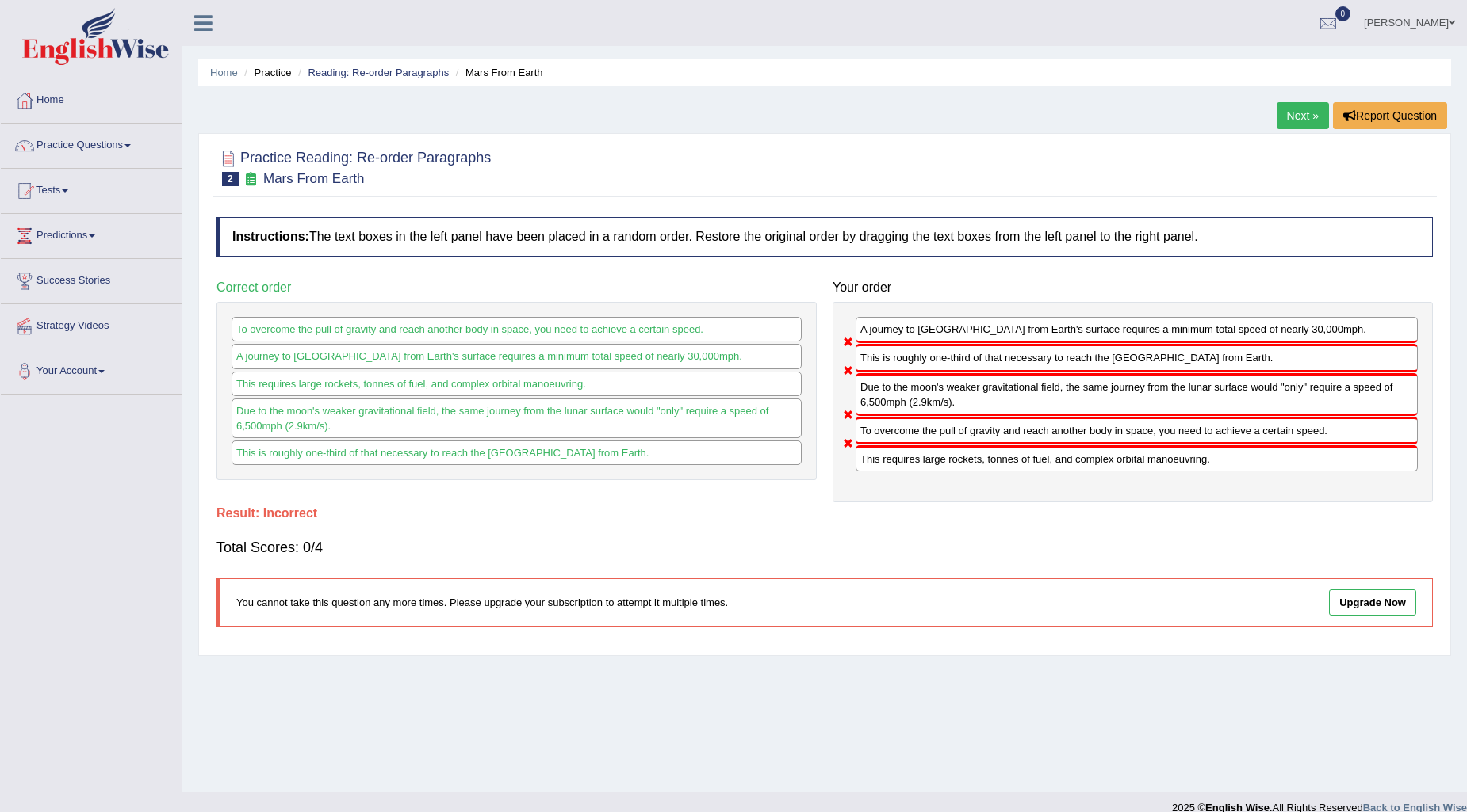
click at [1281, 108] on link "Next »" at bounding box center [1303, 115] width 53 height 27
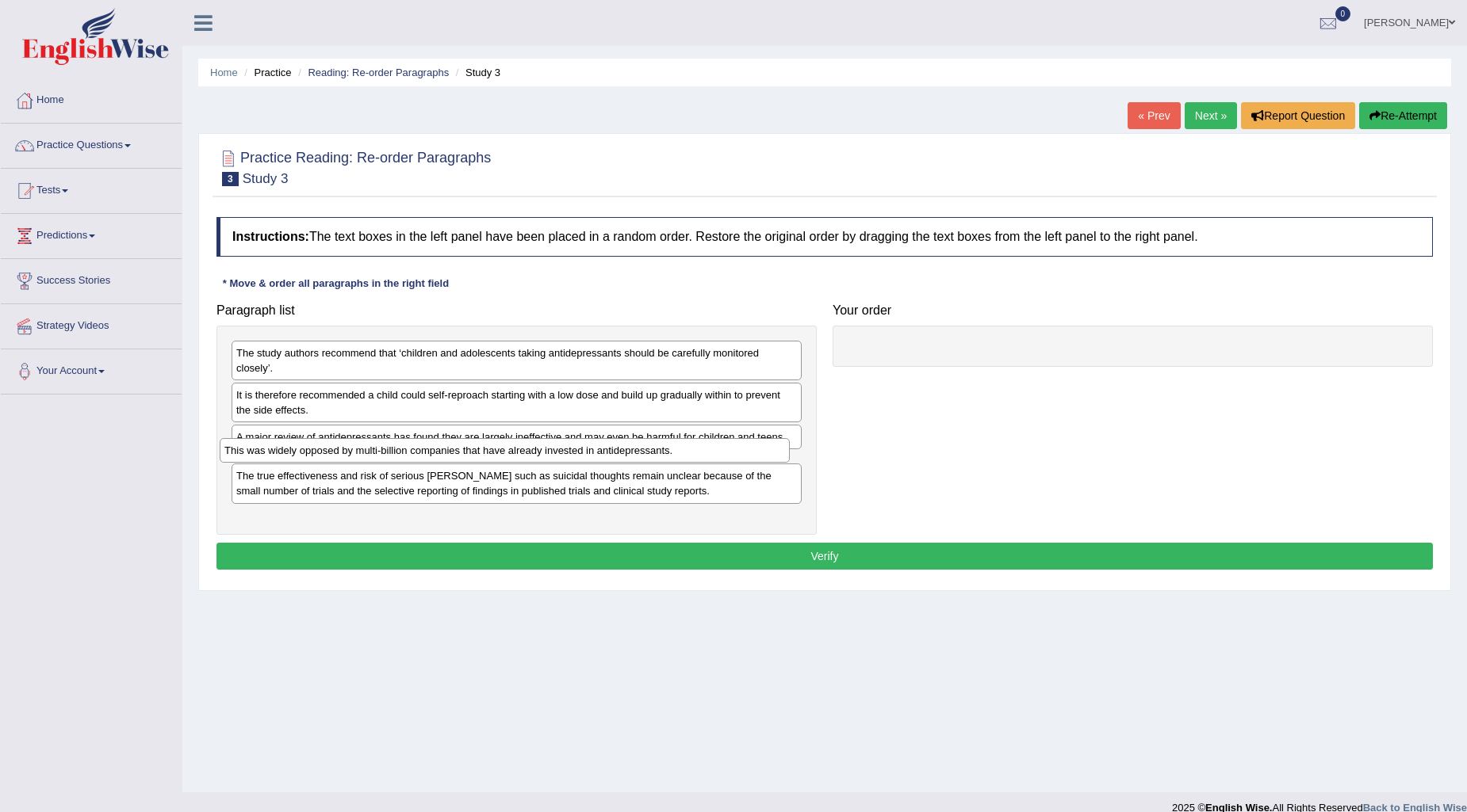
drag, startPoint x: 564, startPoint y: 465, endPoint x: 552, endPoint y: 450, distance: 19.2
click at [552, 450] on div "This was widely opposed by multi-billion companies that have already invested i…" at bounding box center [505, 450] width 570 height 24
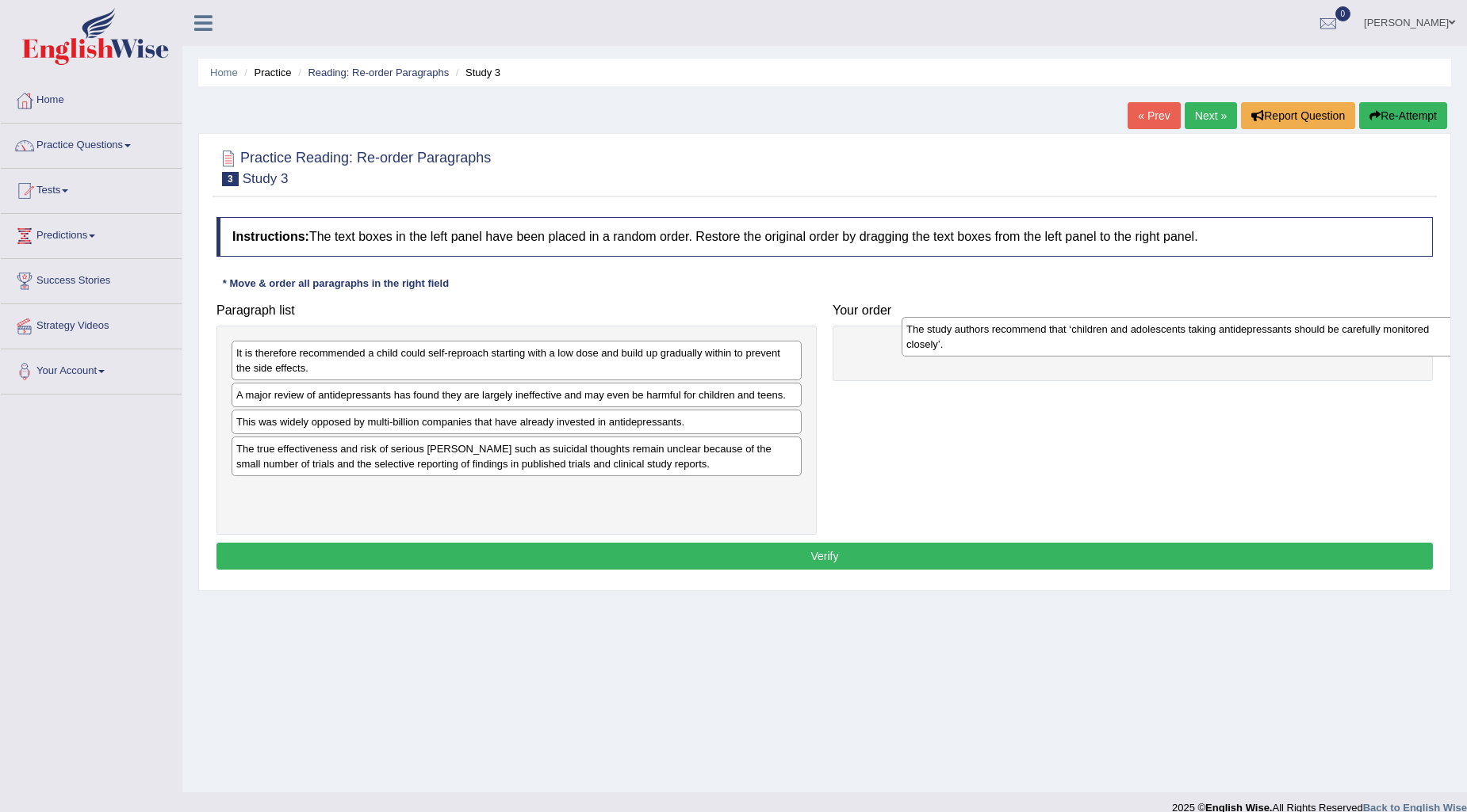
drag, startPoint x: 521, startPoint y: 359, endPoint x: 1191, endPoint y: 335, distance: 670.4
click at [1191, 335] on div "The study authors recommend that ‘children and adolescents taking antidepressan…" at bounding box center [1187, 337] width 570 height 40
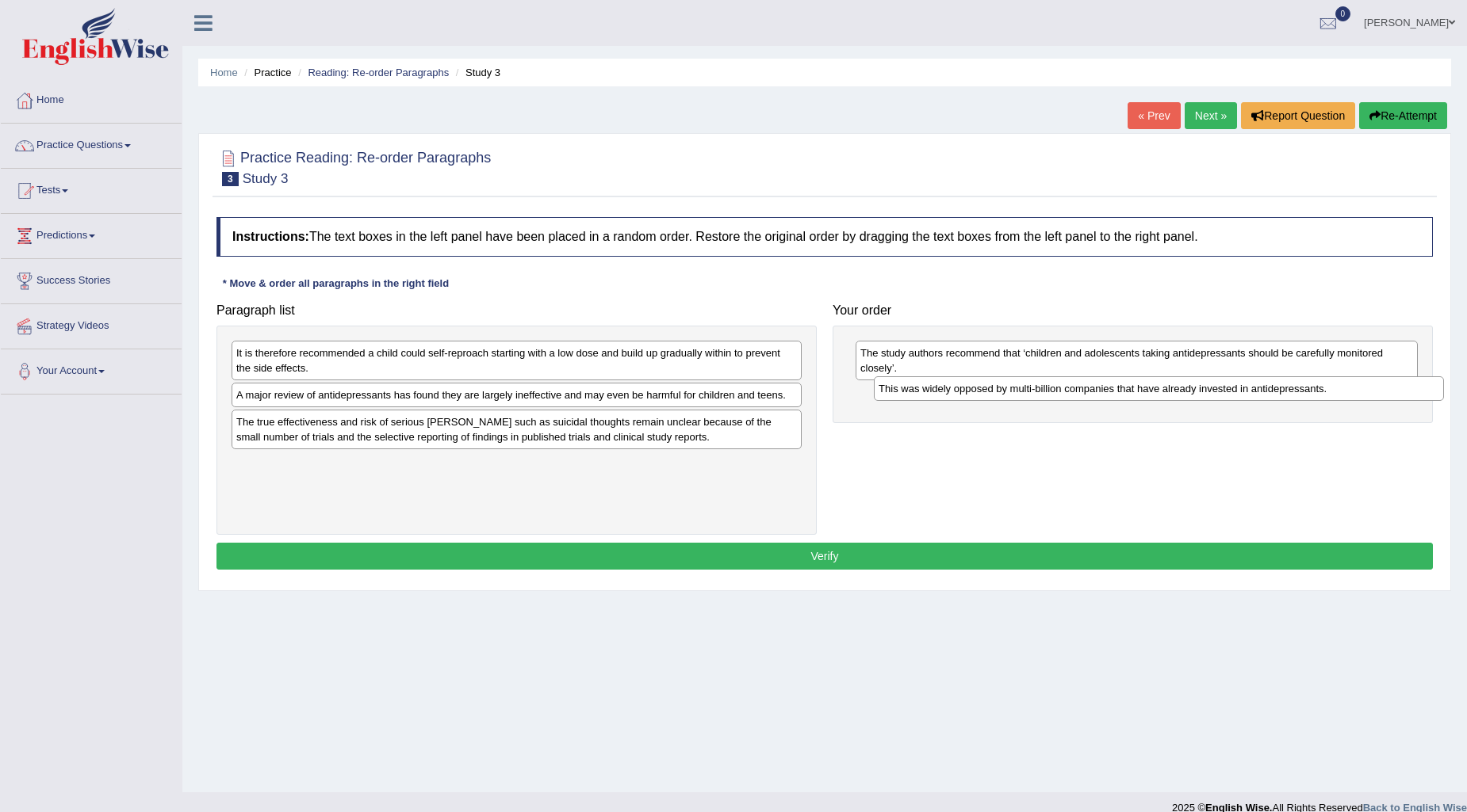
drag, startPoint x: 612, startPoint y: 417, endPoint x: 1255, endPoint y: 383, distance: 643.9
click at [1255, 383] on div "This was widely opposed by multi-billion companies that have already invested i…" at bounding box center [1159, 389] width 570 height 24
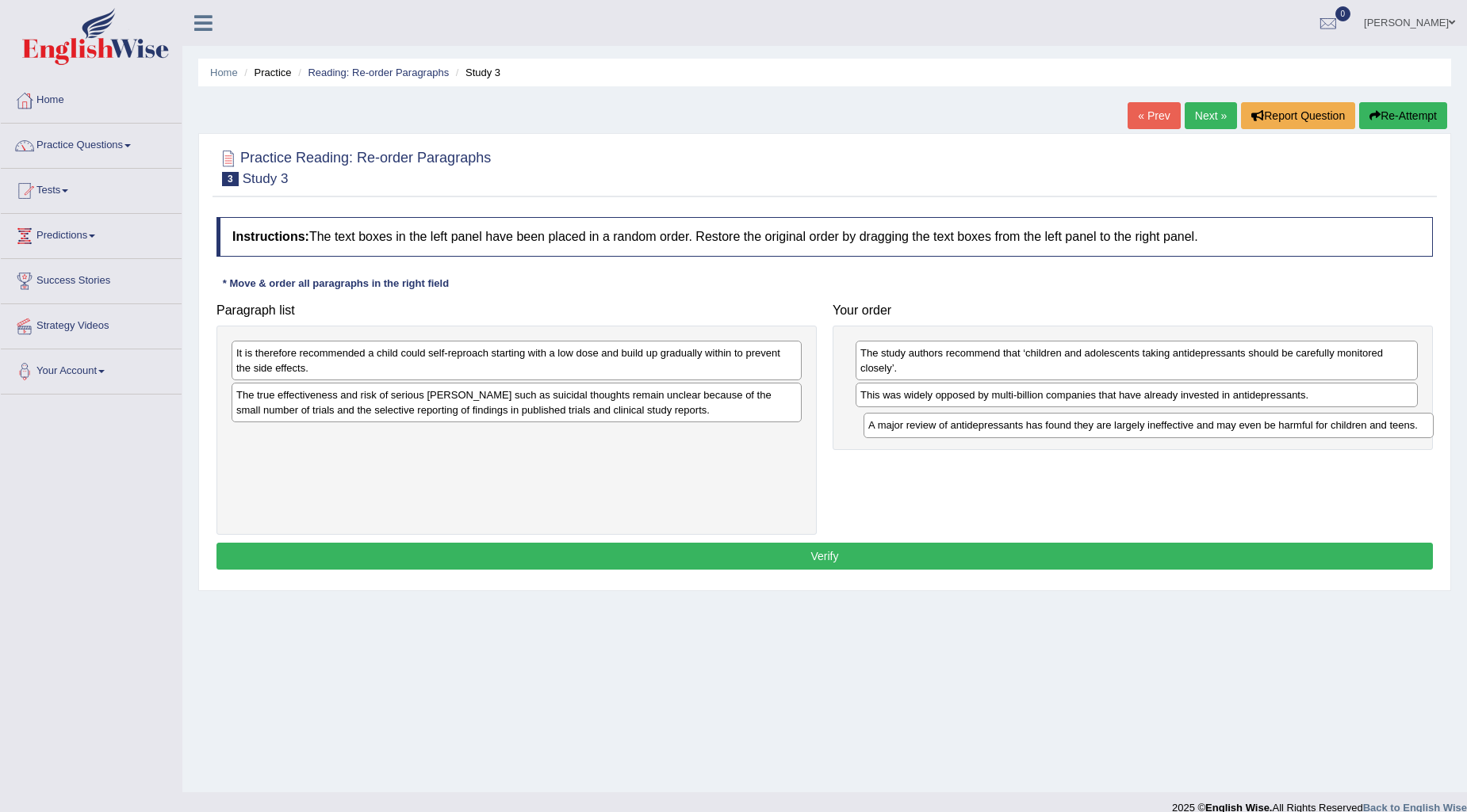
drag, startPoint x: 448, startPoint y: 398, endPoint x: 1081, endPoint y: 429, distance: 633.8
click at [1081, 429] on div "A major review of antidepressants has found they are largely ineffective and ma…" at bounding box center [1149, 425] width 570 height 24
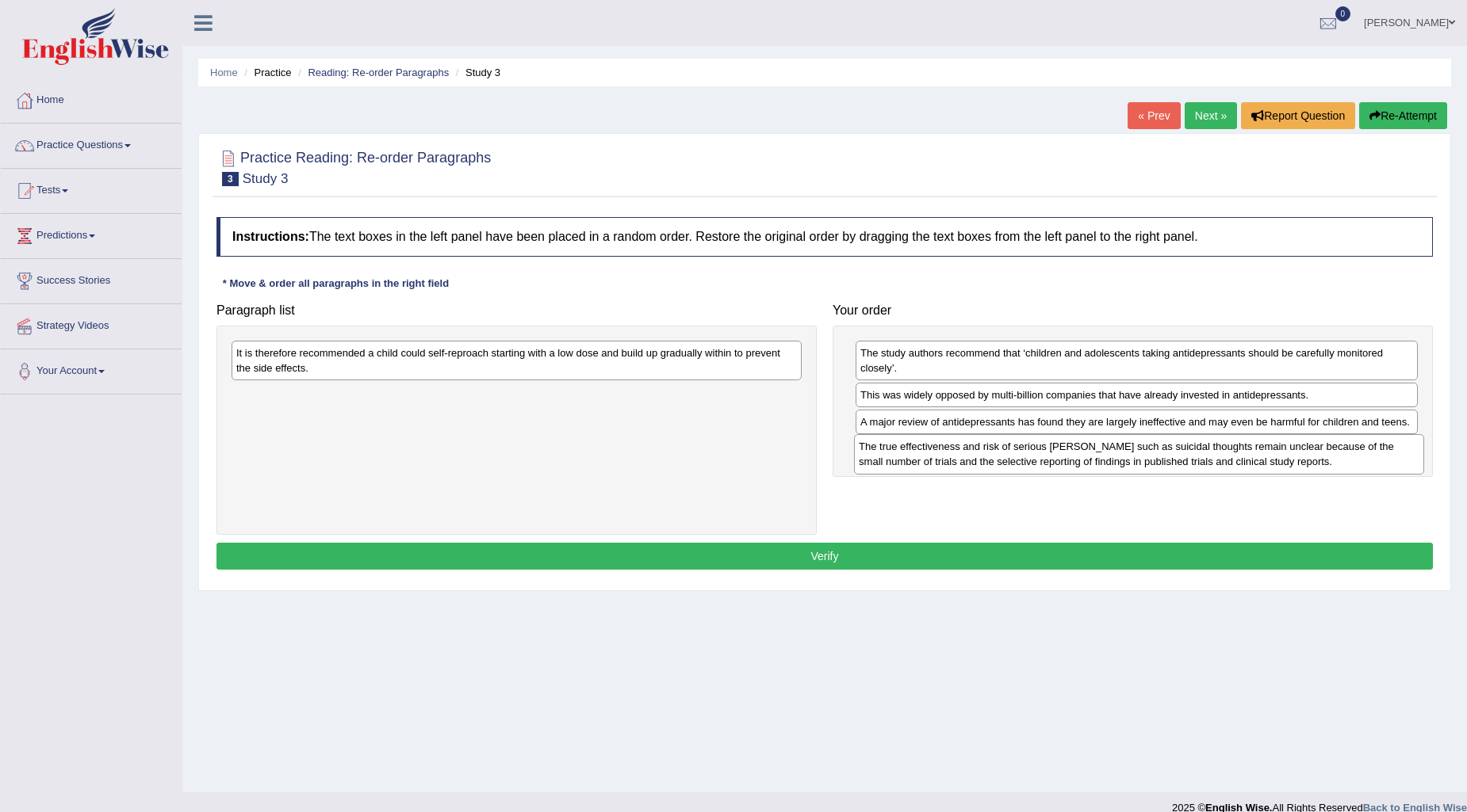
drag, startPoint x: 394, startPoint y: 406, endPoint x: 1017, endPoint y: 457, distance: 625.1
click at [1017, 457] on div "The true effectiveness and risk of serious [PERSON_NAME] such as suicidal thoug…" at bounding box center [1139, 453] width 570 height 40
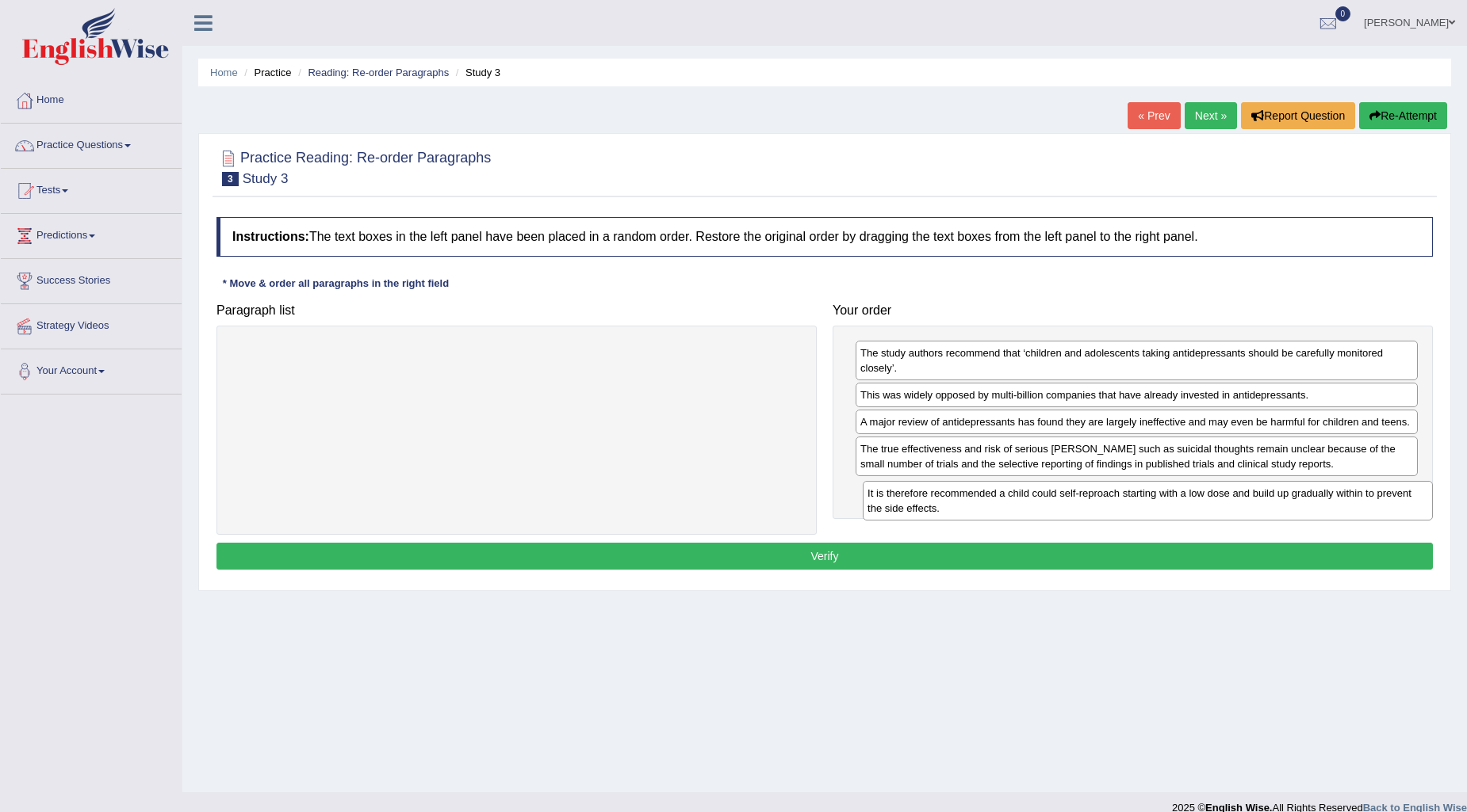
drag, startPoint x: 532, startPoint y: 352, endPoint x: 1163, endPoint y: 492, distance: 646.3
click at [1163, 492] on div "It is therefore recommended a child could self-reproach starting with a low dos…" at bounding box center [1148, 500] width 570 height 40
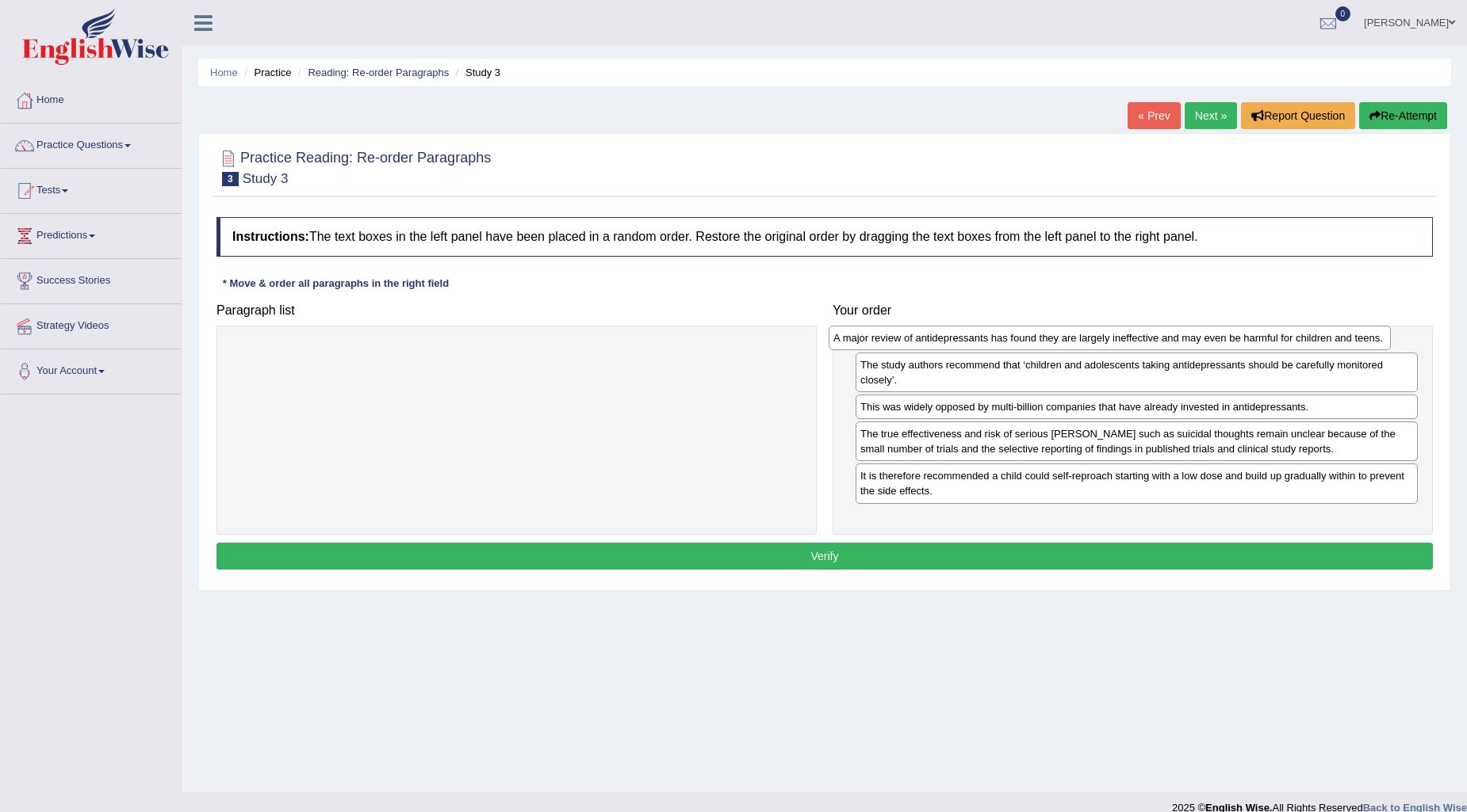
drag, startPoint x: 1249, startPoint y: 420, endPoint x: 1330, endPoint y: 352, distance: 105.8
click at [1330, 351] on div "A major review of antidepressants has found they are largely ineffective and ma…" at bounding box center [1110, 338] width 562 height 24
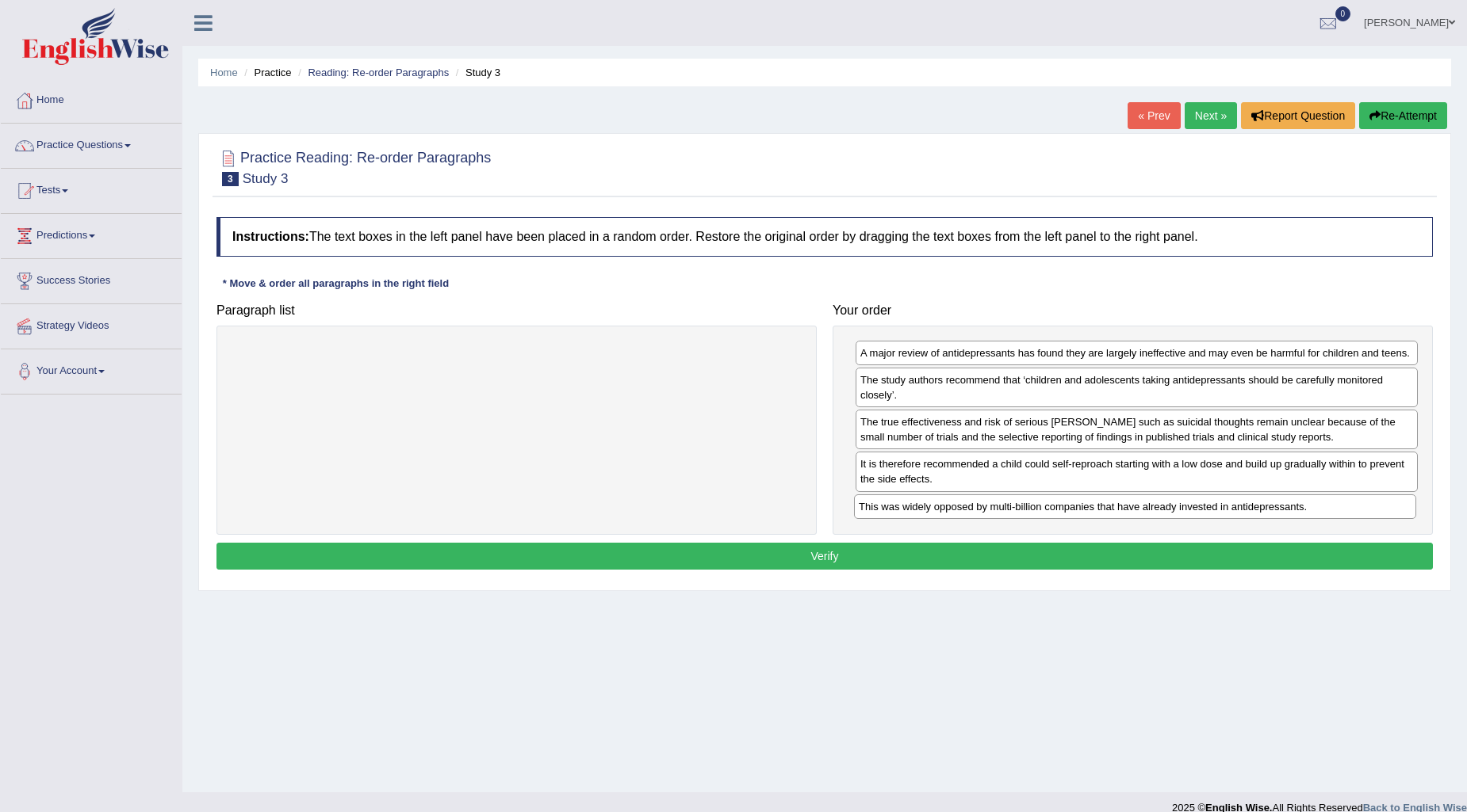
drag, startPoint x: 977, startPoint y: 426, endPoint x: 975, endPoint y: 509, distance: 83.0
click at [975, 509] on div "This was widely opposed by multi-billion companies that have already invested i…" at bounding box center [1135, 507] width 562 height 24
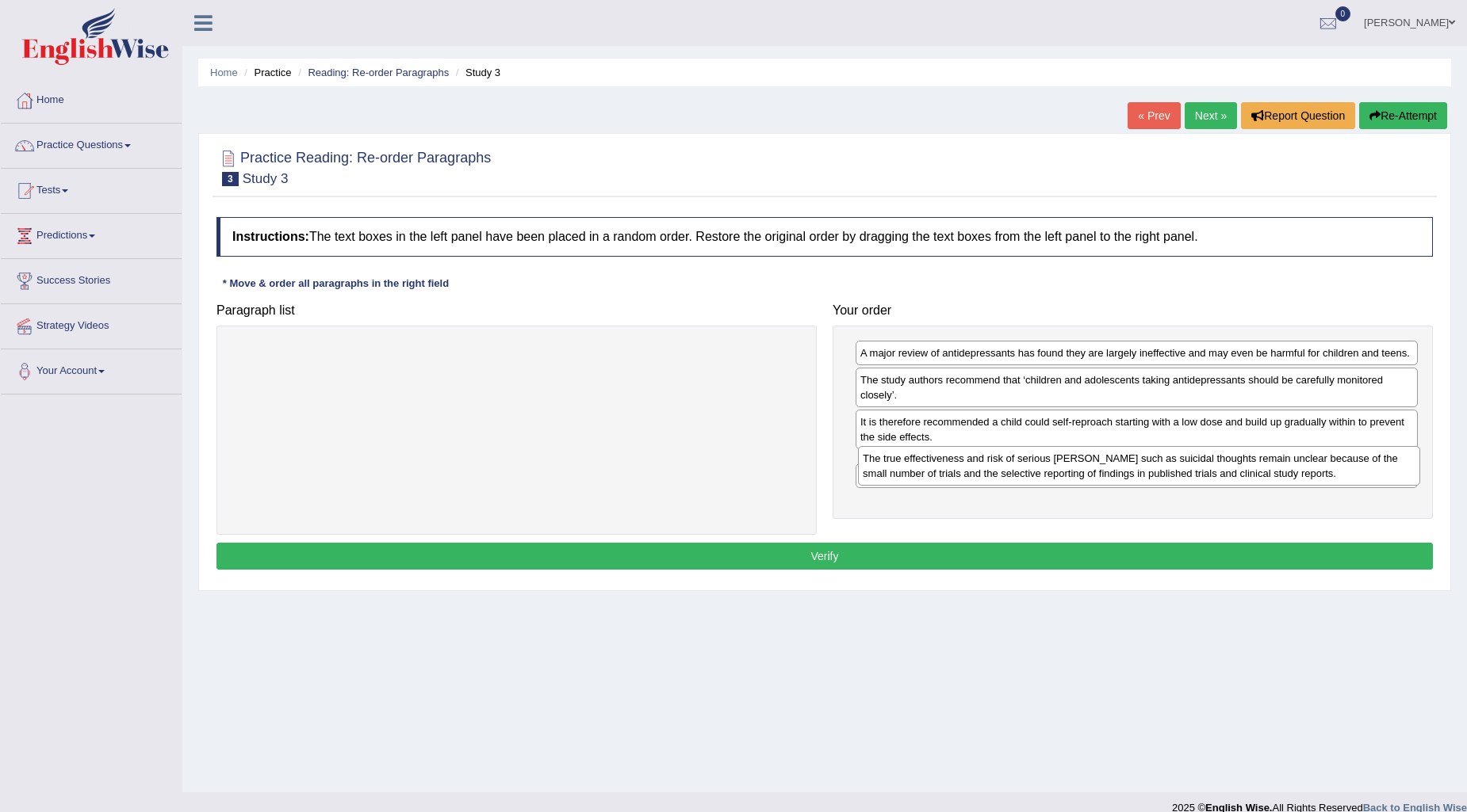
drag, startPoint x: 967, startPoint y: 432, endPoint x: 970, endPoint y: 469, distance: 37.1
click at [970, 469] on div "The true effectiveness and risk of serious [PERSON_NAME] such as suicidal thoug…" at bounding box center [1139, 466] width 562 height 40
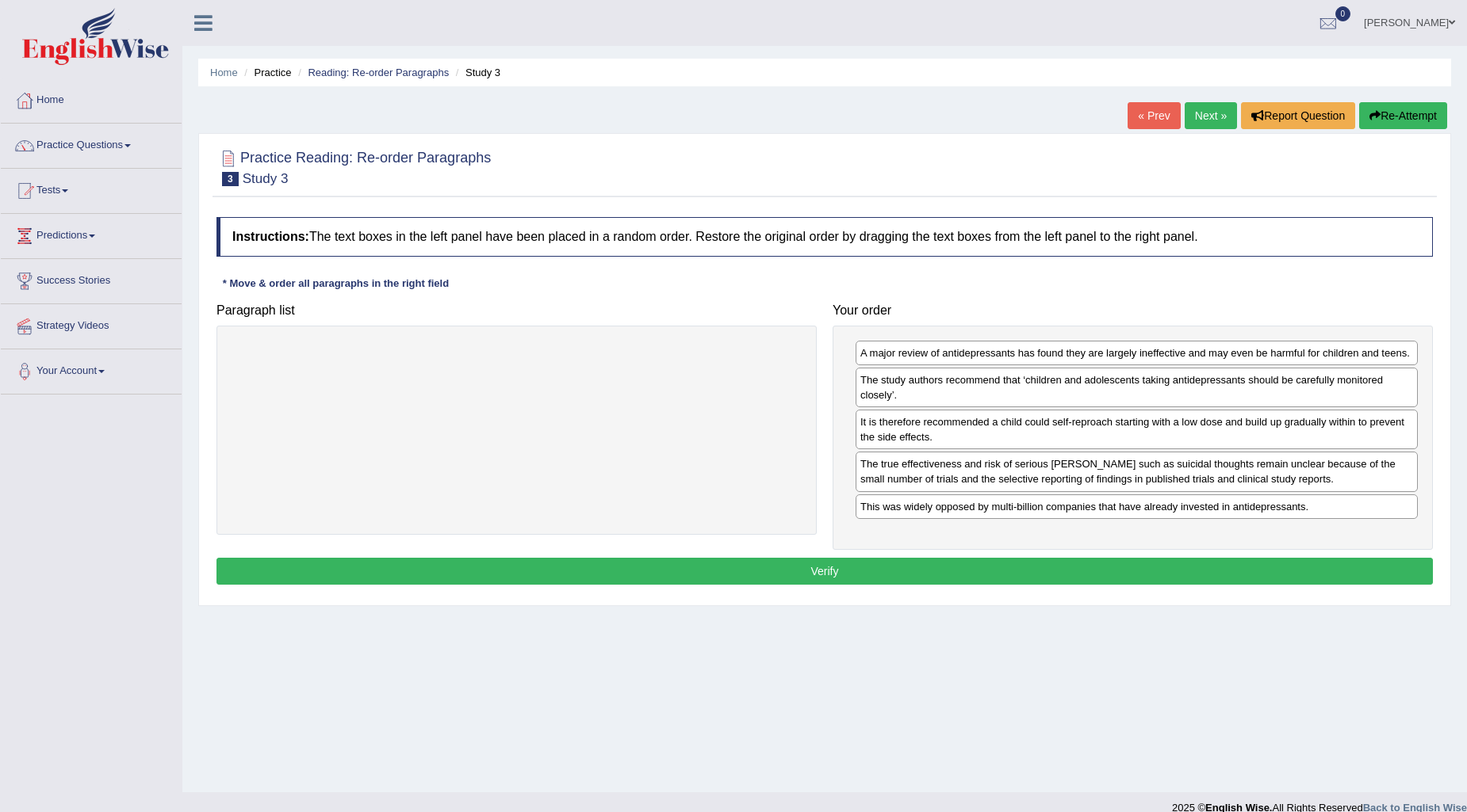
click at [877, 571] on button "Verify" at bounding box center [825, 571] width 1217 height 27
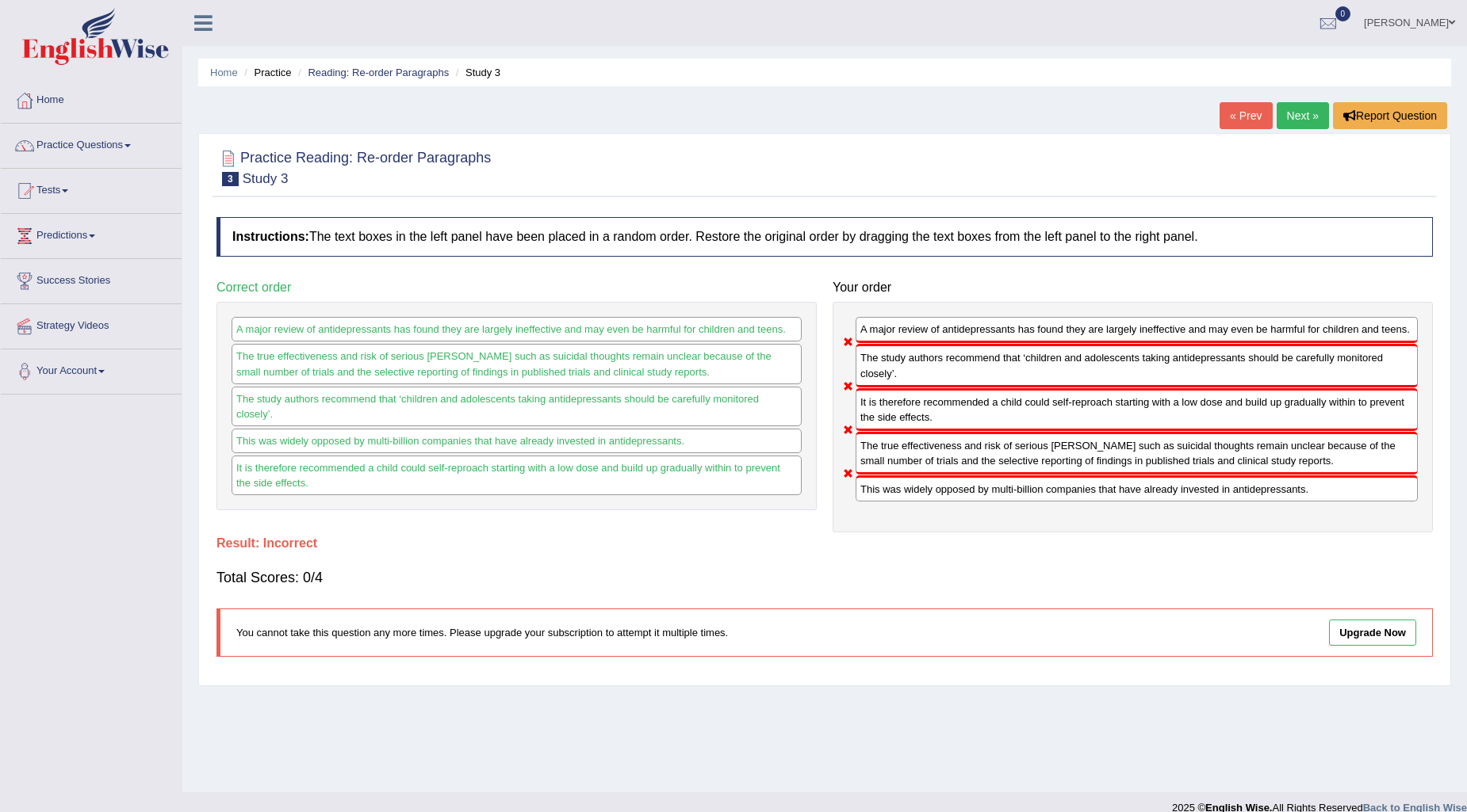
click at [1301, 114] on link "Next »" at bounding box center [1303, 115] width 53 height 27
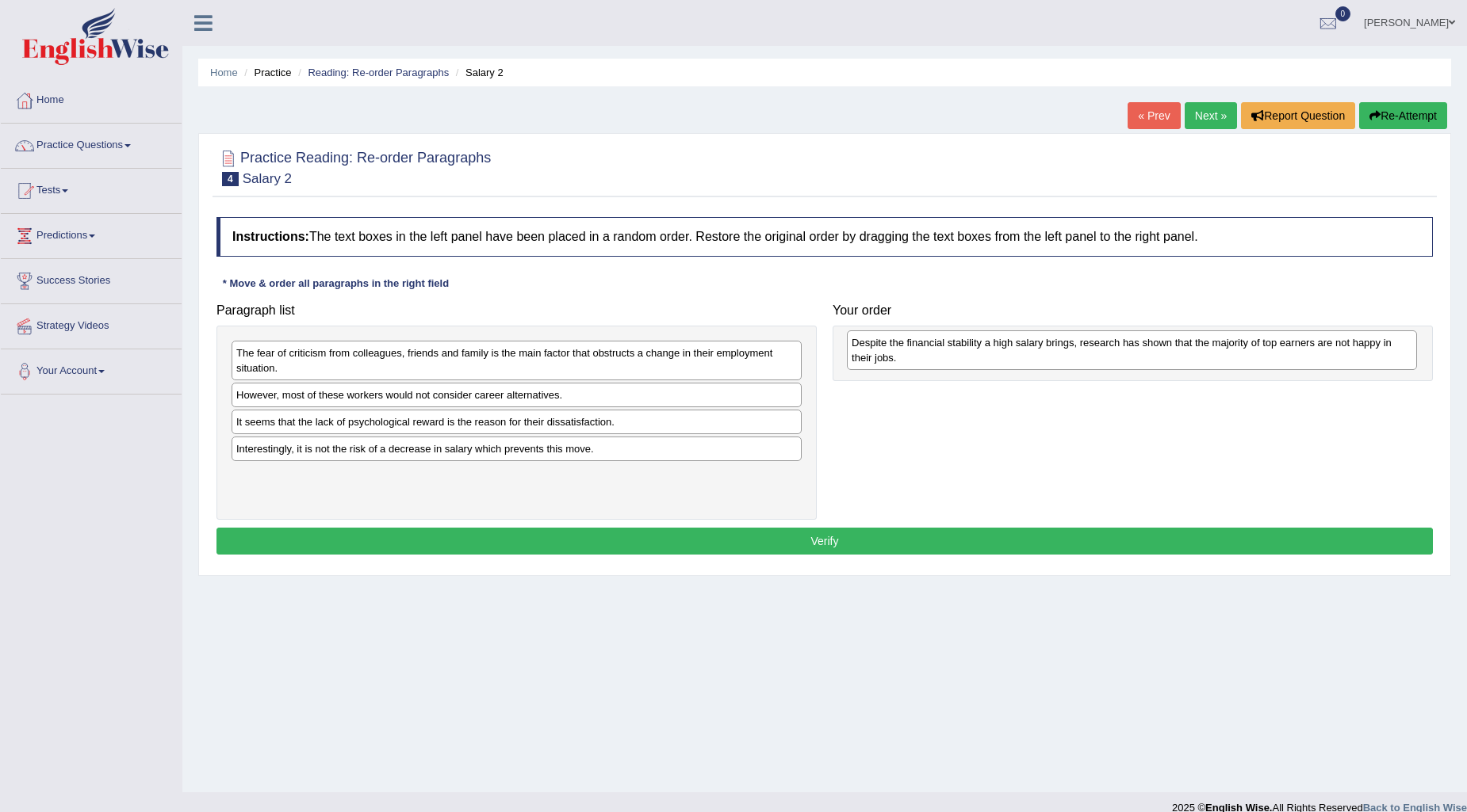
drag, startPoint x: 530, startPoint y: 457, endPoint x: 1145, endPoint y: 350, distance: 624.2
click at [1145, 350] on div "Despite the financial stability a high salary brings, research has shown that t…" at bounding box center [1132, 350] width 570 height 40
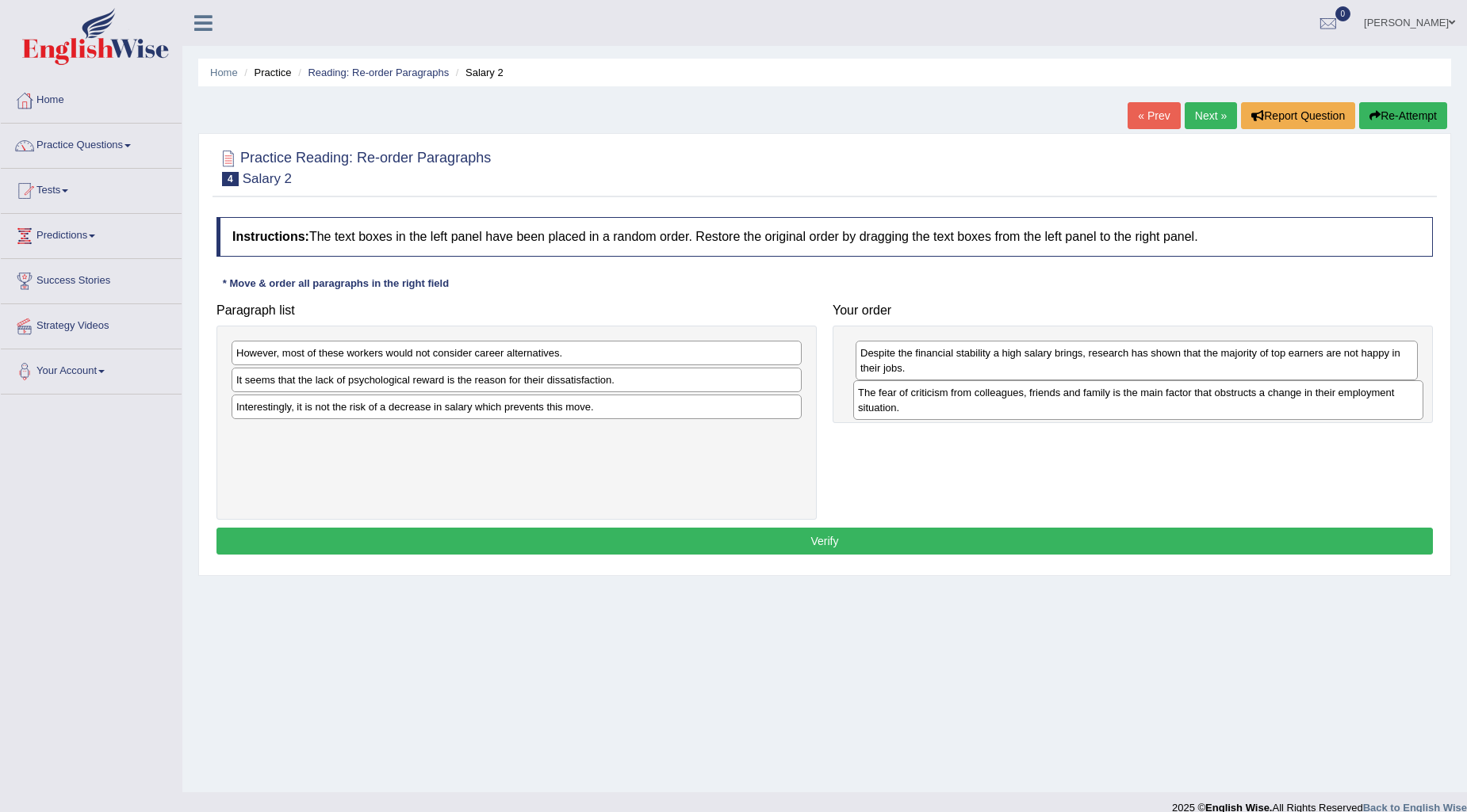
drag, startPoint x: 506, startPoint y: 360, endPoint x: 1128, endPoint y: 400, distance: 623.3
click at [1128, 400] on div "The fear of criticism from colleagues, friends and family is the main factor th…" at bounding box center [1138, 400] width 570 height 40
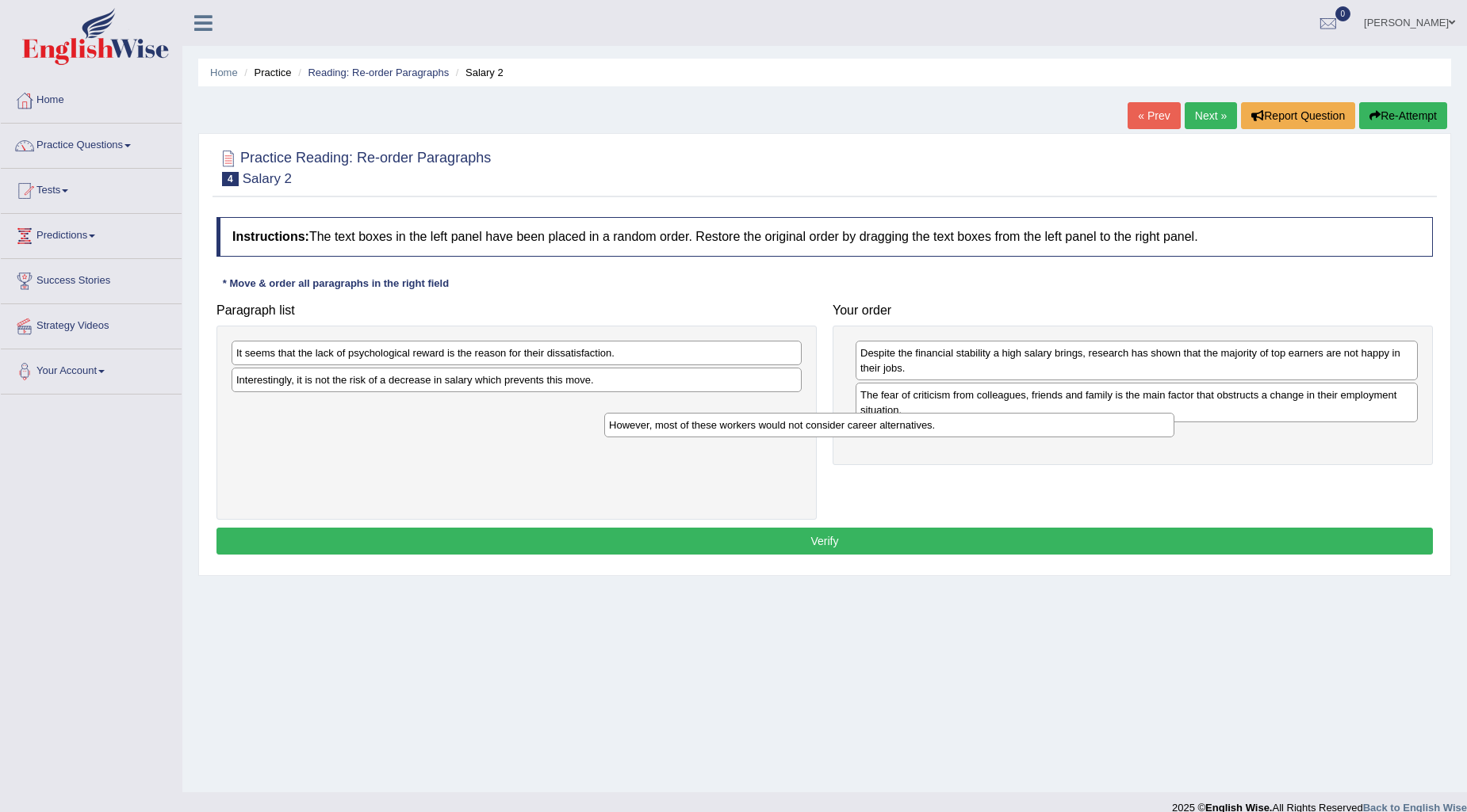
drag, startPoint x: 486, startPoint y: 342, endPoint x: 859, endPoint y: 414, distance: 379.9
click at [859, 414] on div "However, most of these workers would not consider career alternatives." at bounding box center [889, 425] width 570 height 24
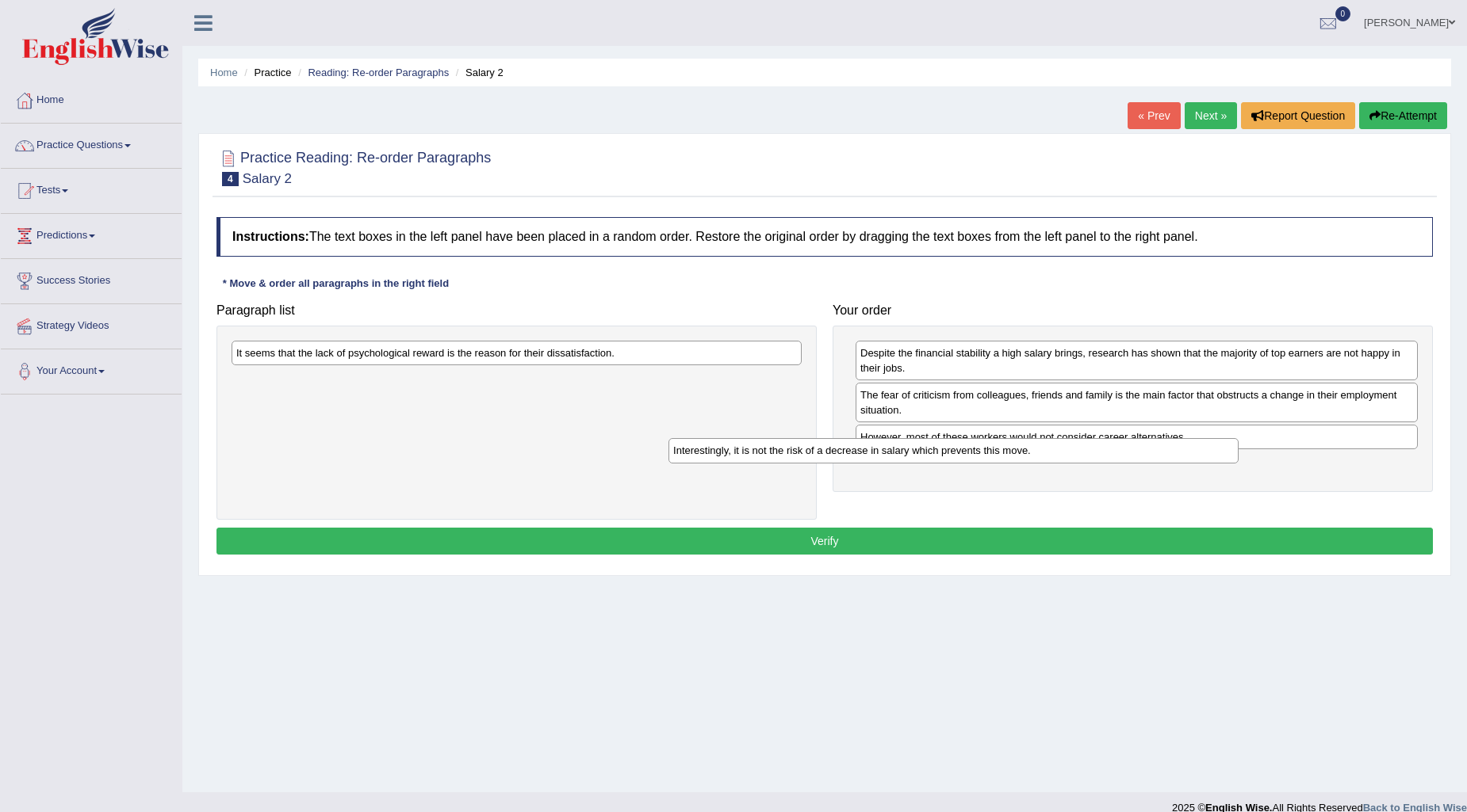
drag, startPoint x: 620, startPoint y: 371, endPoint x: 1058, endPoint y: 441, distance: 443.6
click at [1058, 441] on div "Interestingly, it is not the risk of a decrease in salary which prevents this m…" at bounding box center [953, 450] width 570 height 24
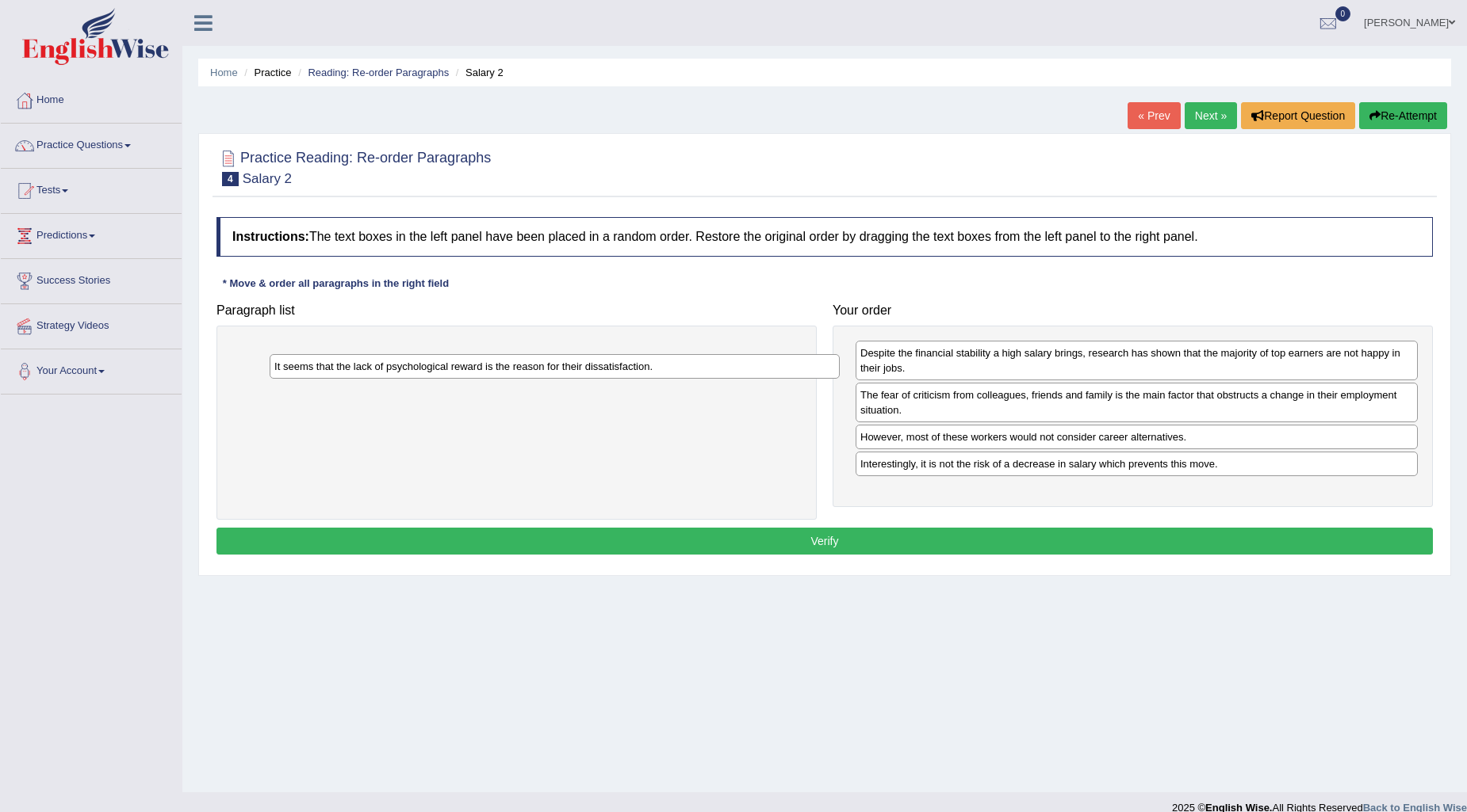
drag, startPoint x: 369, startPoint y: 355, endPoint x: 407, endPoint y: 368, distance: 40.2
click at [407, 368] on div "It seems that the lack of psychological reward is the reason for their dissatis…" at bounding box center [555, 367] width 570 height 24
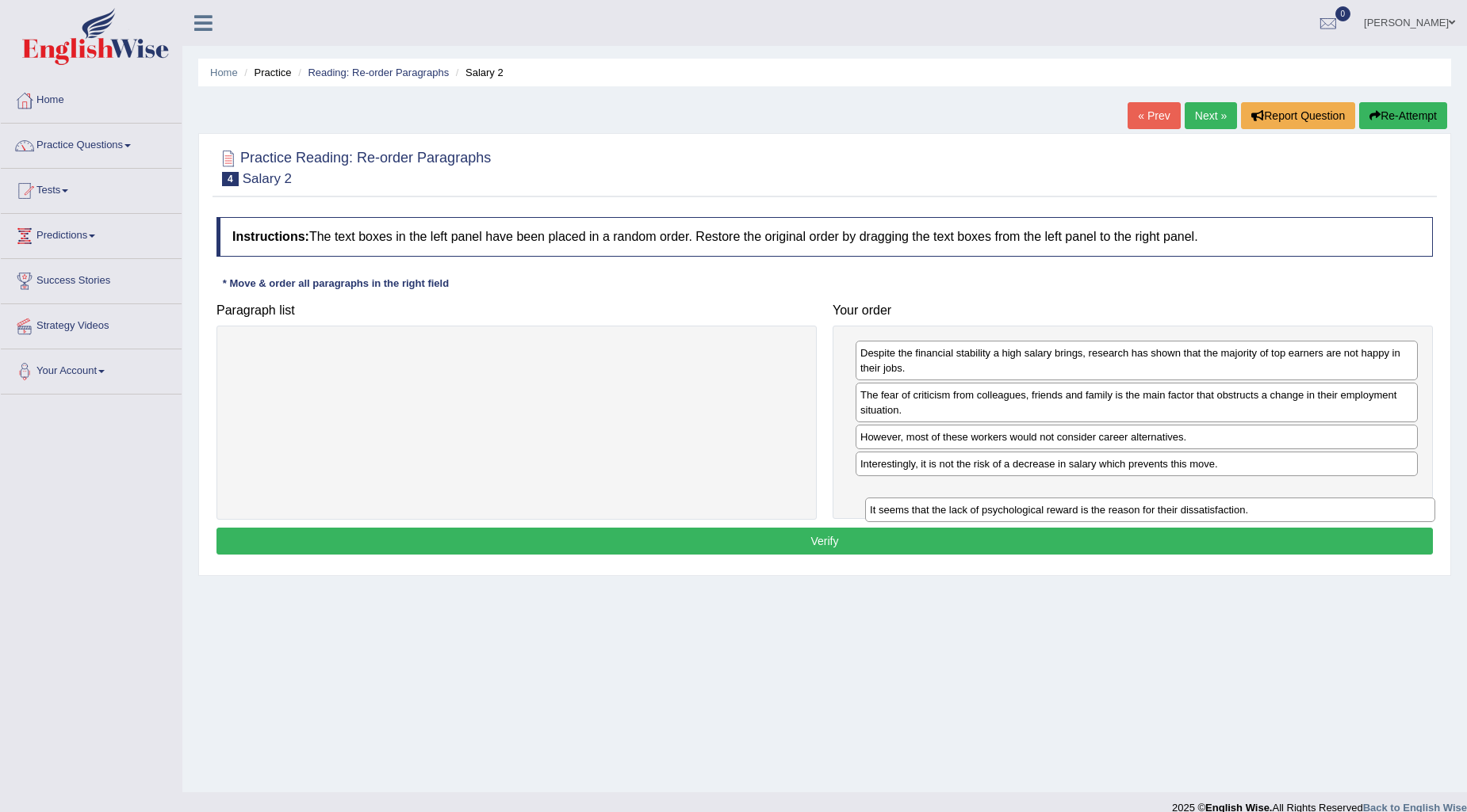
drag, startPoint x: 748, startPoint y: 349, endPoint x: 1381, endPoint y: 506, distance: 652.2
click at [1381, 506] on div "It seems that the lack of psychological reward is the reason for their dissatis…" at bounding box center [1150, 510] width 570 height 24
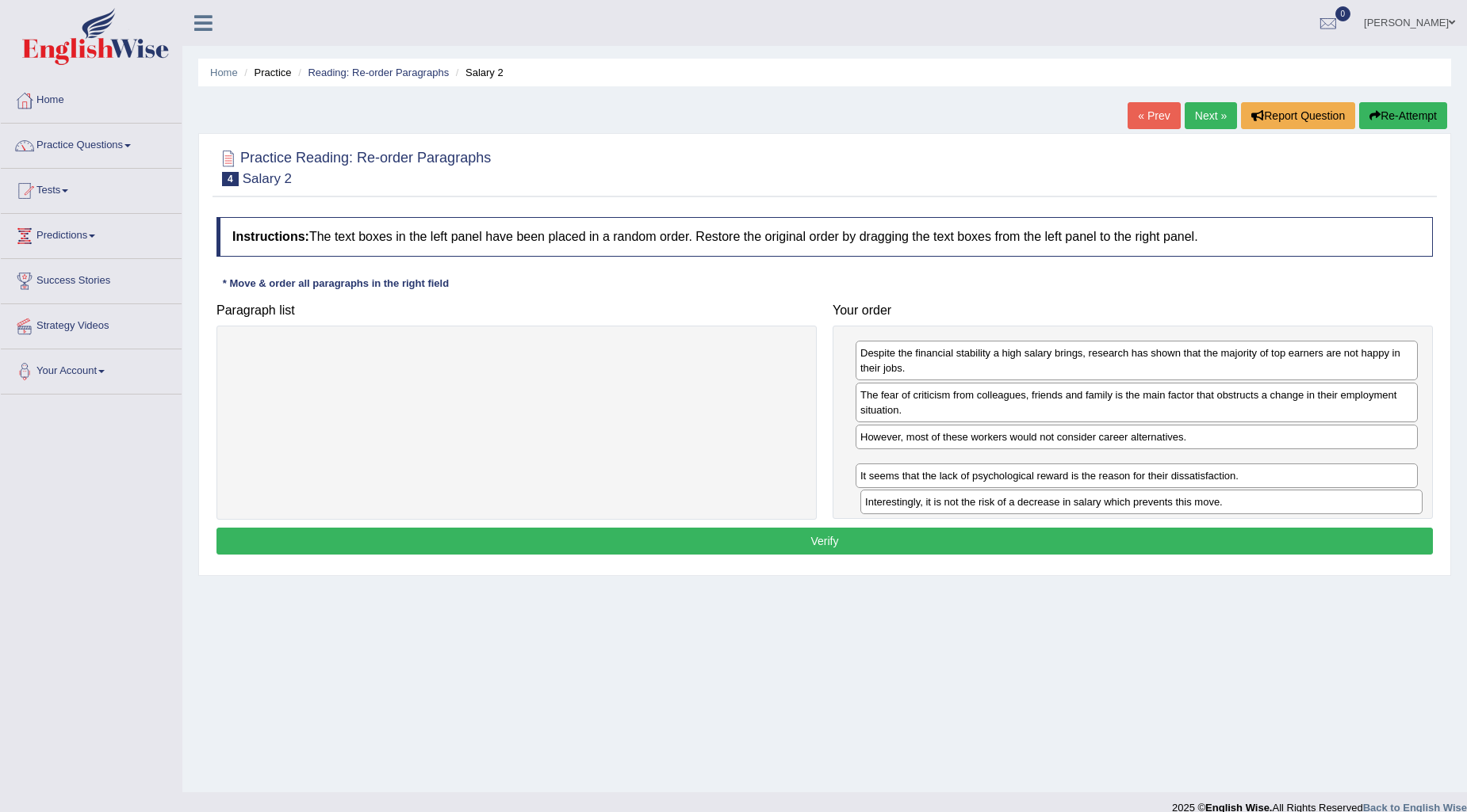
drag, startPoint x: 953, startPoint y: 466, endPoint x: 957, endPoint y: 504, distance: 38.2
click at [957, 504] on div "Interestingly, it is not the risk of a decrease in salary which prevents this m…" at bounding box center [1141, 502] width 562 height 24
drag, startPoint x: 953, startPoint y: 466, endPoint x: 955, endPoint y: 485, distance: 19.1
click at [955, 485] on div "Interestingly, it is not the risk of a decrease in salary which prevents this m…" at bounding box center [1139, 489] width 562 height 24
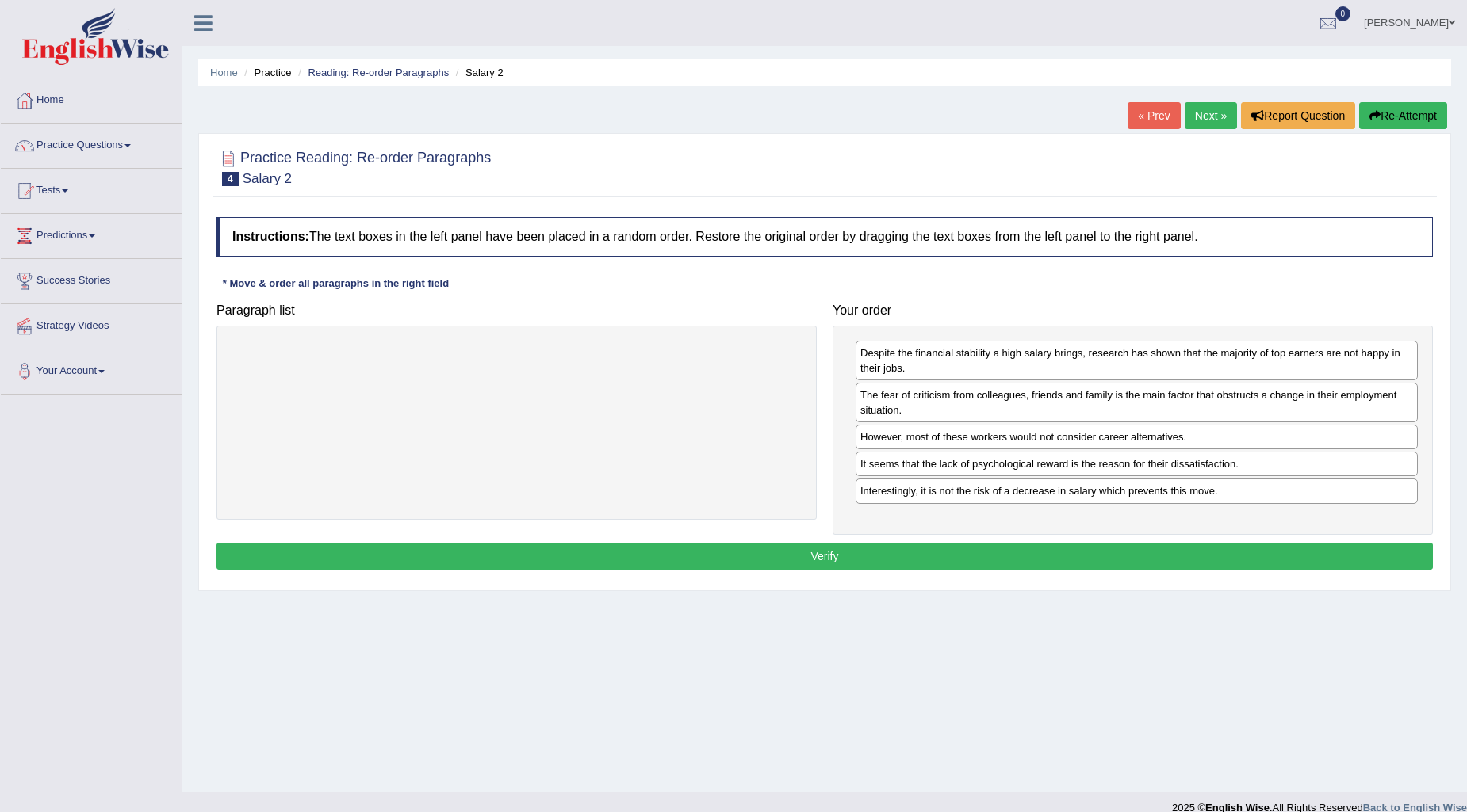
click at [1144, 555] on button "Verify" at bounding box center [825, 556] width 1217 height 27
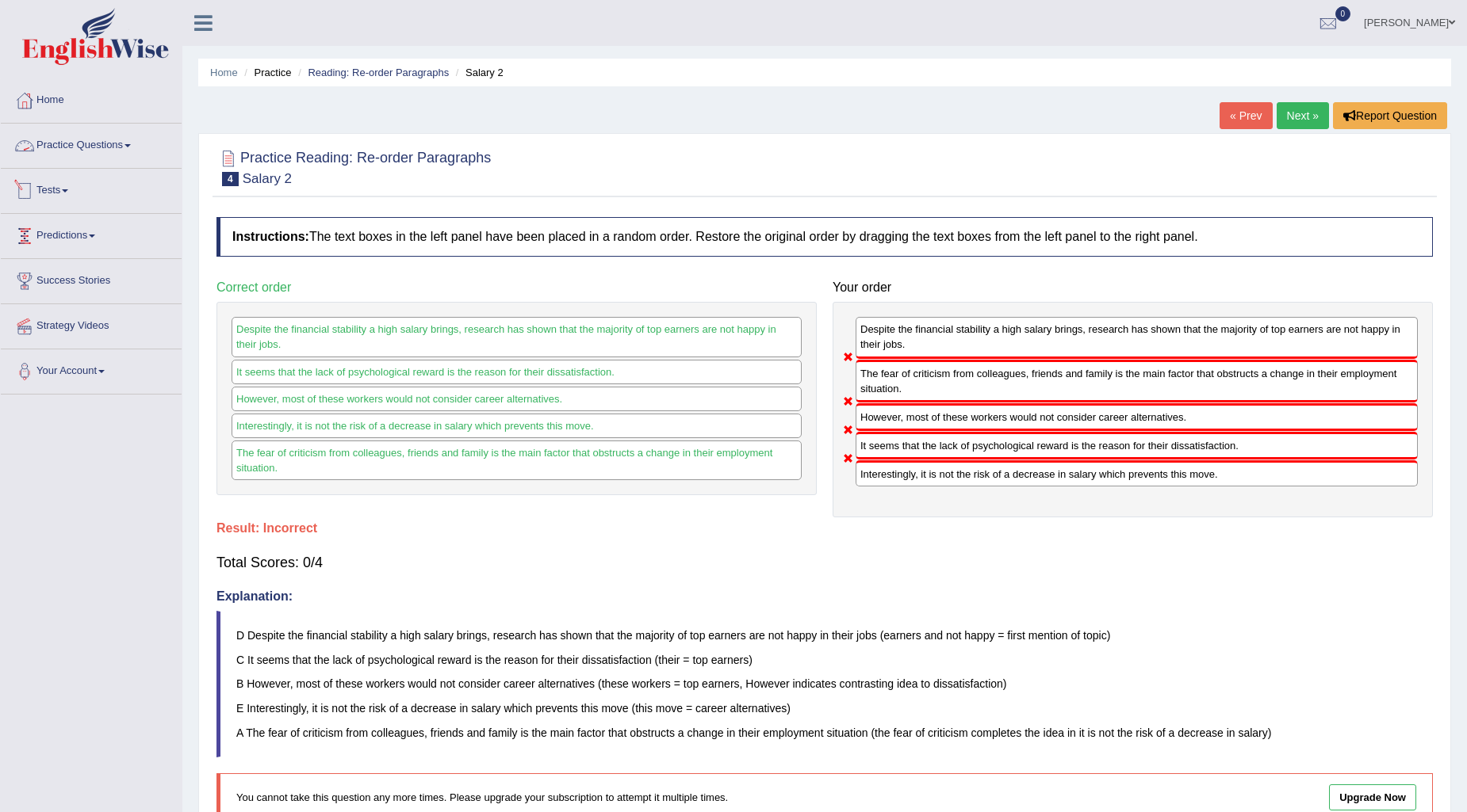
click at [107, 132] on link "Practice Questions" at bounding box center [91, 143] width 181 height 40
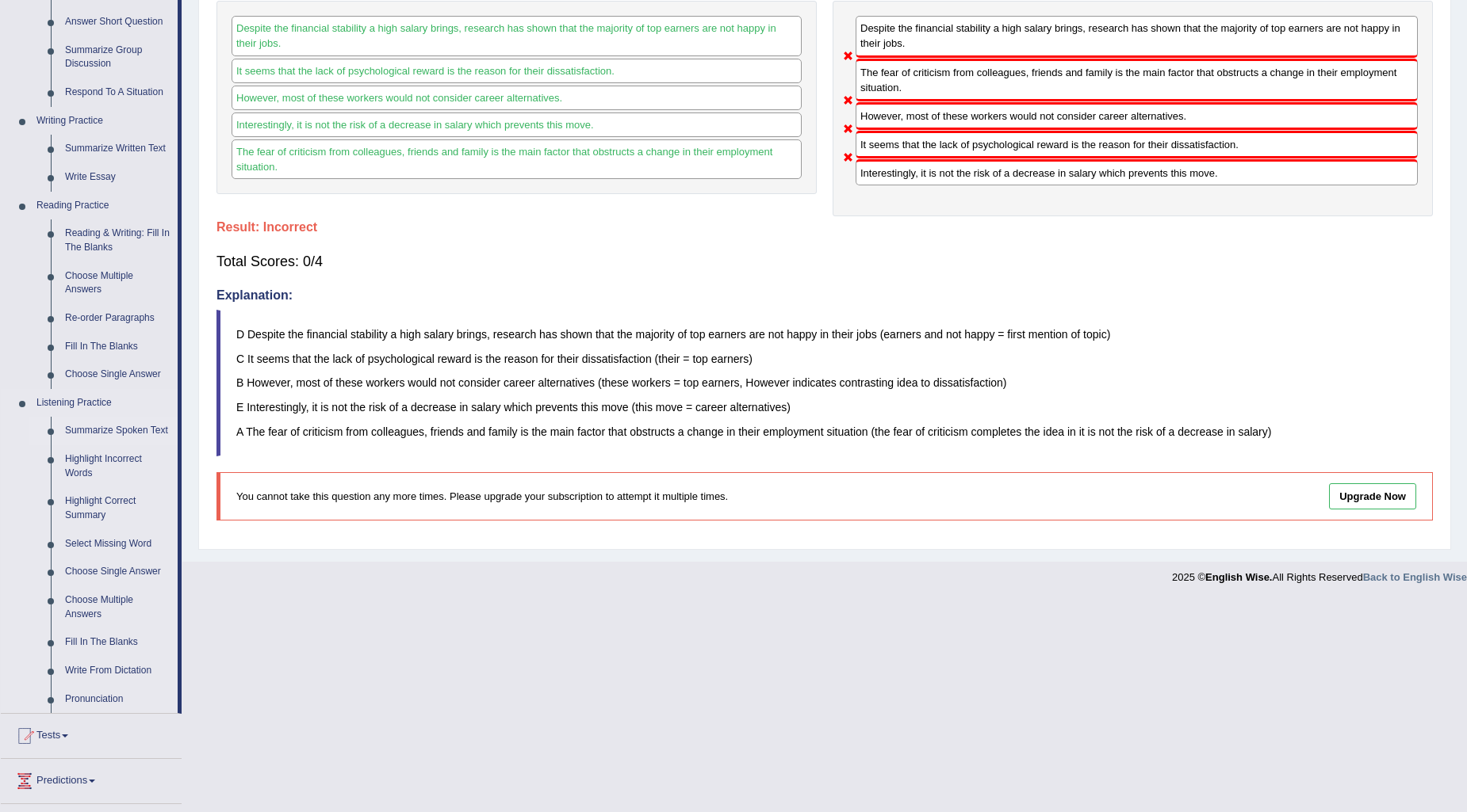
scroll to position [352, 0]
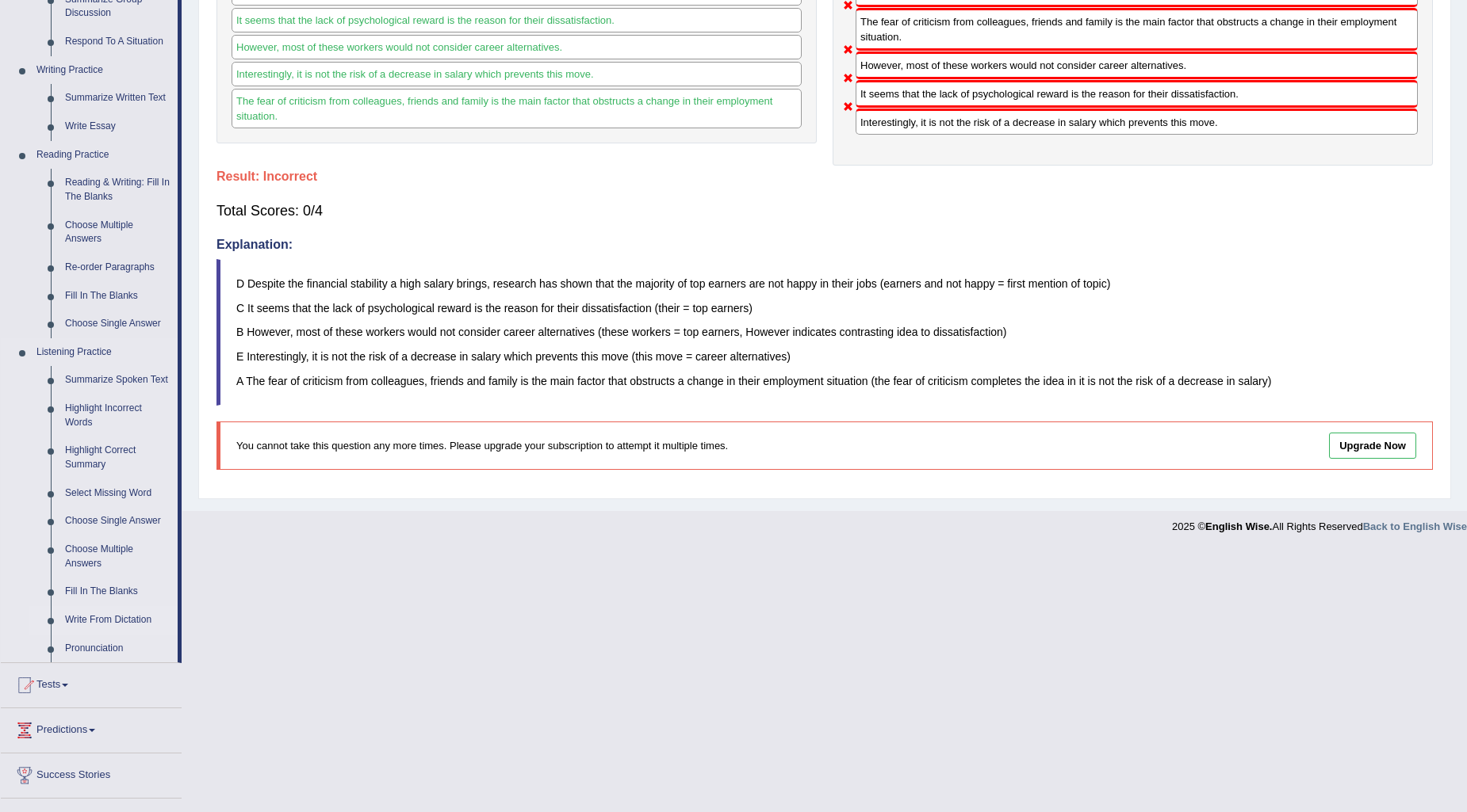
click at [134, 616] on link "Write From Dictation" at bounding box center [117, 620] width 120 height 28
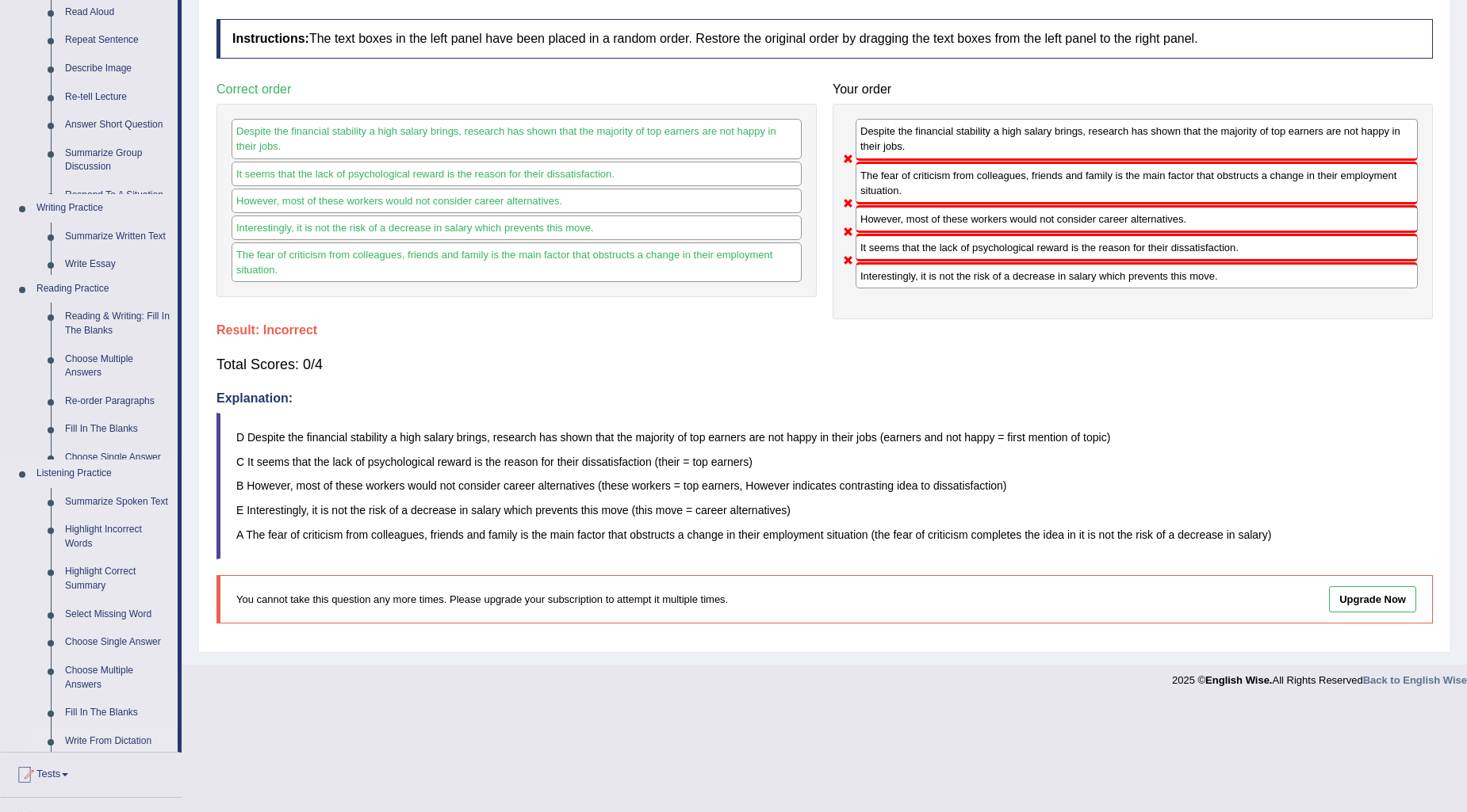
scroll to position [85, 0]
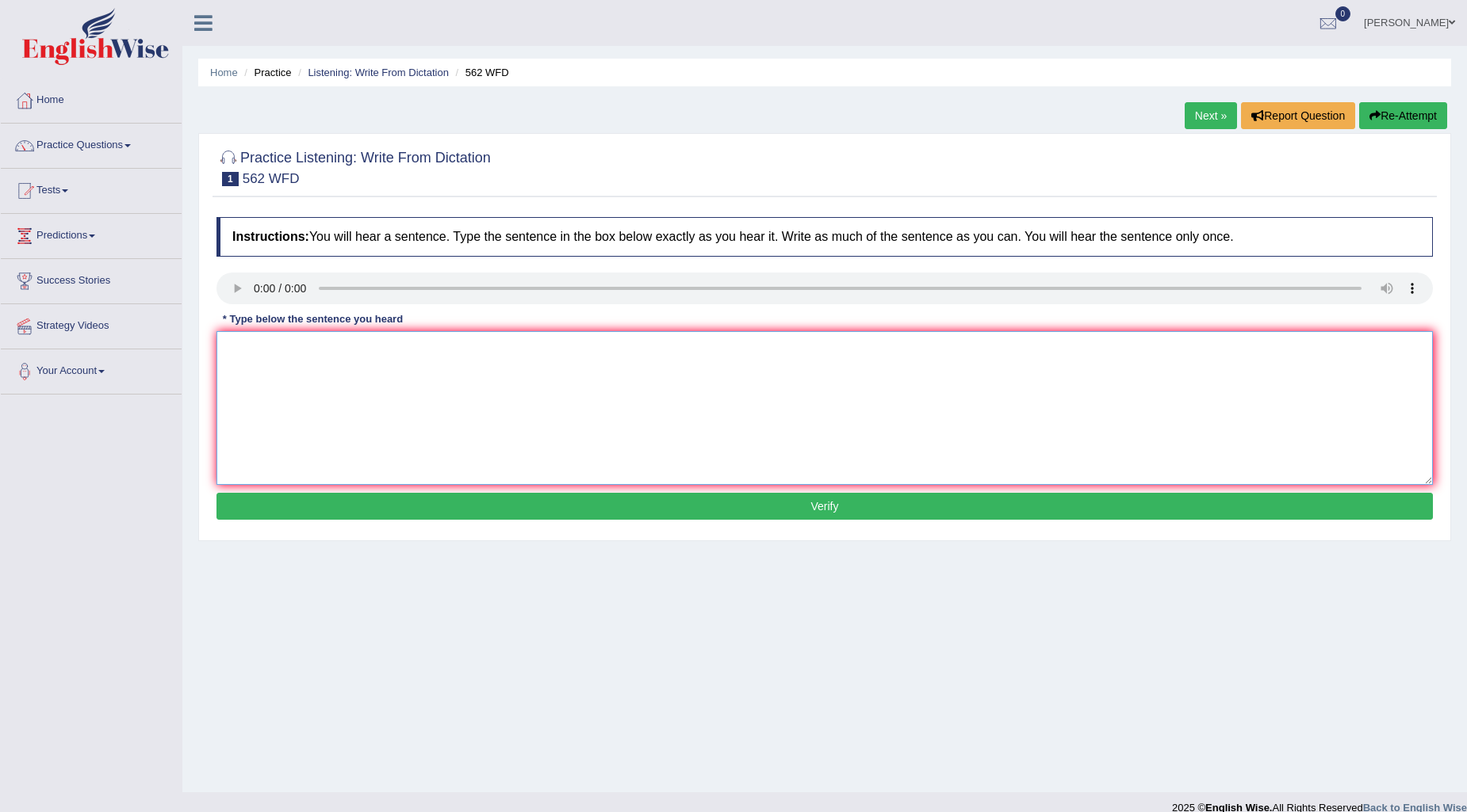
click at [266, 342] on textarea at bounding box center [825, 408] width 1217 height 154
click at [251, 342] on textarea at bounding box center [825, 408] width 1217 height 154
type textarea "t"
click at [368, 351] on textarea "The gap between the road" at bounding box center [825, 408] width 1217 height 154
click at [361, 347] on textarea "The gap between the bridge and pole does not decrease." at bounding box center [825, 408] width 1217 height 154
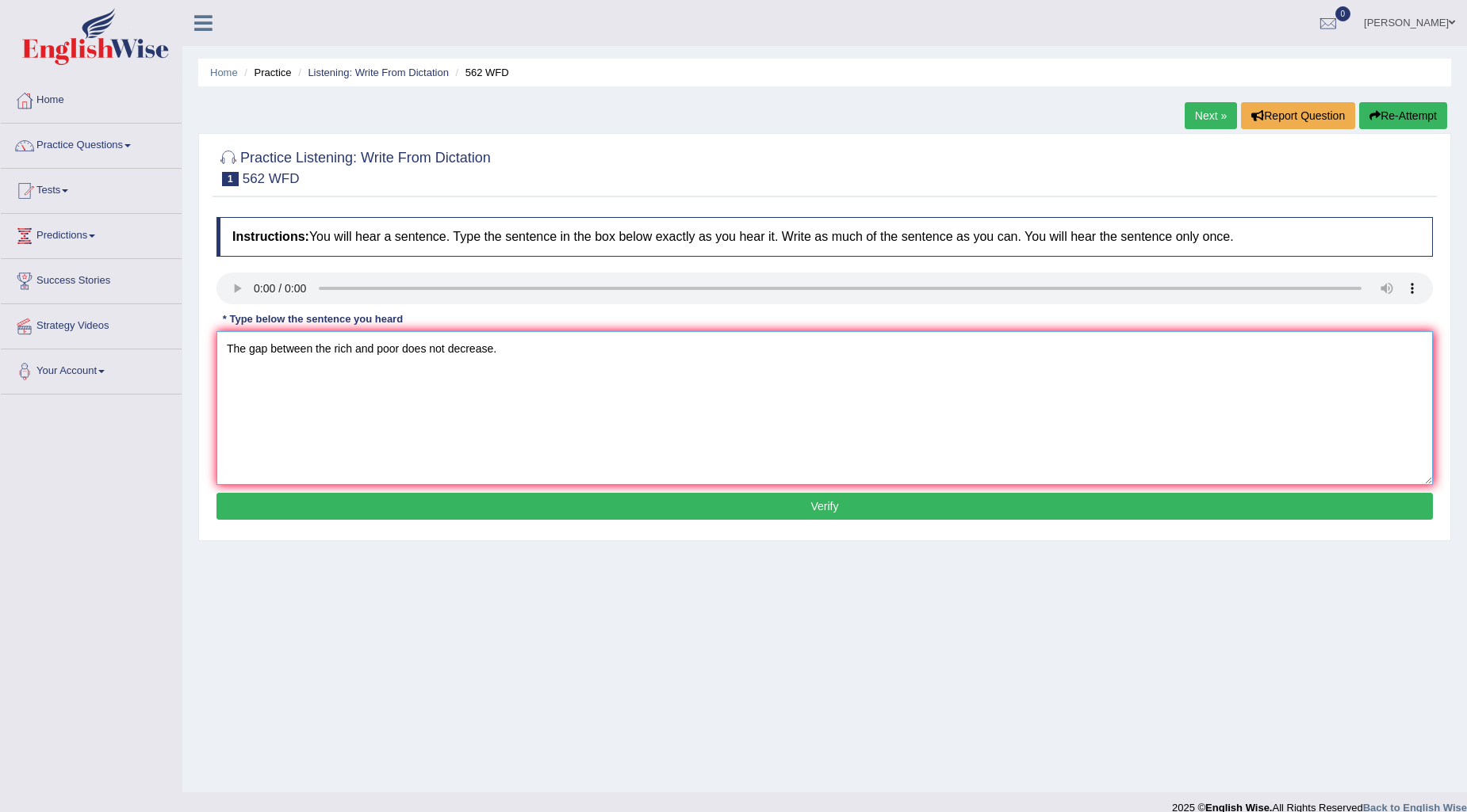
click at [272, 346] on textarea "The gap between the rich and poor does not decrease." at bounding box center [825, 408] width 1217 height 154
type textarea "The gape between the rich and poor does not decrease."
click at [447, 502] on button "Verify" at bounding box center [825, 506] width 1217 height 27
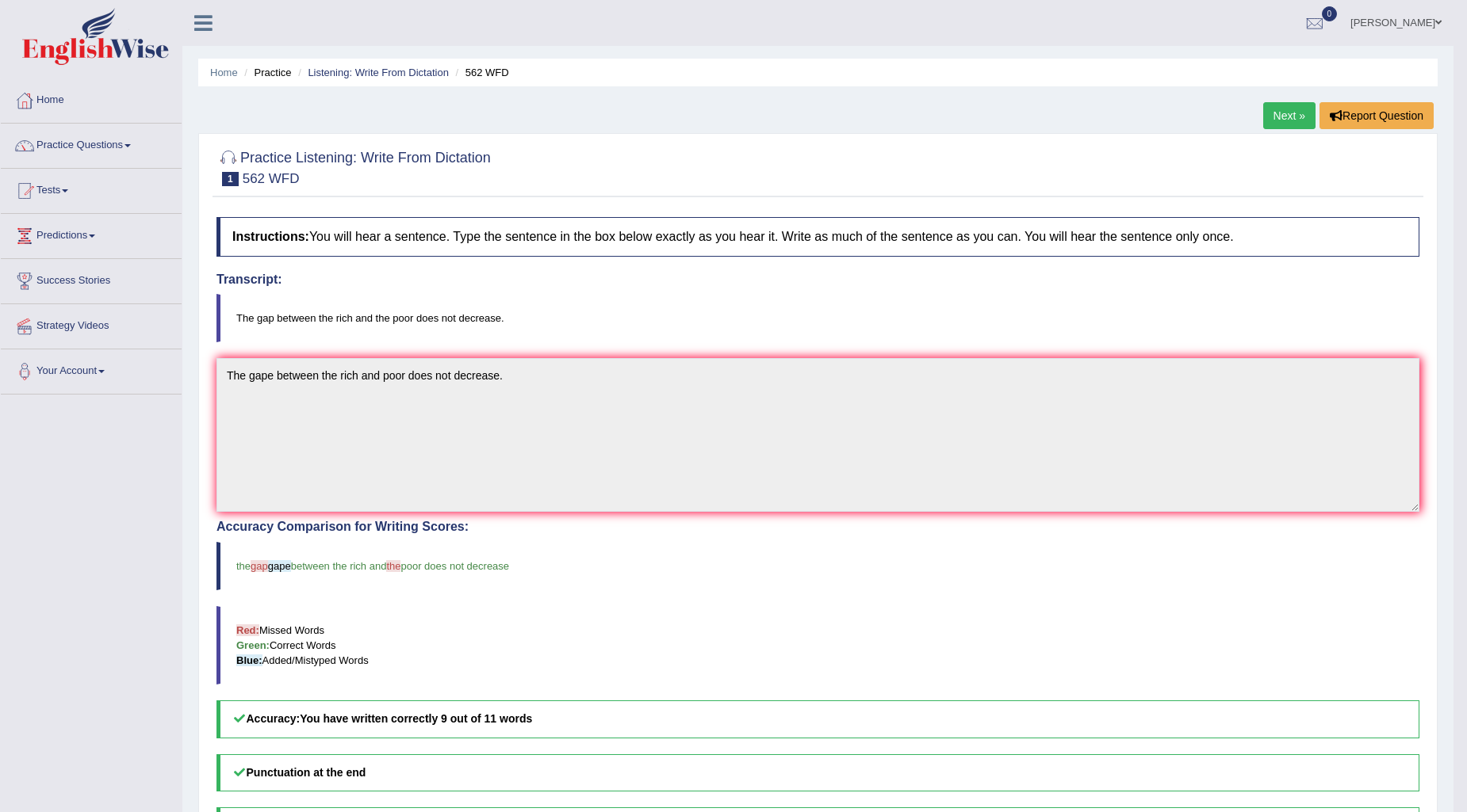
click at [1290, 106] on link "Next »" at bounding box center [1289, 115] width 53 height 27
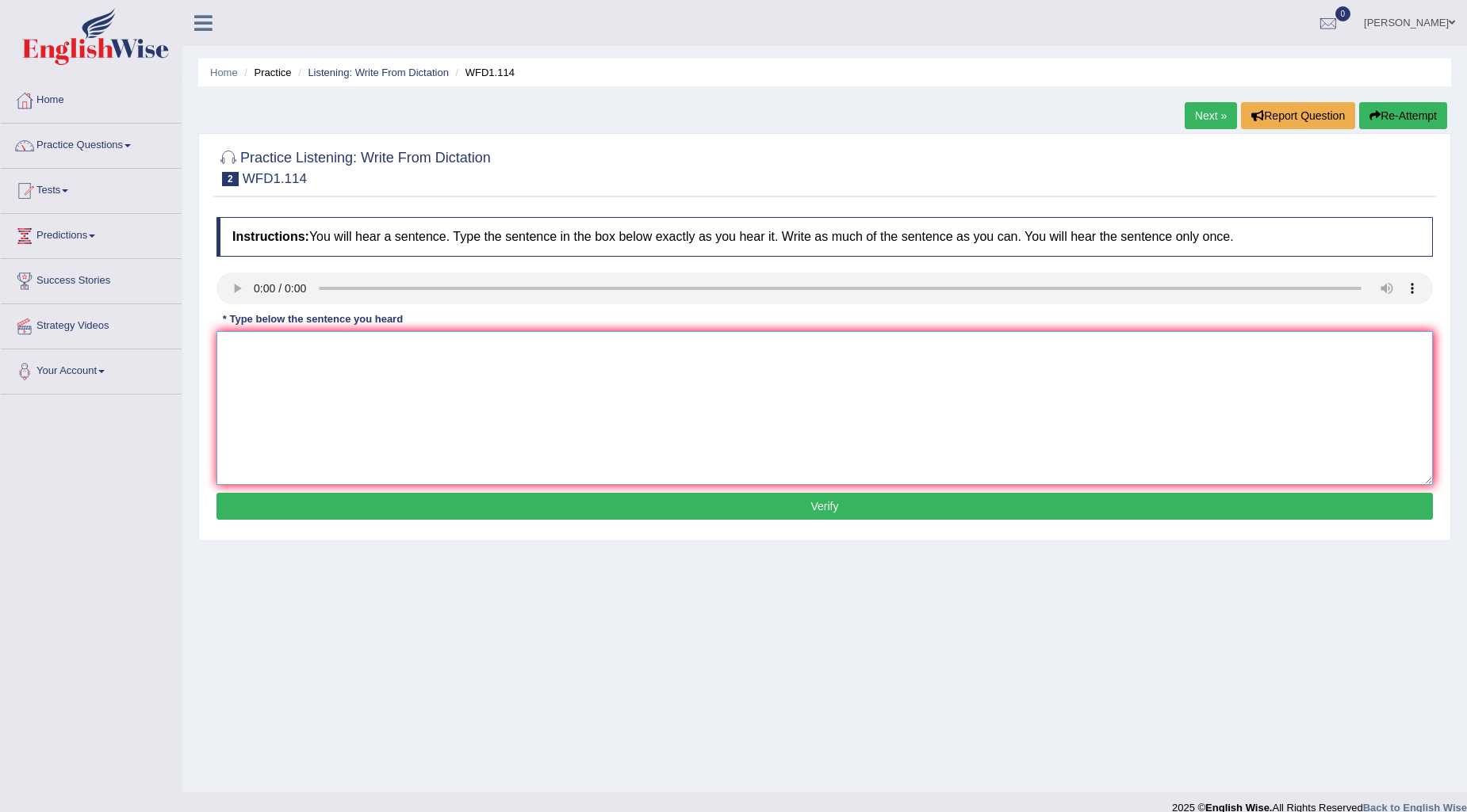
click at [228, 341] on textarea at bounding box center [825, 408] width 1217 height 154
click at [288, 346] on textarea "The authors work is" at bounding box center [825, 408] width 1217 height 154
click at [367, 346] on textarea "The authors early works are more" at bounding box center [825, 408] width 1217 height 154
click at [417, 350] on textarea "The authors early works are less felosifical and more experimental." at bounding box center [825, 408] width 1217 height 154
click at [394, 346] on textarea "The authors early works are less felosiphical and more experimental." at bounding box center [825, 408] width 1217 height 154
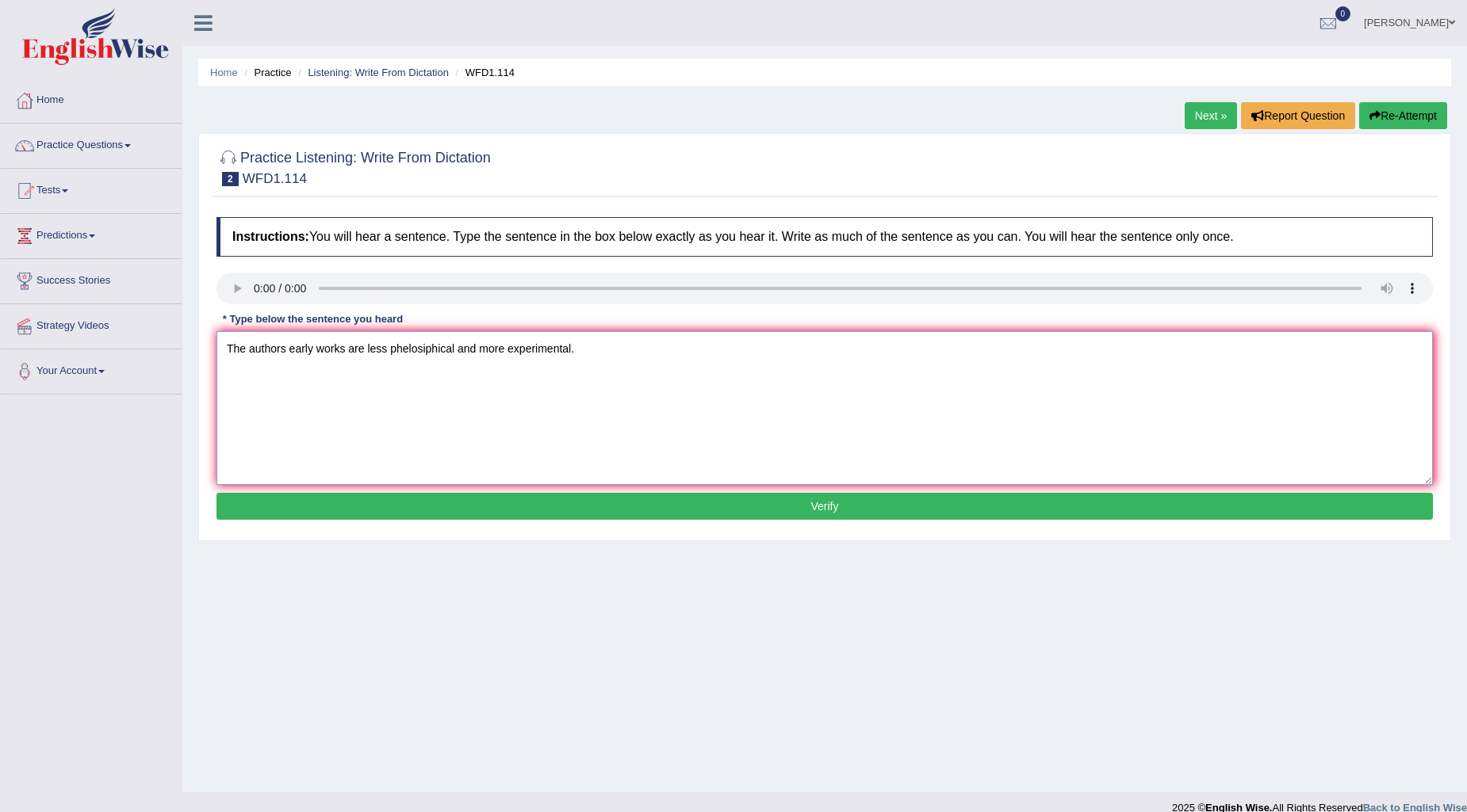
type textarea "The authors early works are less phelosiphical and more experimental."
click at [733, 500] on button "Verify" at bounding box center [825, 506] width 1217 height 27
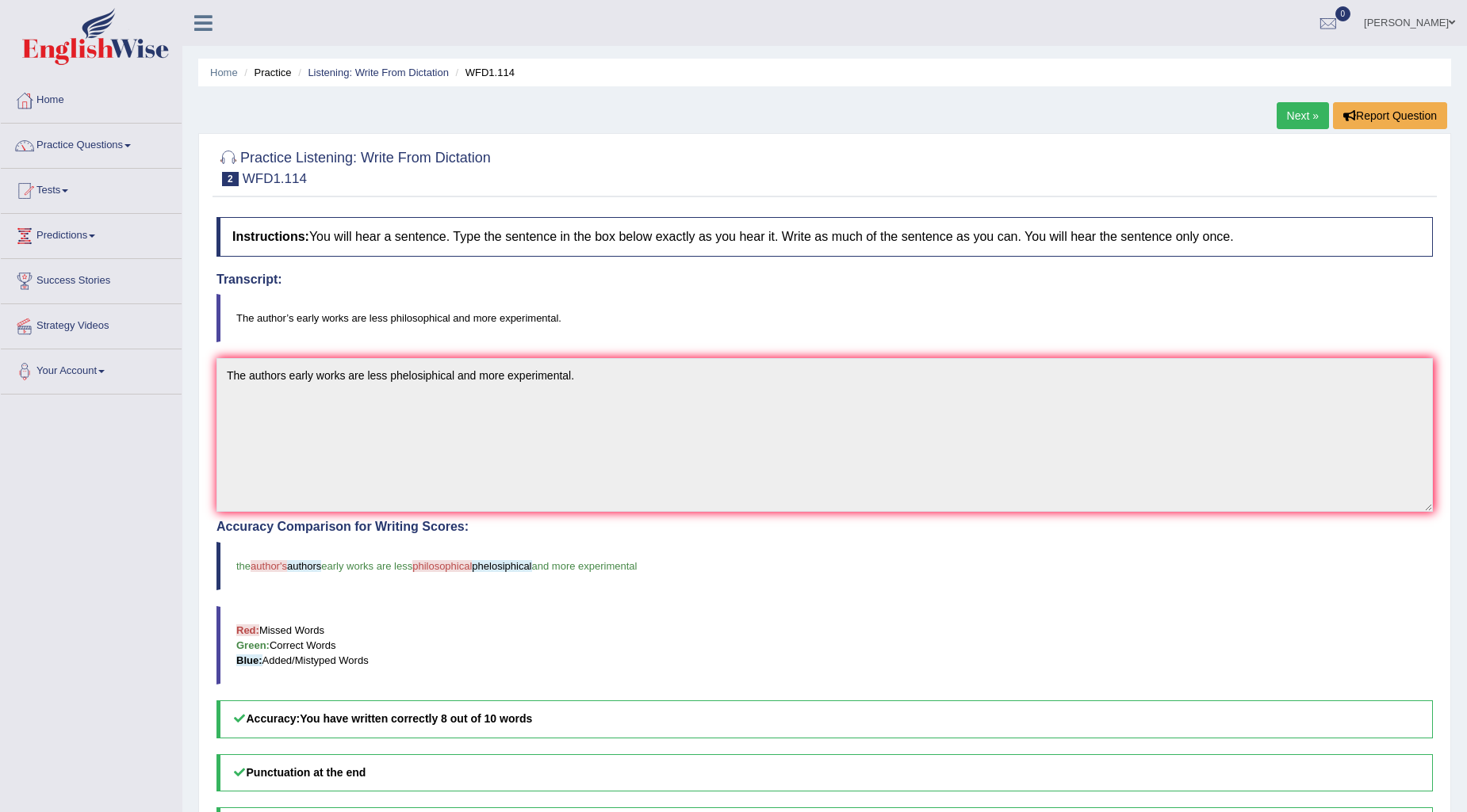
click at [1289, 111] on link "Next »" at bounding box center [1303, 115] width 53 height 27
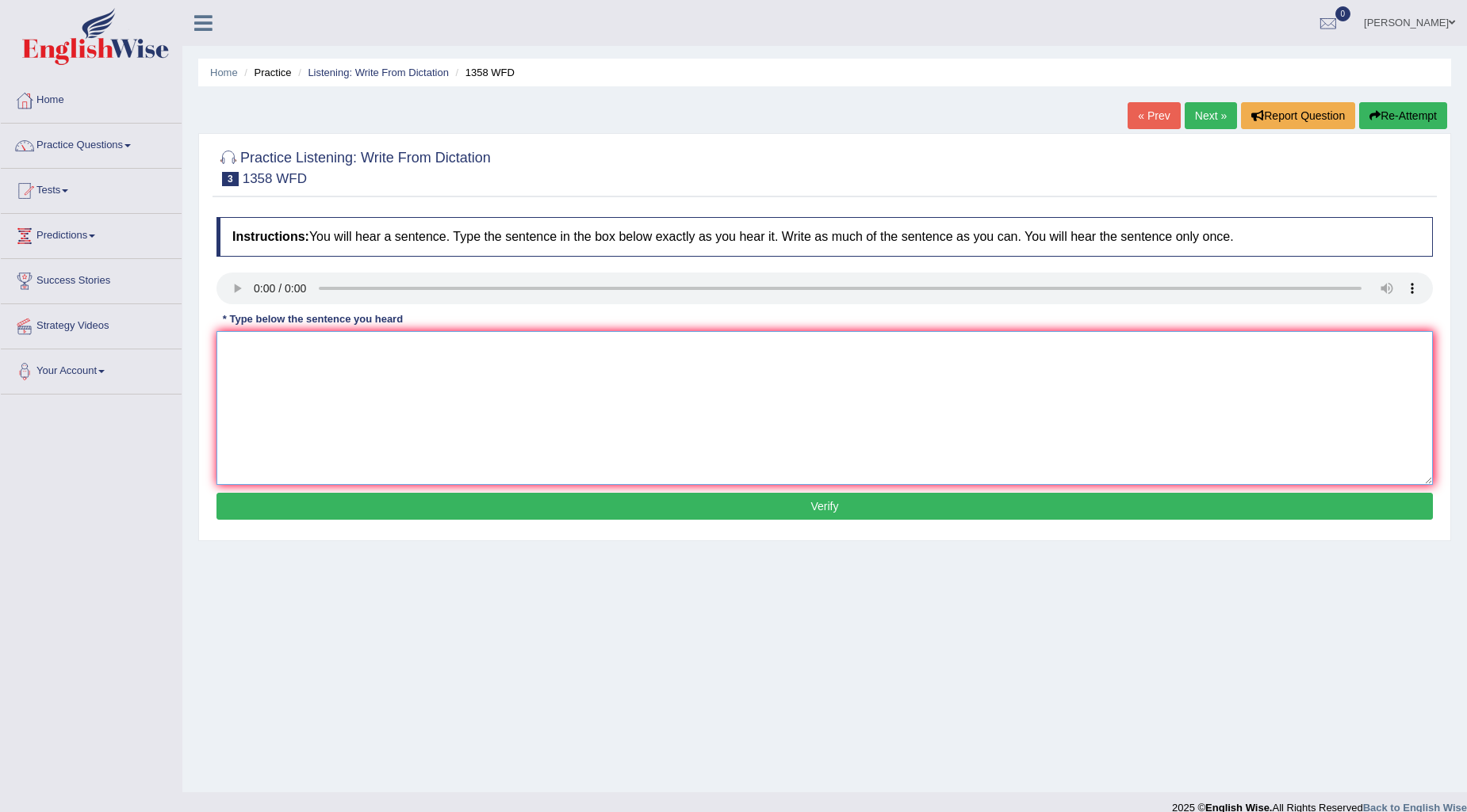
click at [233, 342] on textarea at bounding box center [825, 408] width 1217 height 154
click at [404, 347] on textarea "coummunication skill has been more important in recent years." at bounding box center [825, 408] width 1217 height 154
click at [228, 346] on textarea "coummunication skill has been very important in recent years." at bounding box center [825, 408] width 1217 height 154
type textarea "Coummunication skill has been very important in recent years."
click at [703, 510] on button "Verify" at bounding box center [825, 506] width 1217 height 27
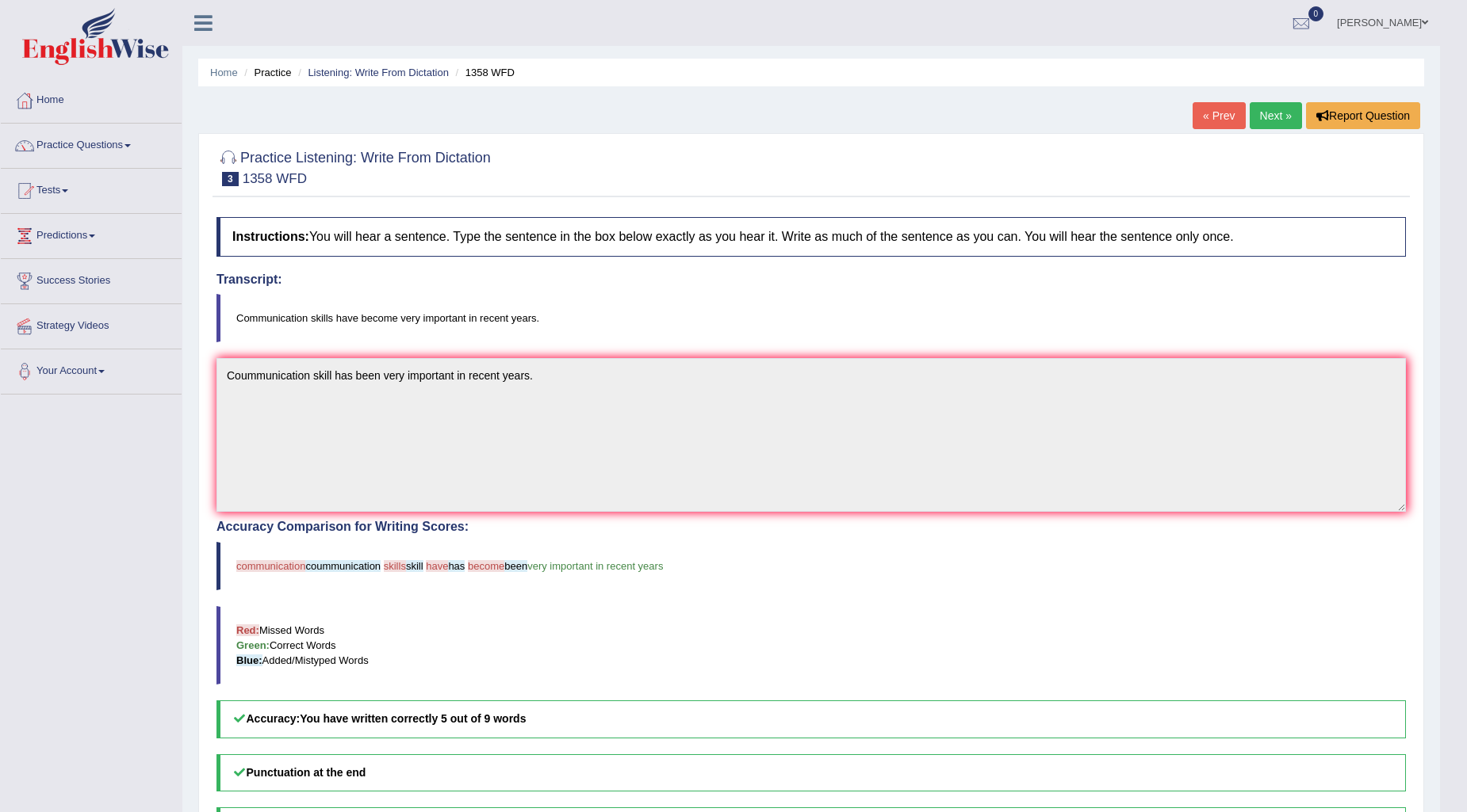
click at [1266, 111] on link "Next »" at bounding box center [1276, 115] width 53 height 27
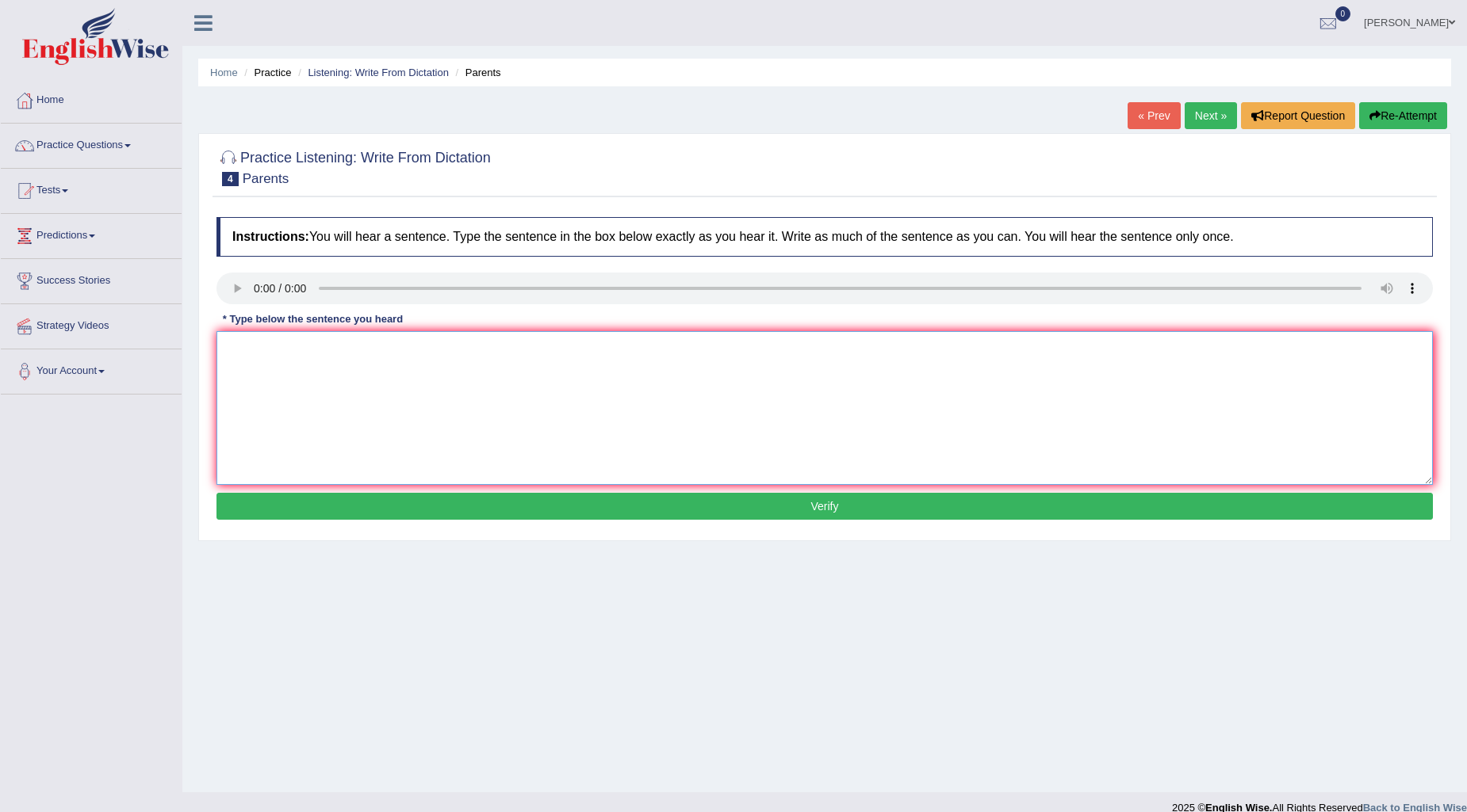
click at [225, 342] on textarea at bounding box center [825, 408] width 1217 height 154
click at [301, 353] on textarea "Parents [DATE]" at bounding box center [825, 408] width 1217 height 154
click at [267, 344] on textarea "Parents [DATE] are involved in the education of their children." at bounding box center [825, 408] width 1217 height 154
type textarea "Parents [DATE] are involved in the education of their children."
click at [672, 508] on button "Verify" at bounding box center [825, 506] width 1217 height 27
